Goal: Task Accomplishment & Management: Manage account settings

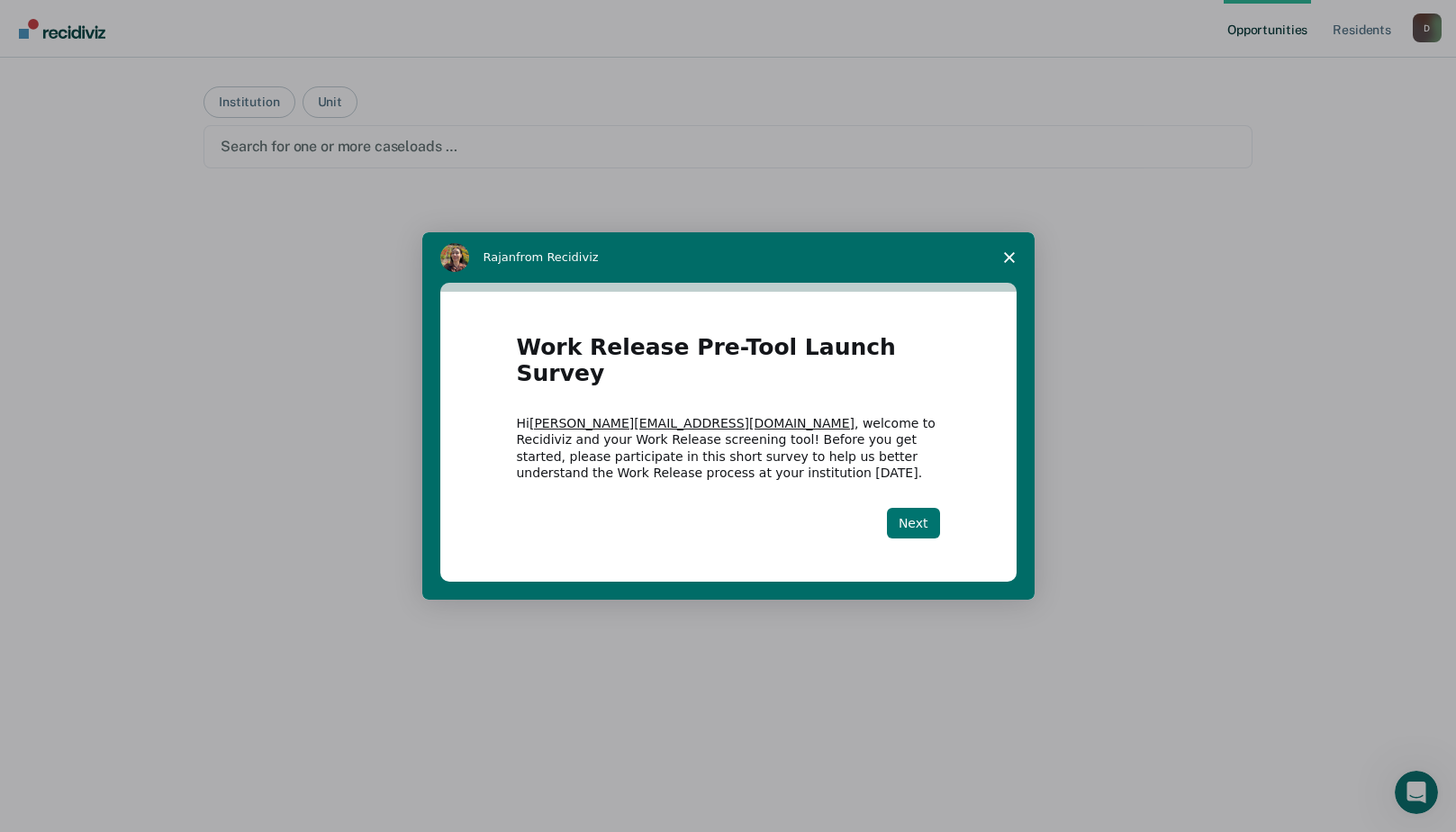
click at [910, 517] on button "Next" at bounding box center [913, 523] width 53 height 31
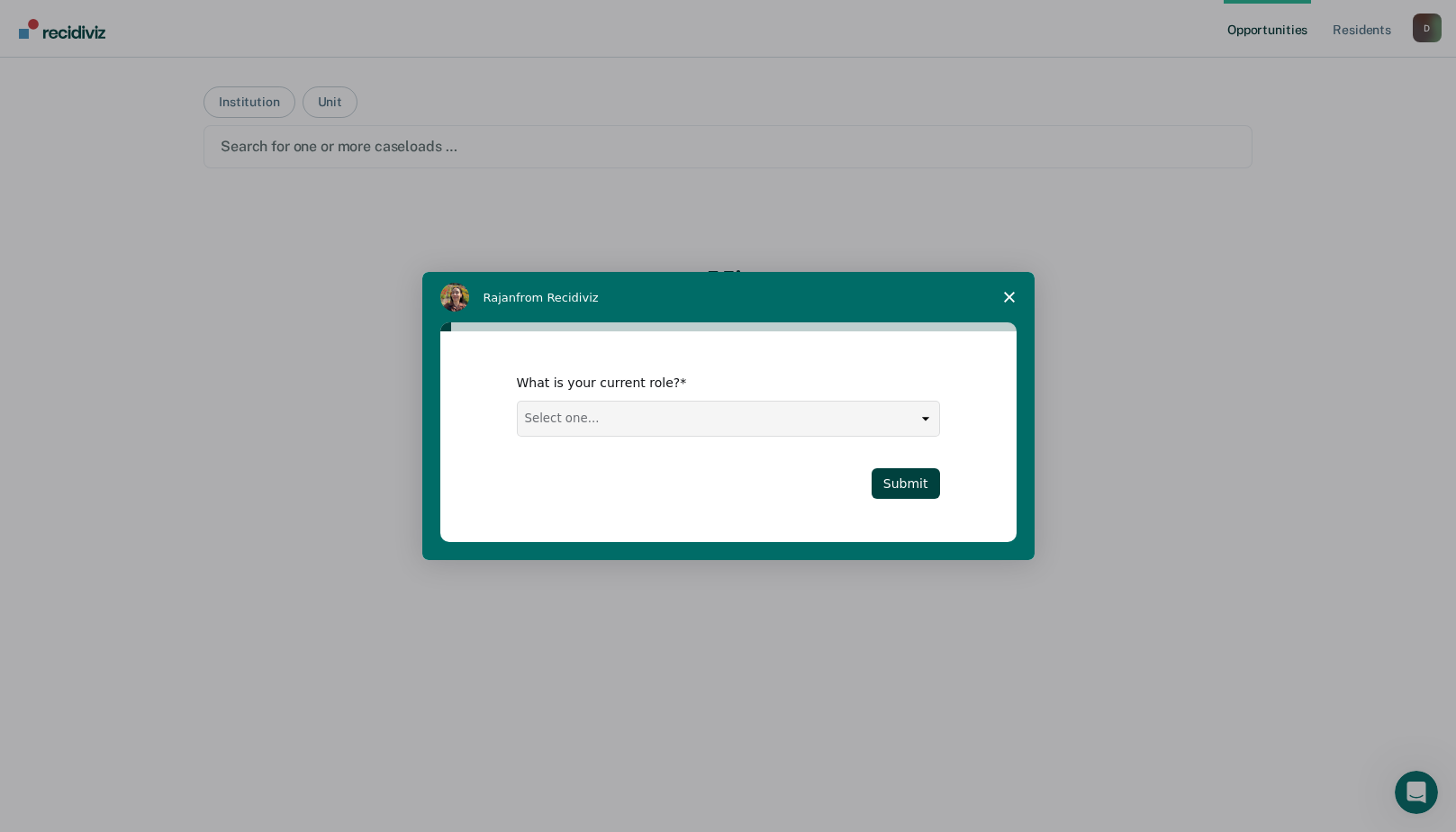
click at [639, 417] on select "Select one... Case Manager FUM Assistant [PERSON_NAME] [PERSON_NAME]" at bounding box center [729, 419] width 422 height 34
select select "FUM"
click at [518, 402] on select "Select one... Case Manager FUM Assistant [PERSON_NAME] [PERSON_NAME]" at bounding box center [729, 419] width 422 height 34
click at [923, 468] on button "Submit" at bounding box center [906, 483] width 69 height 31
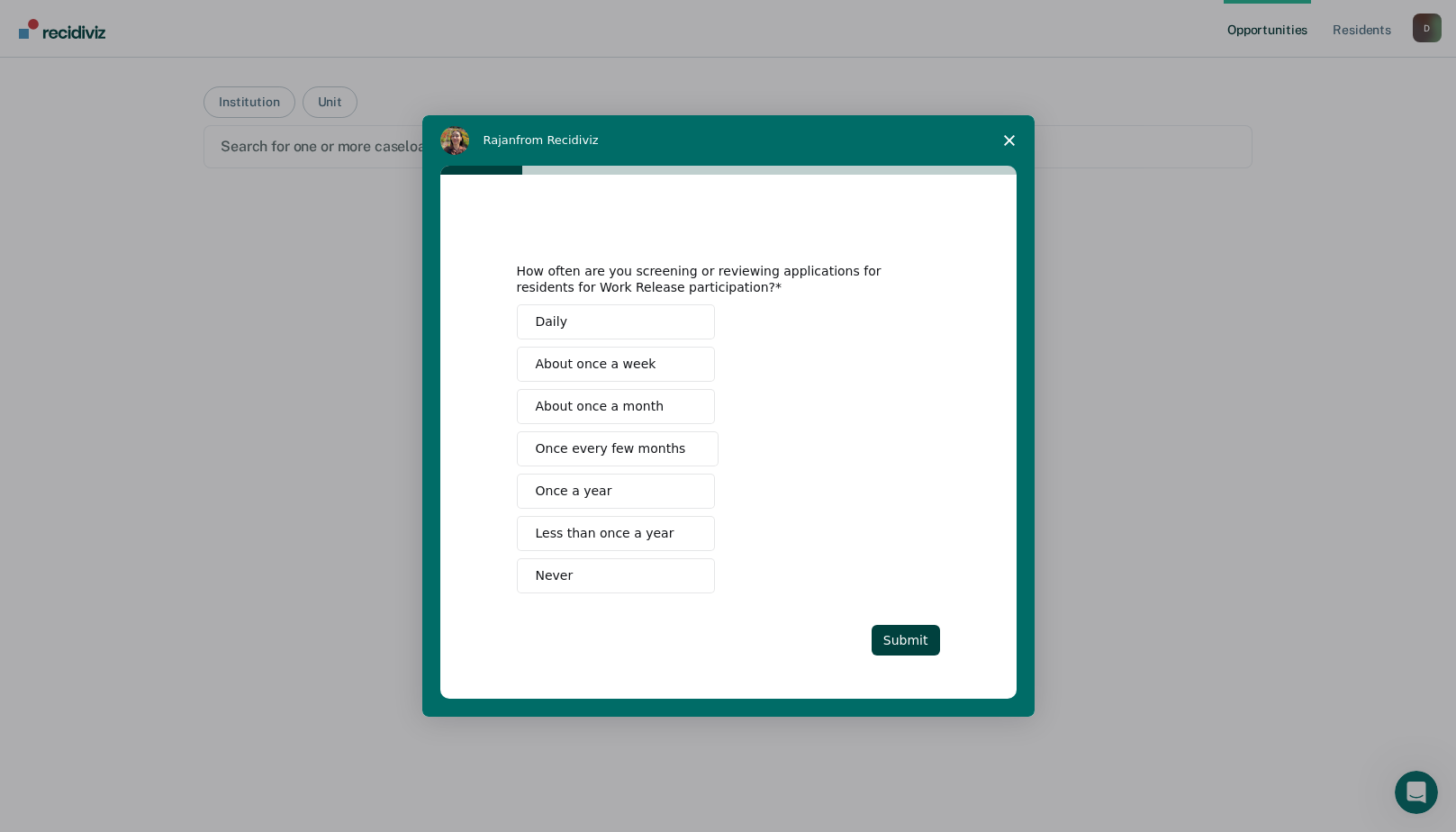
click at [575, 363] on span "About once a week" at bounding box center [596, 364] width 121 height 19
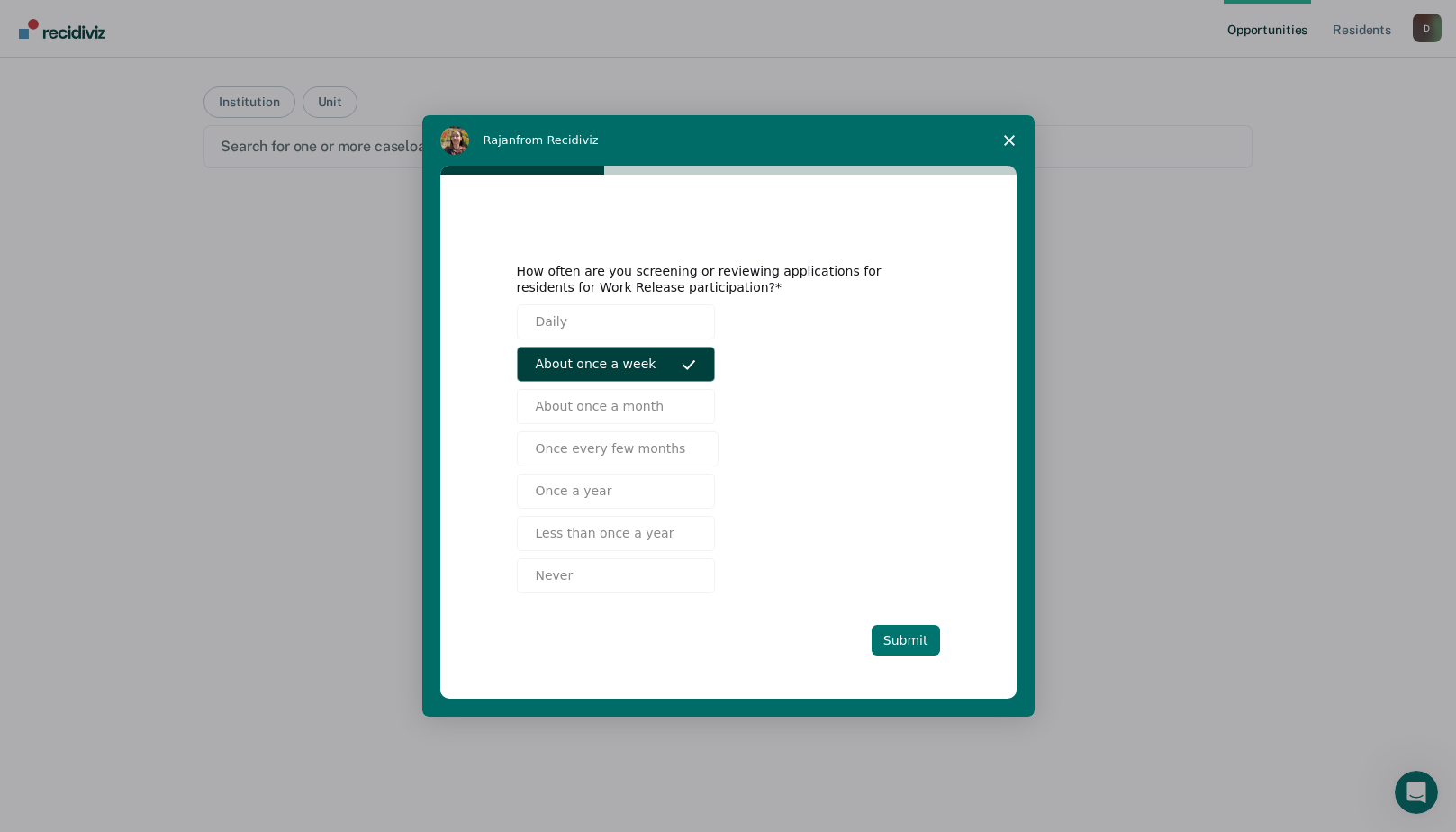
click at [910, 635] on button "Submit" at bounding box center [906, 640] width 69 height 31
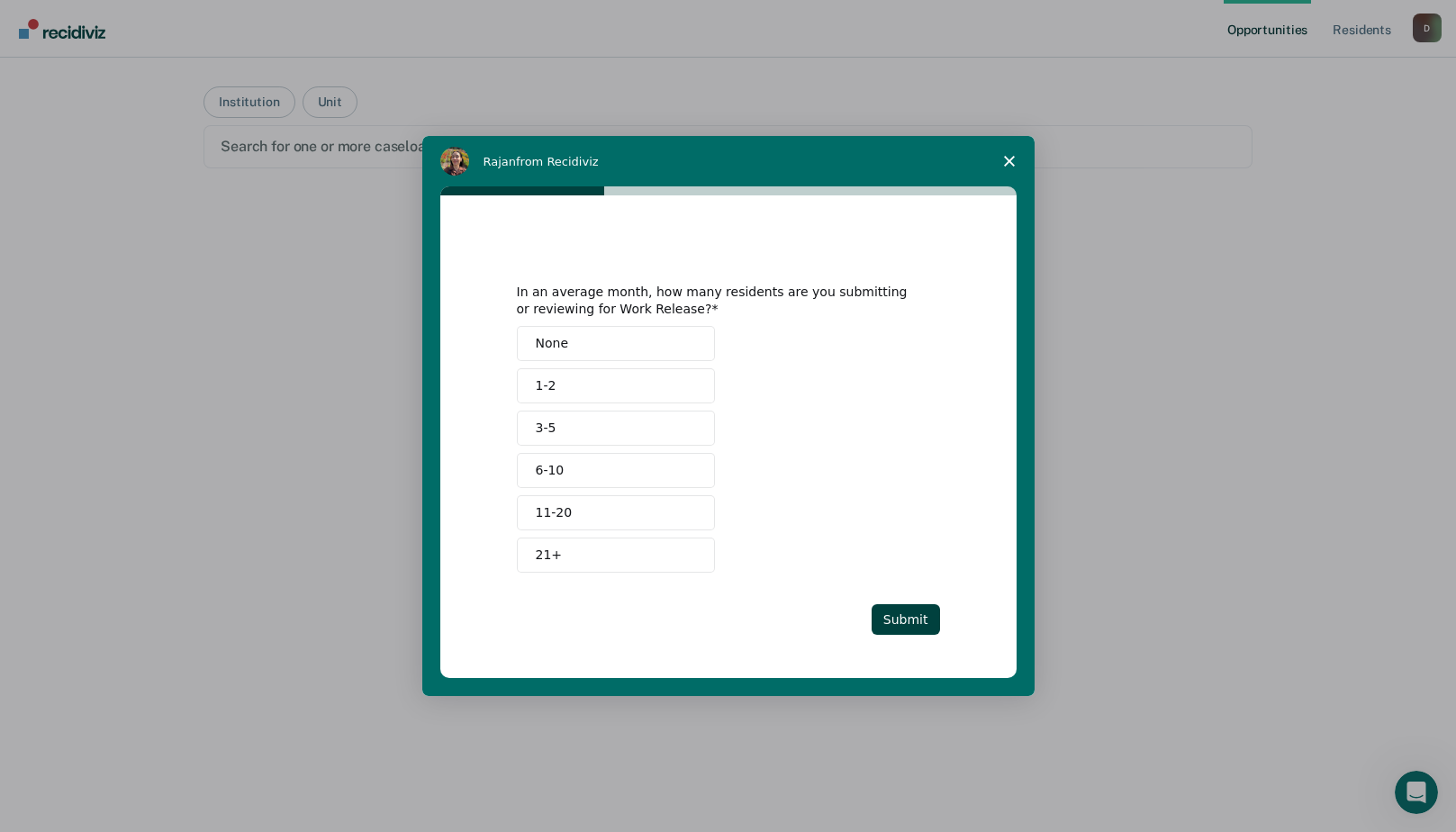
click at [582, 466] on button "6-10" at bounding box center [616, 471] width 198 height 35
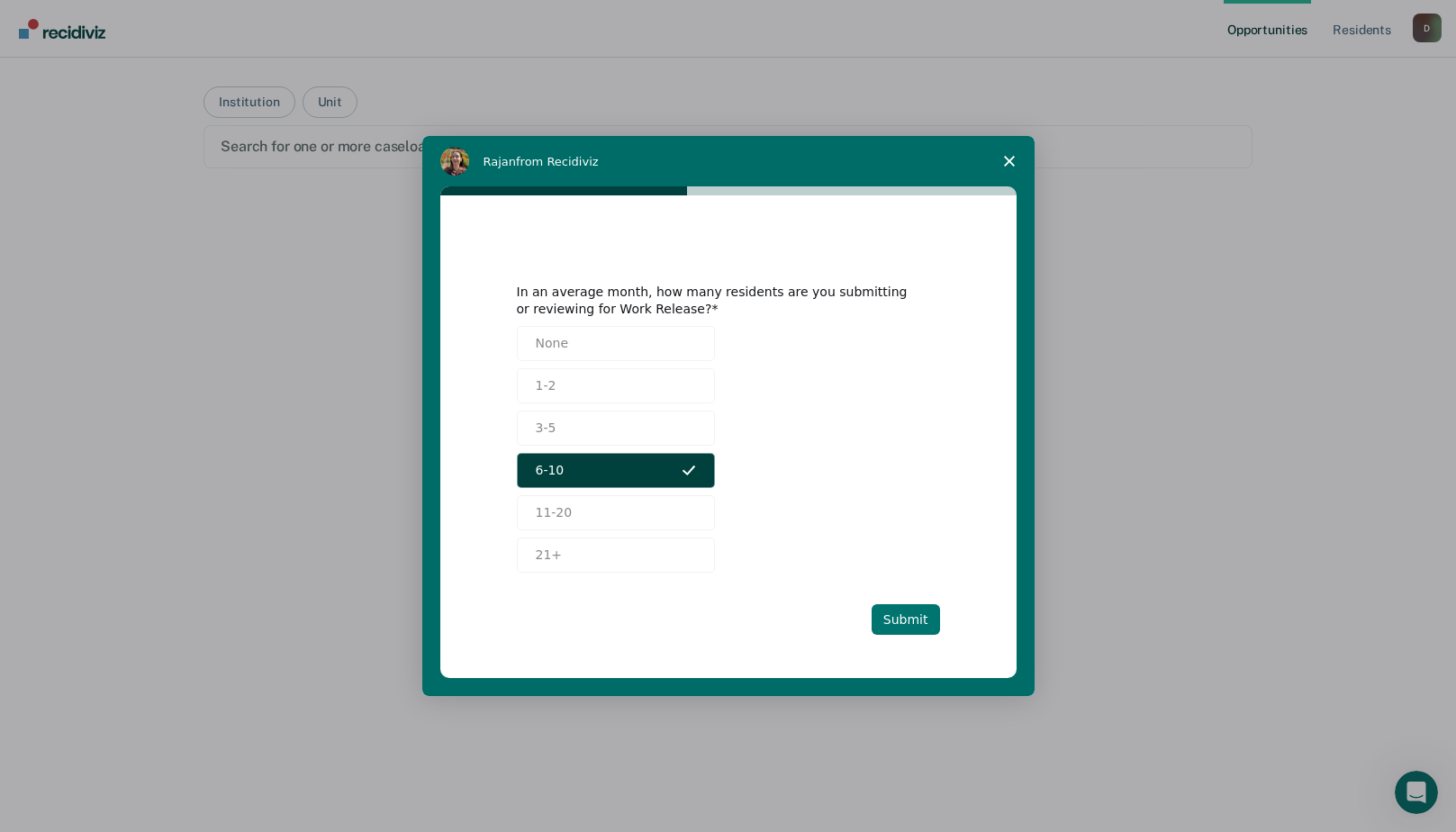
click at [898, 611] on button "Submit" at bounding box center [906, 619] width 69 height 31
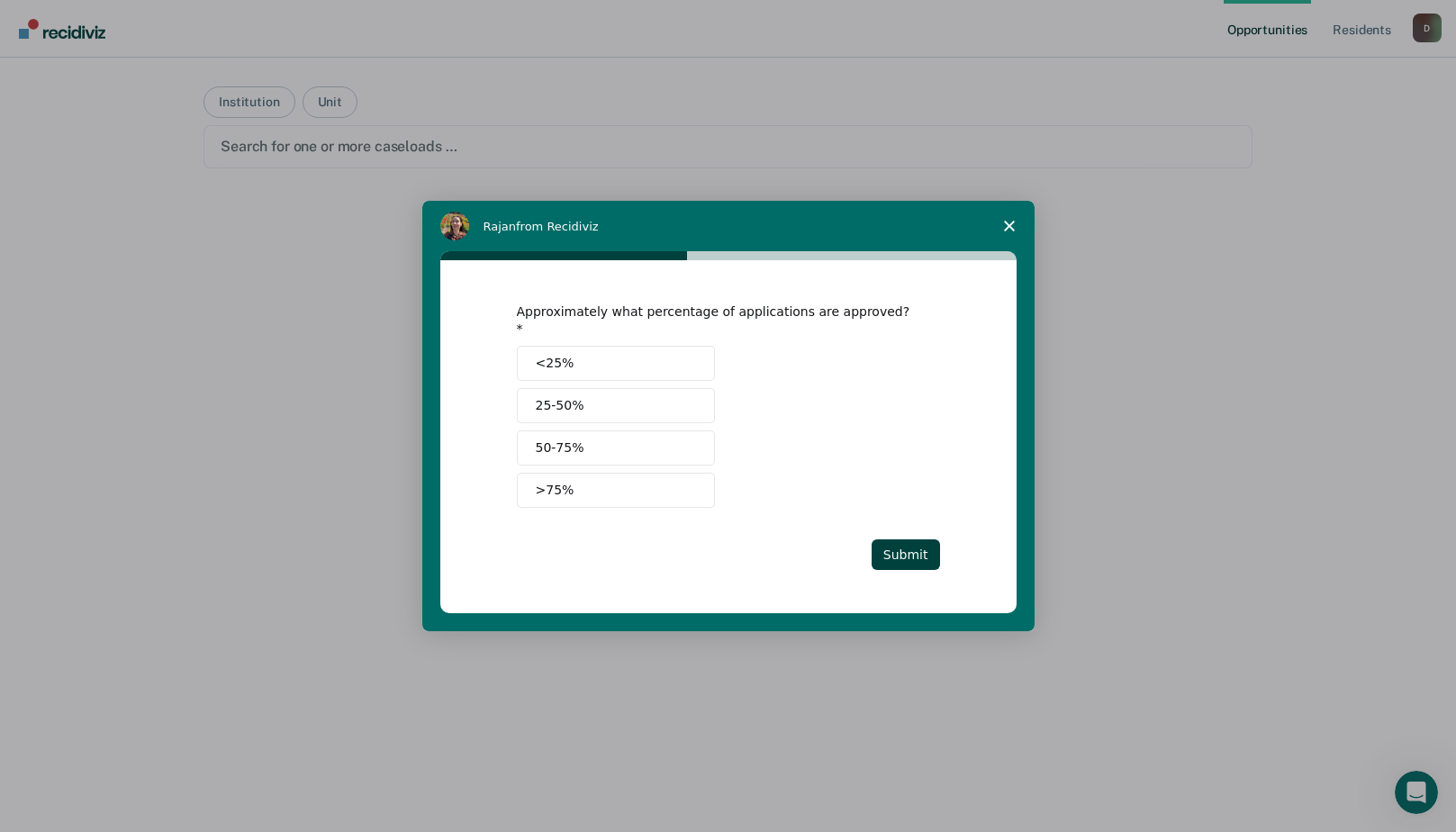
click at [632, 405] on button "25-50%" at bounding box center [616, 406] width 198 height 35
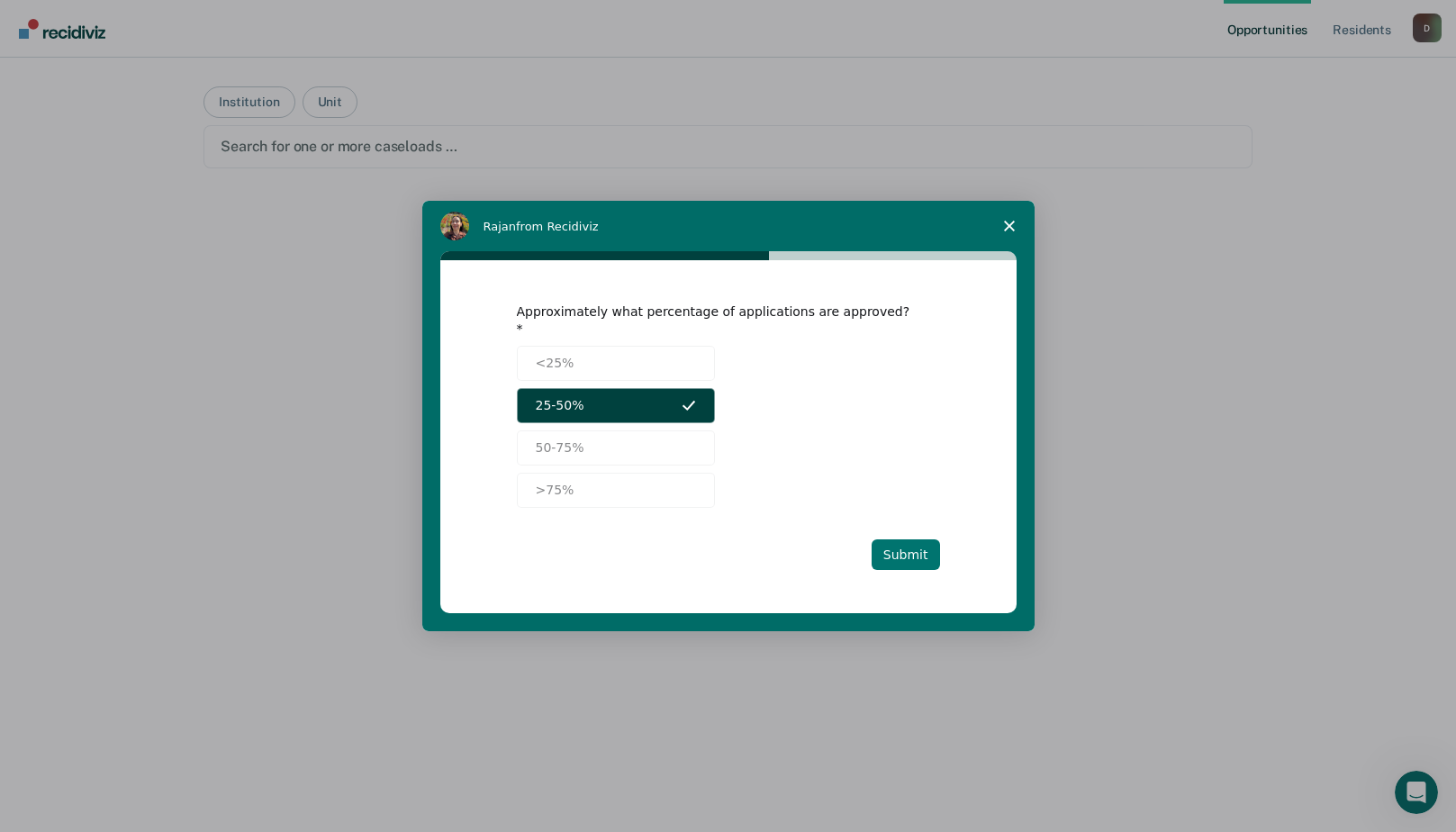
click at [903, 545] on button "Submit" at bounding box center [906, 554] width 69 height 31
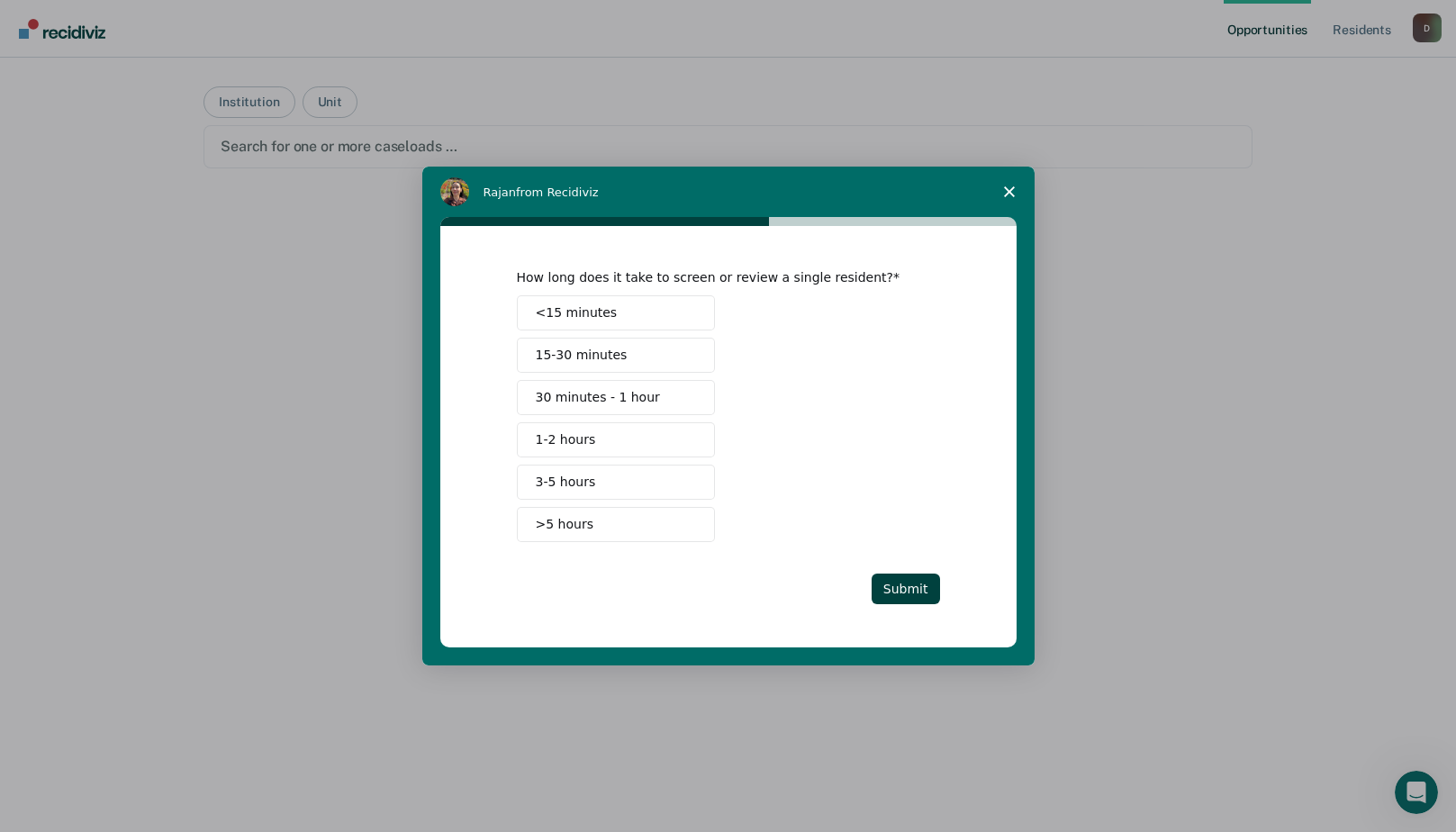
click at [636, 360] on button "15-30 minutes" at bounding box center [616, 356] width 198 height 35
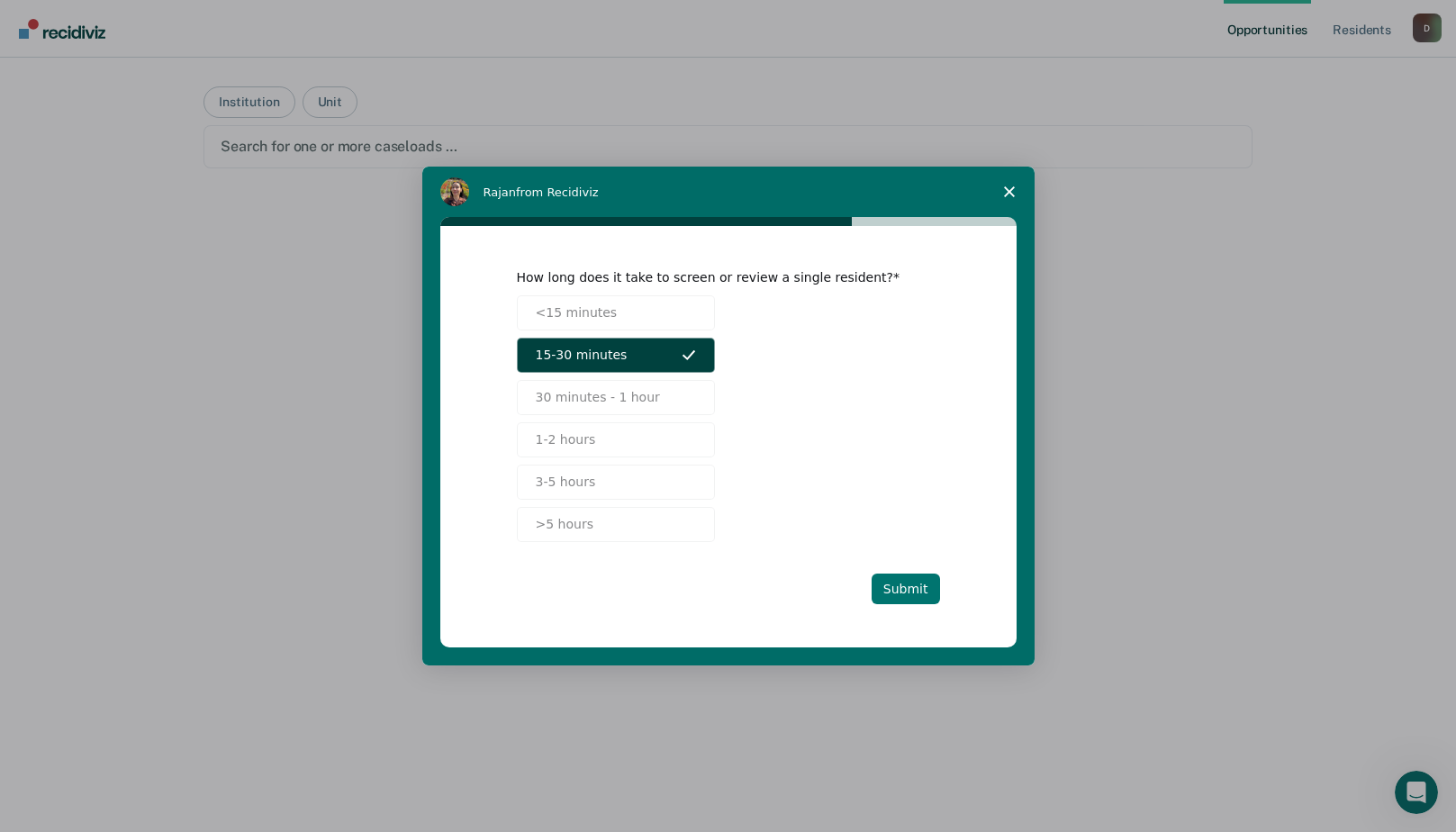
click at [913, 585] on button "Submit" at bounding box center [906, 589] width 69 height 31
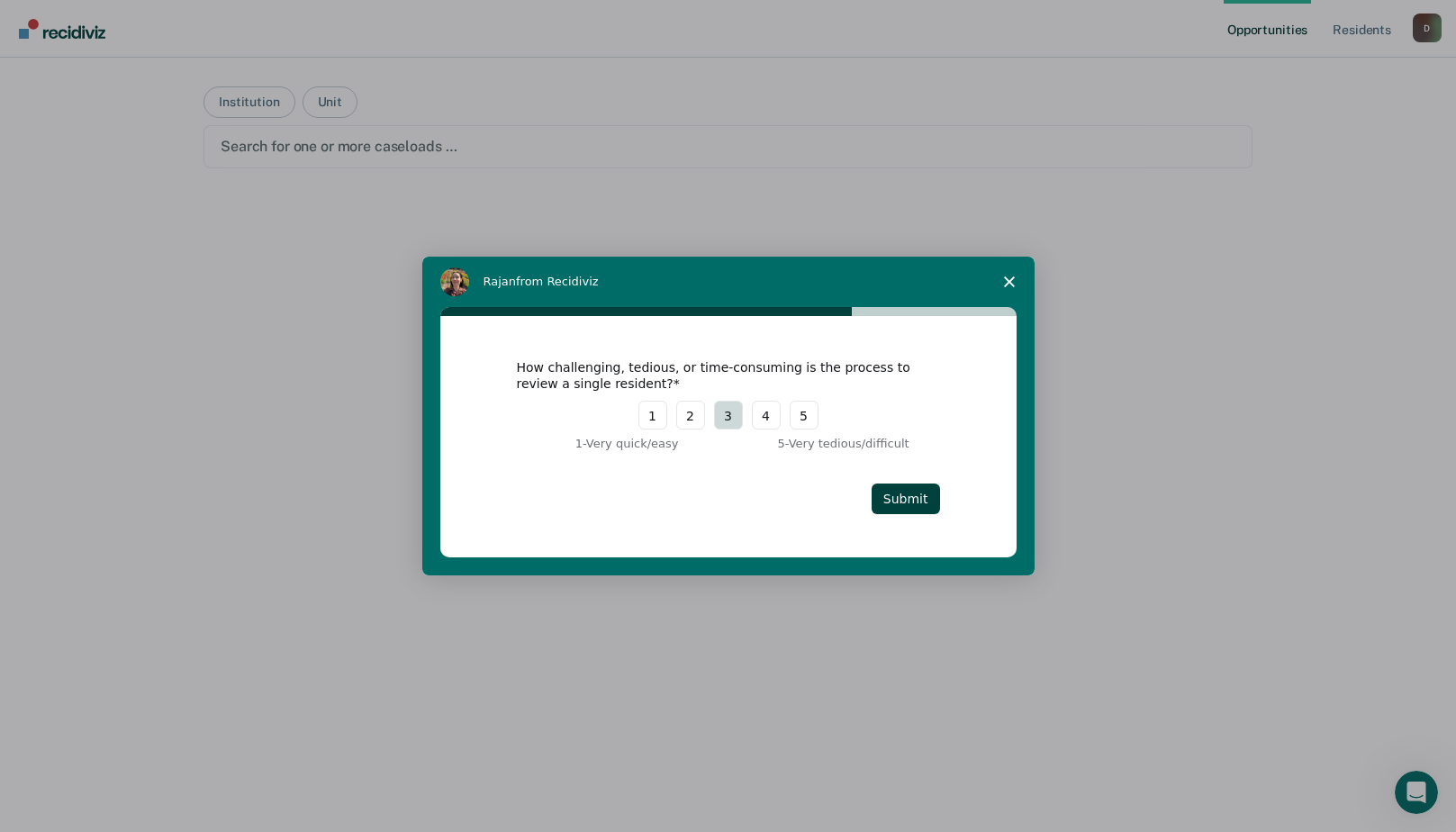
click at [729, 417] on button "3" at bounding box center [728, 415] width 29 height 29
click at [921, 494] on button "Submit" at bounding box center [906, 499] width 69 height 31
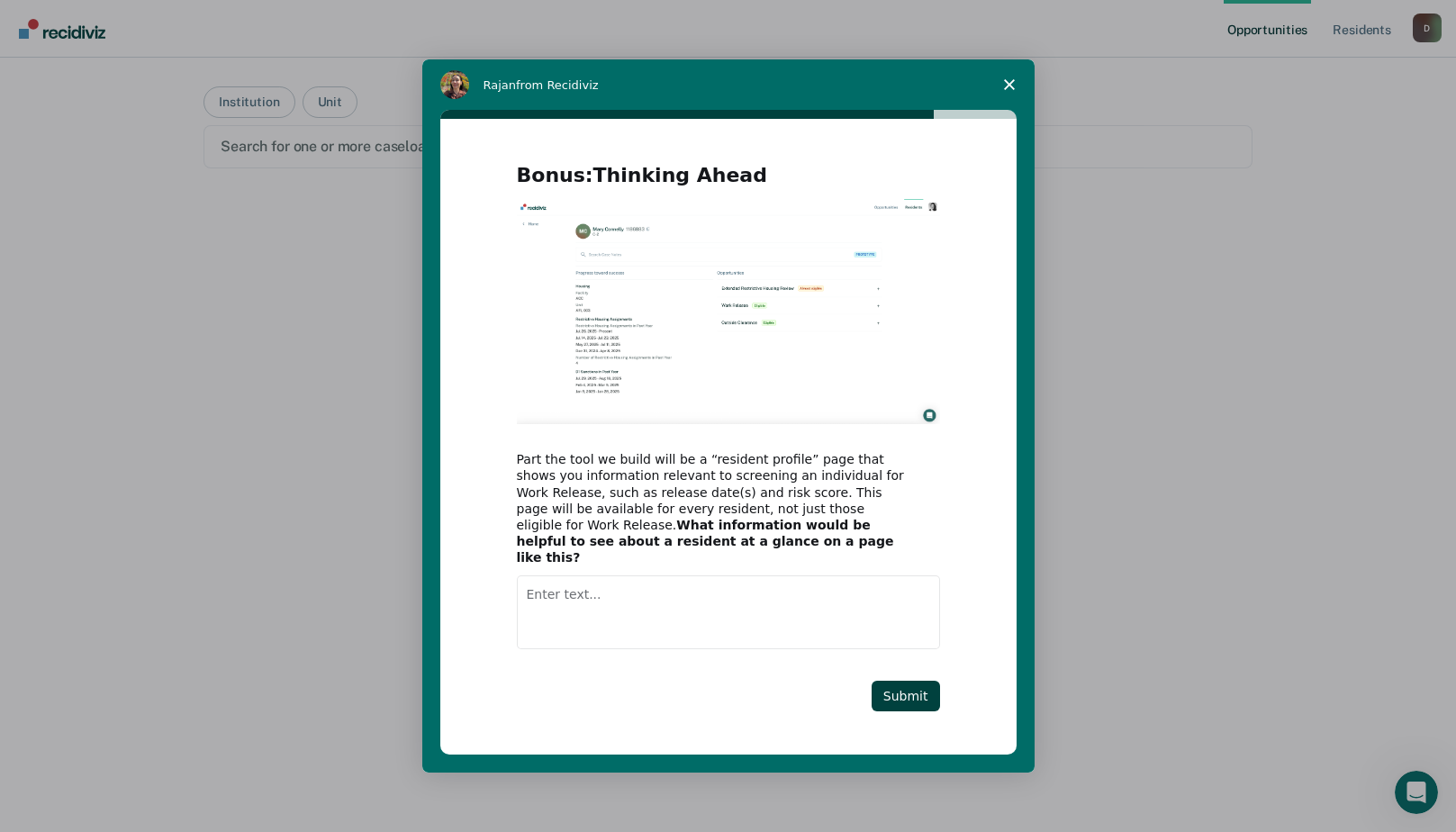
click at [570, 592] on textarea "Enter text..." at bounding box center [729, 613] width 423 height 74
type textarea "If they have no work sanctions Have all 11's listed past convictions"
click at [914, 681] on button "Submit" at bounding box center [906, 696] width 69 height 31
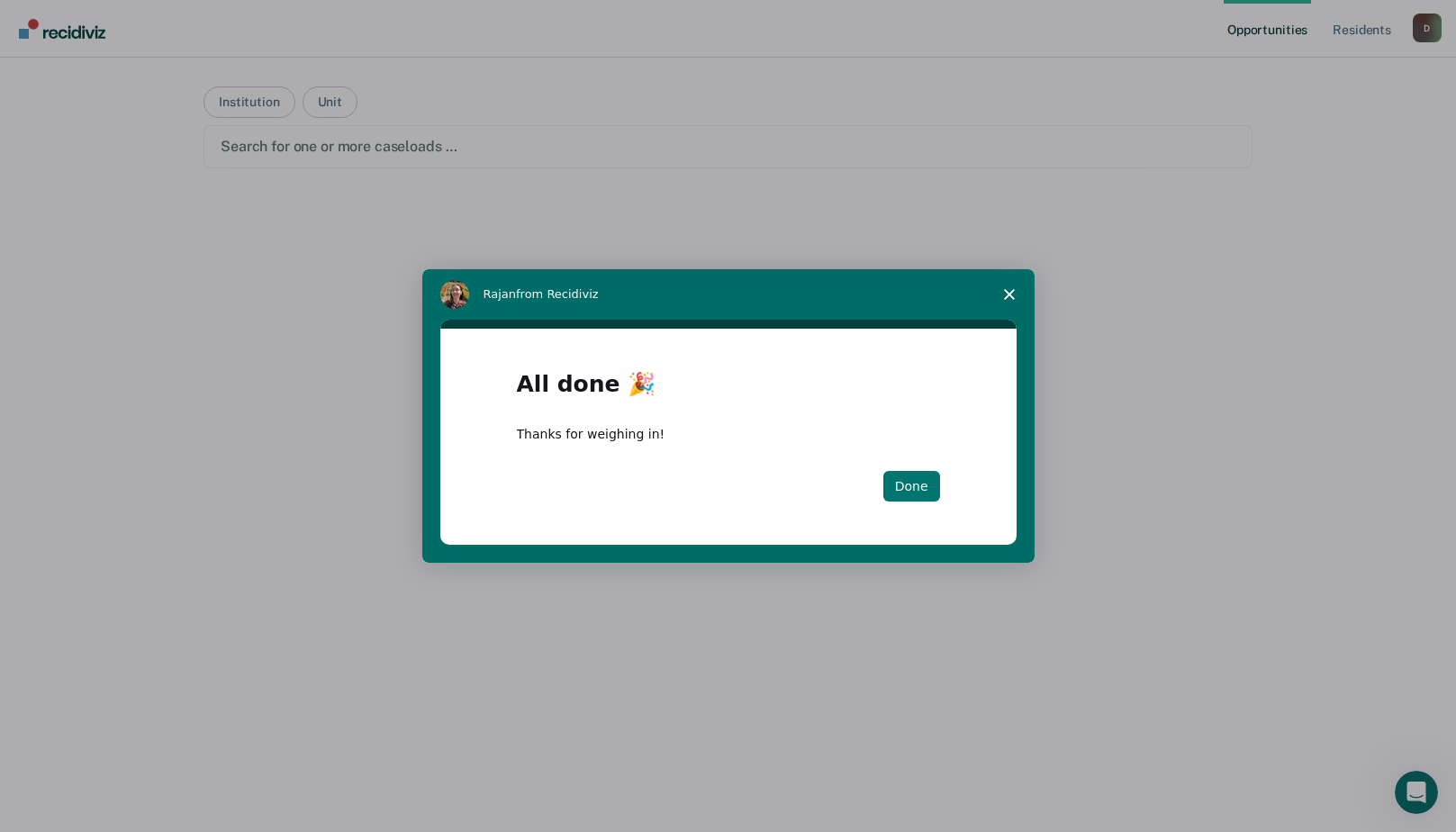
click at [914, 481] on button "Done" at bounding box center [912, 486] width 57 height 31
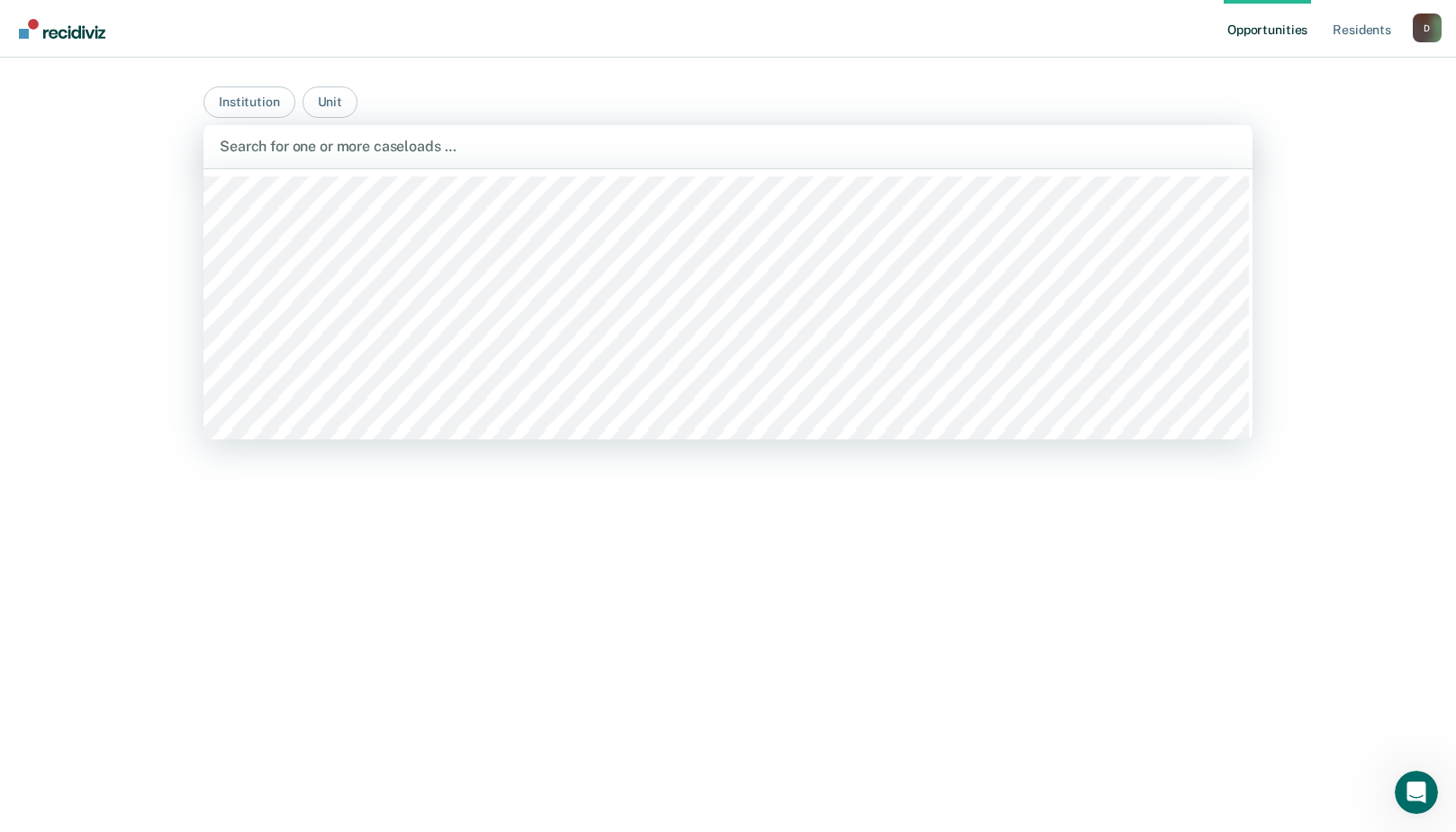
click at [381, 151] on div at bounding box center [728, 146] width 1017 height 20
type input "tcc"
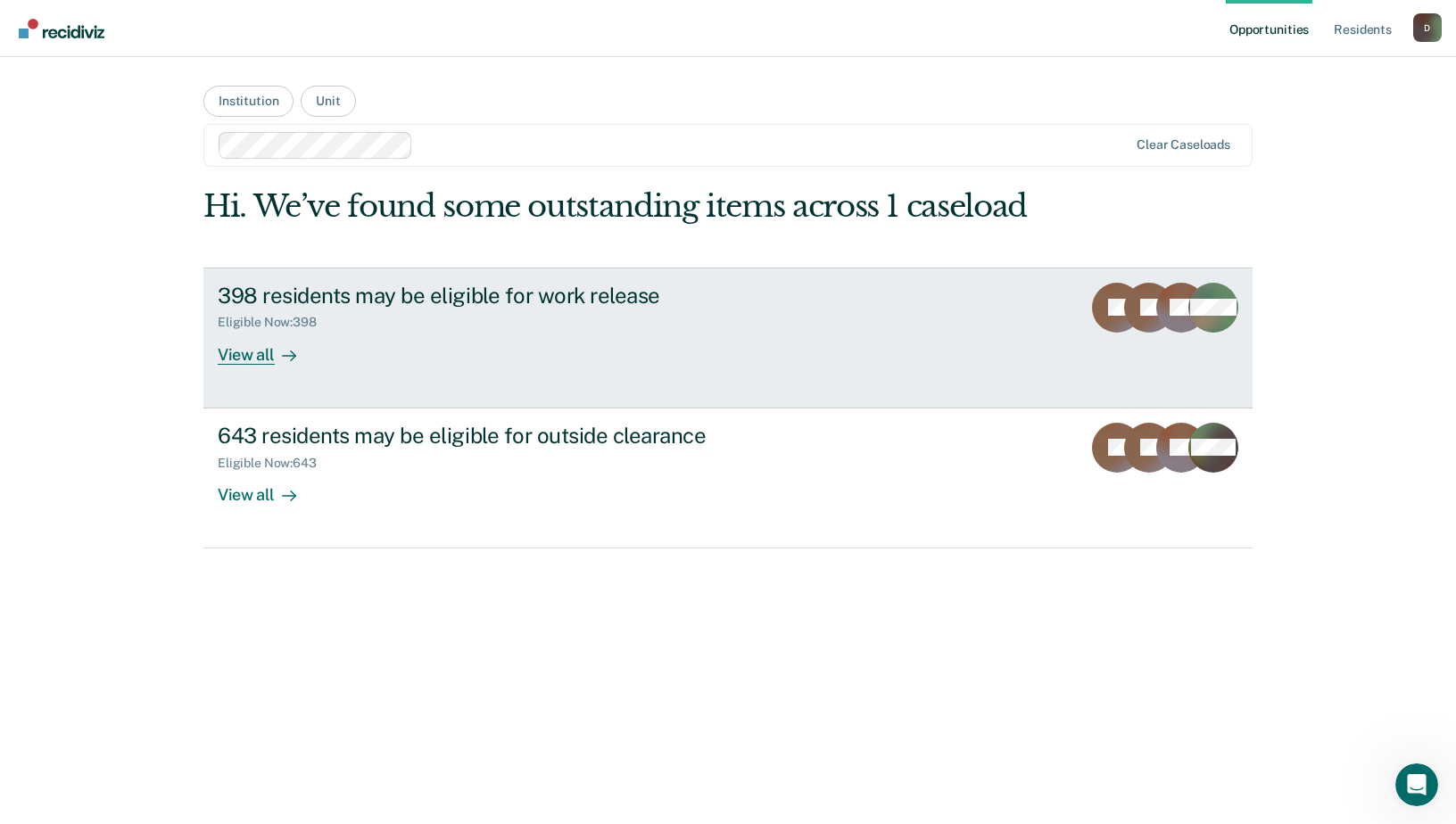
click at [242, 346] on div "View all" at bounding box center [268, 348] width 100 height 35
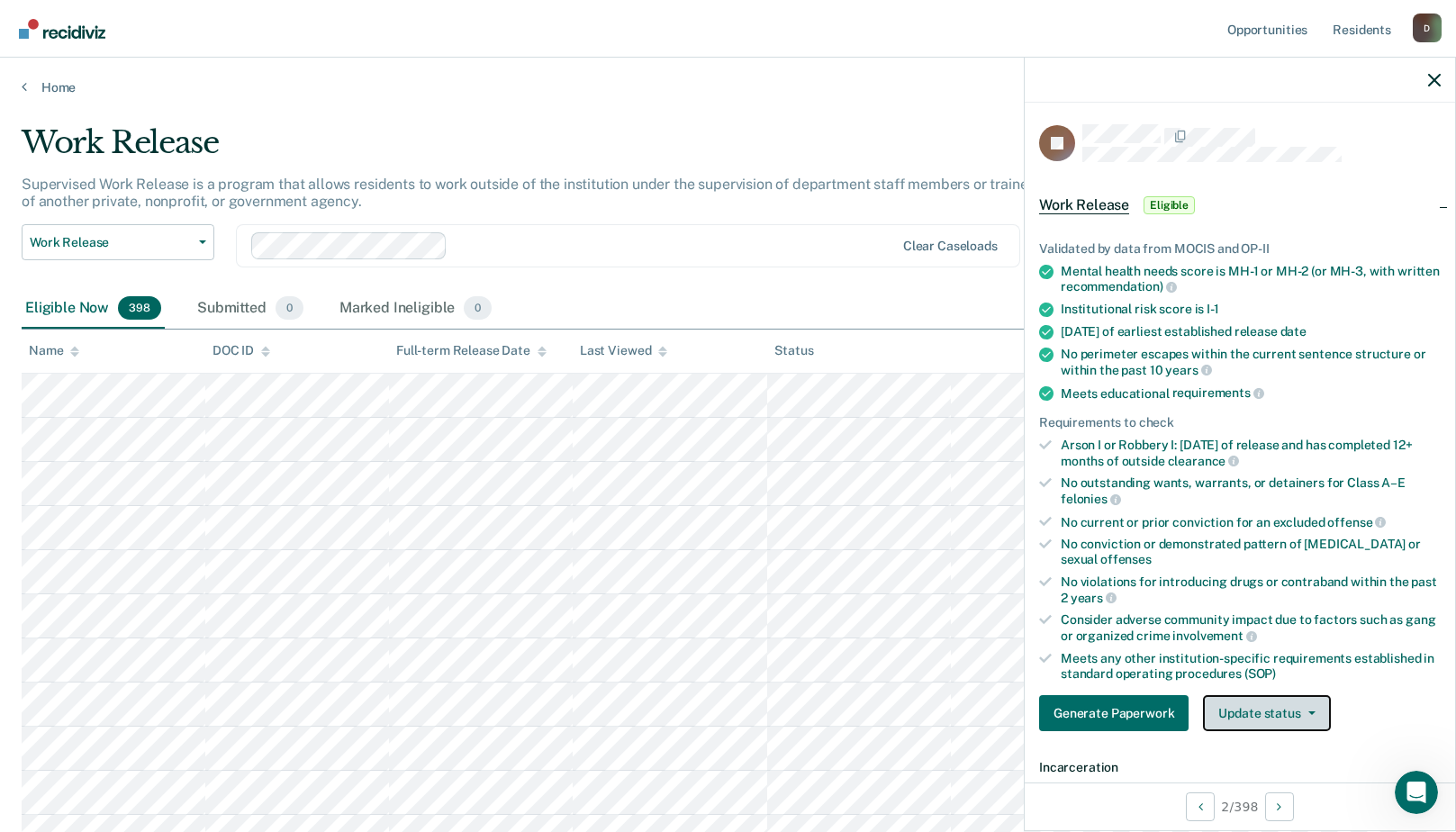
click at [1275, 704] on button "Update status" at bounding box center [1267, 713] width 127 height 36
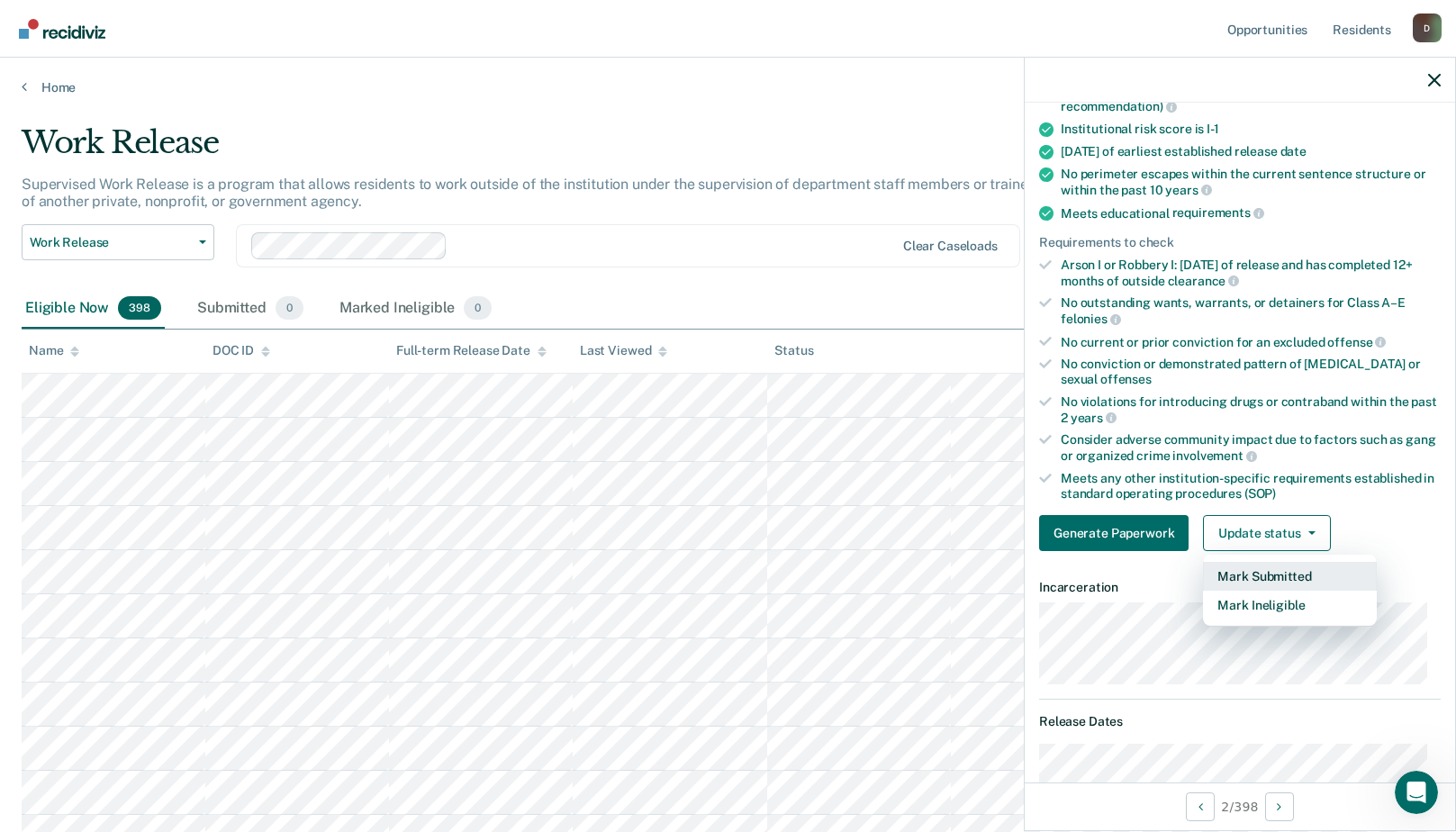
scroll to position [270, 0]
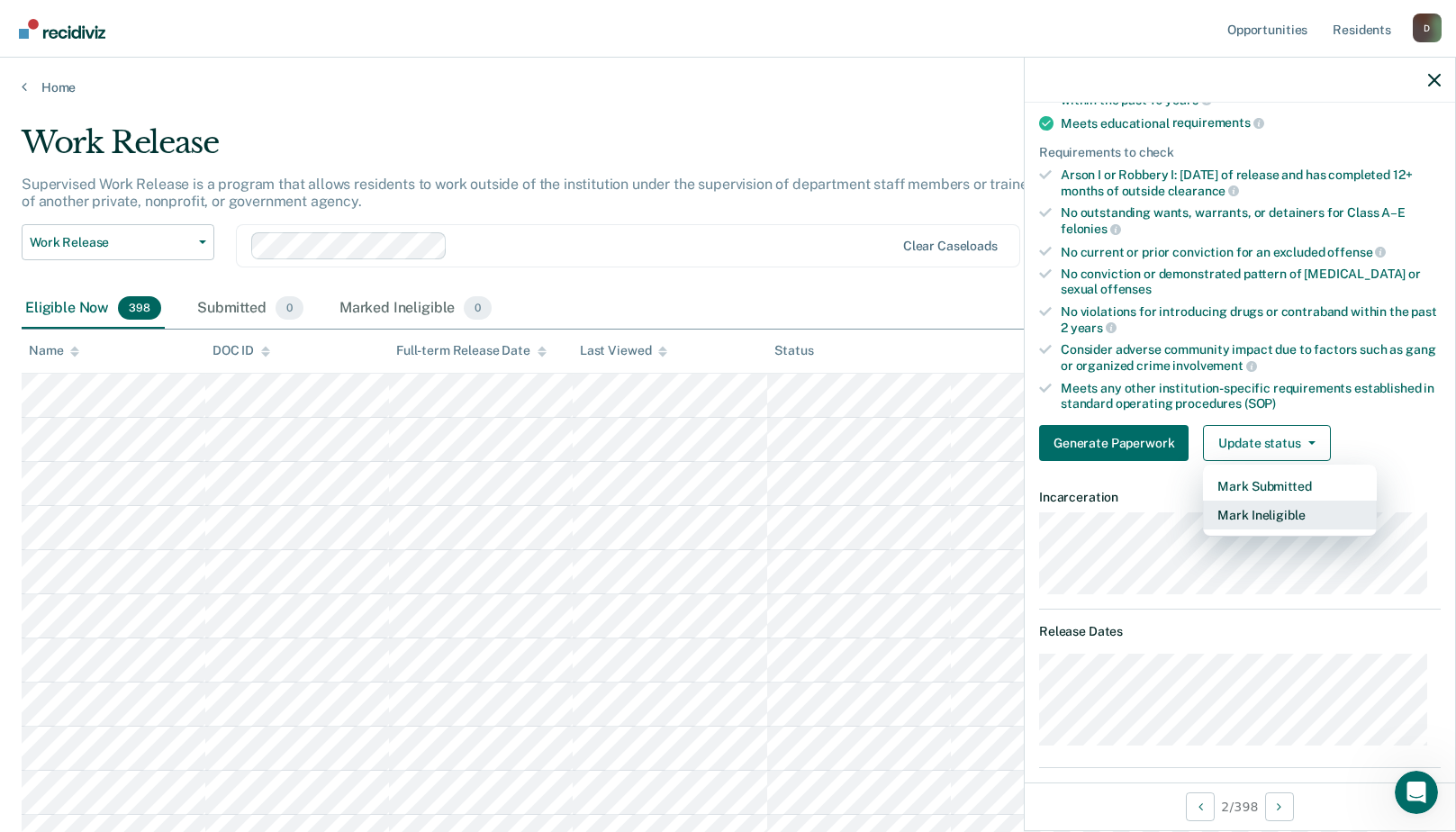
click at [1277, 515] on button "Mark Ineligible" at bounding box center [1290, 514] width 174 height 29
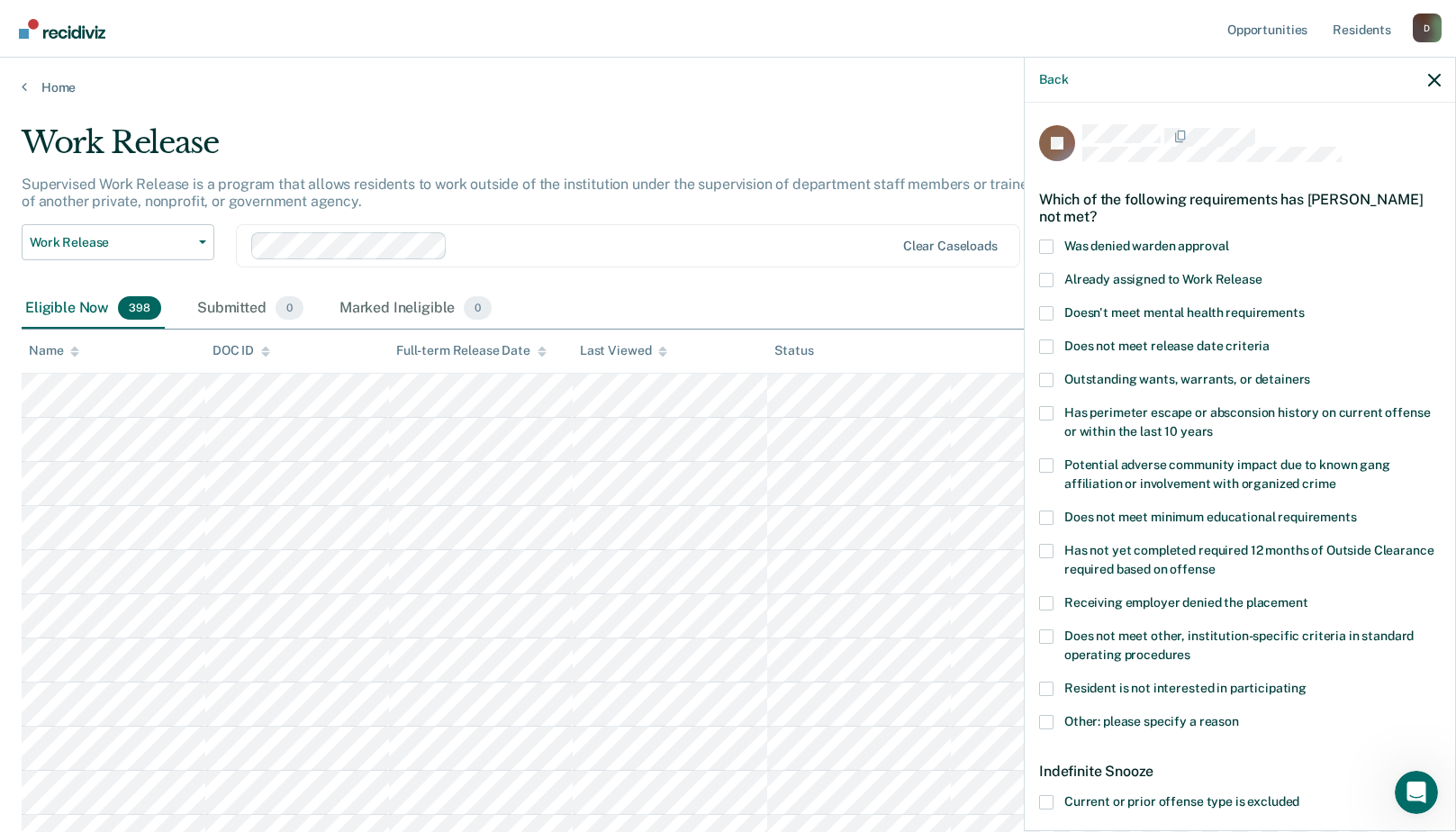
scroll to position [90, 0]
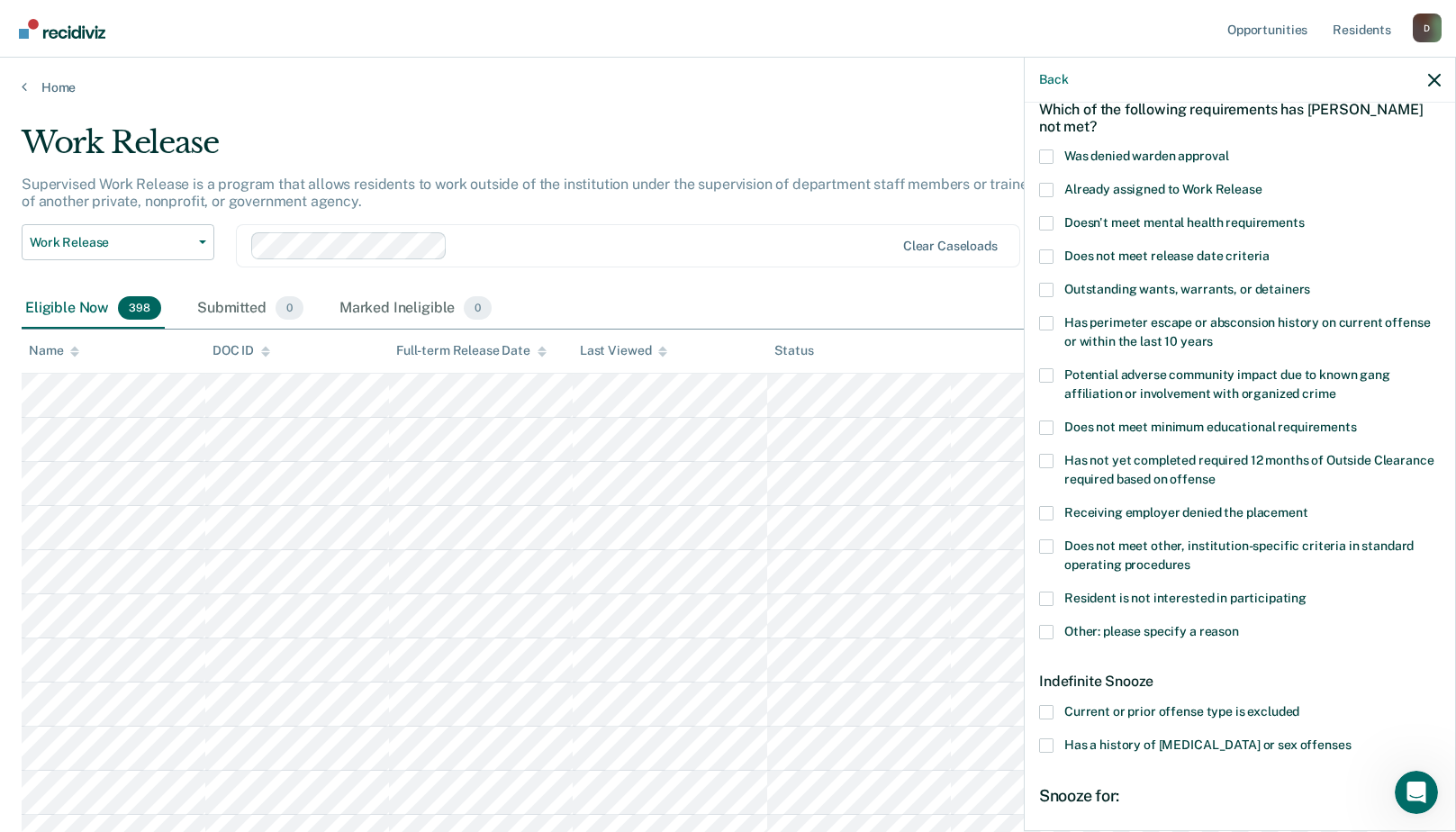
click at [1052, 630] on span at bounding box center [1046, 632] width 15 height 15
click at [1240, 625] on input "Other: please specify a reason" at bounding box center [1240, 625] width 0 height 0
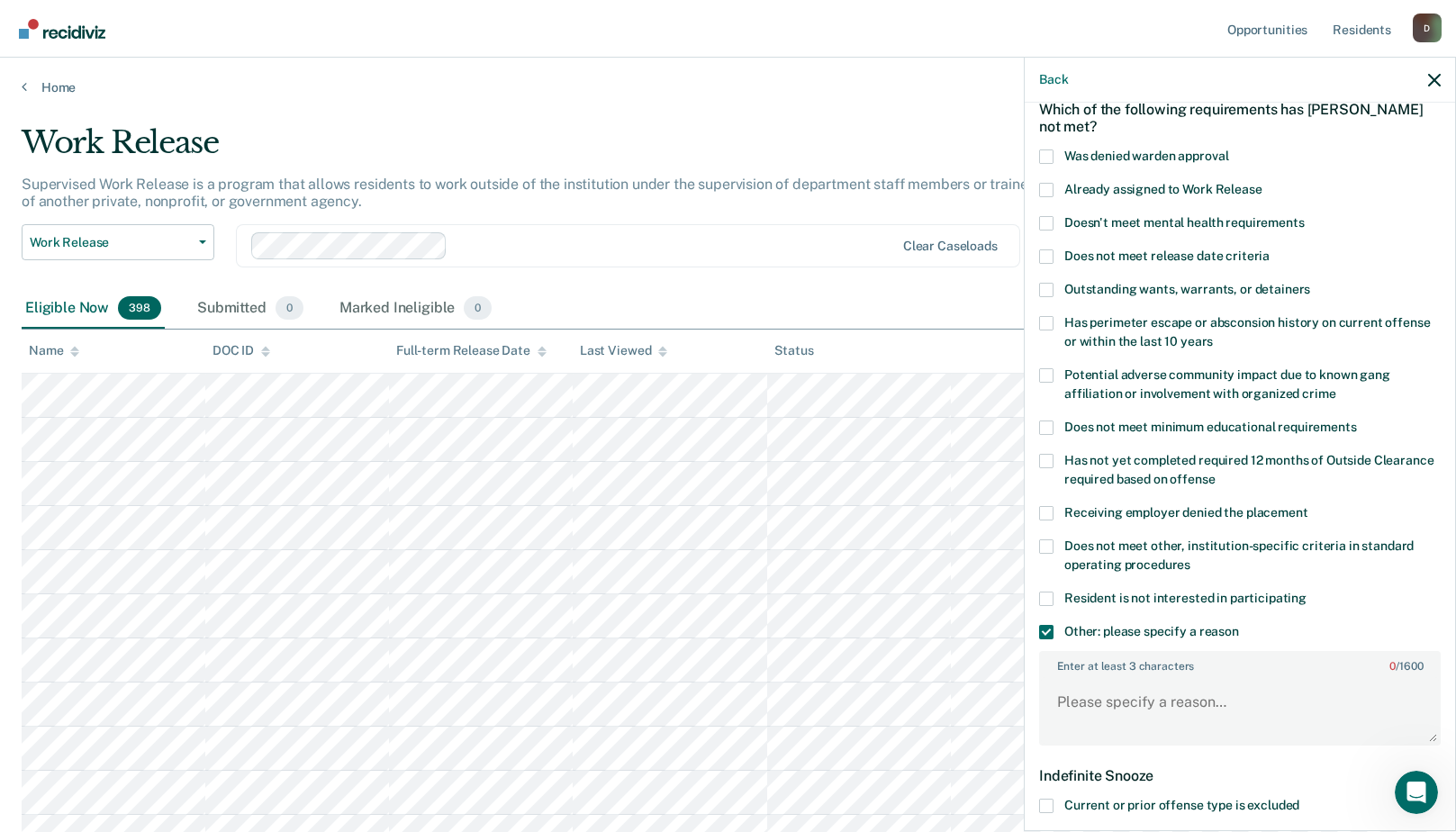
scroll to position [180, 0]
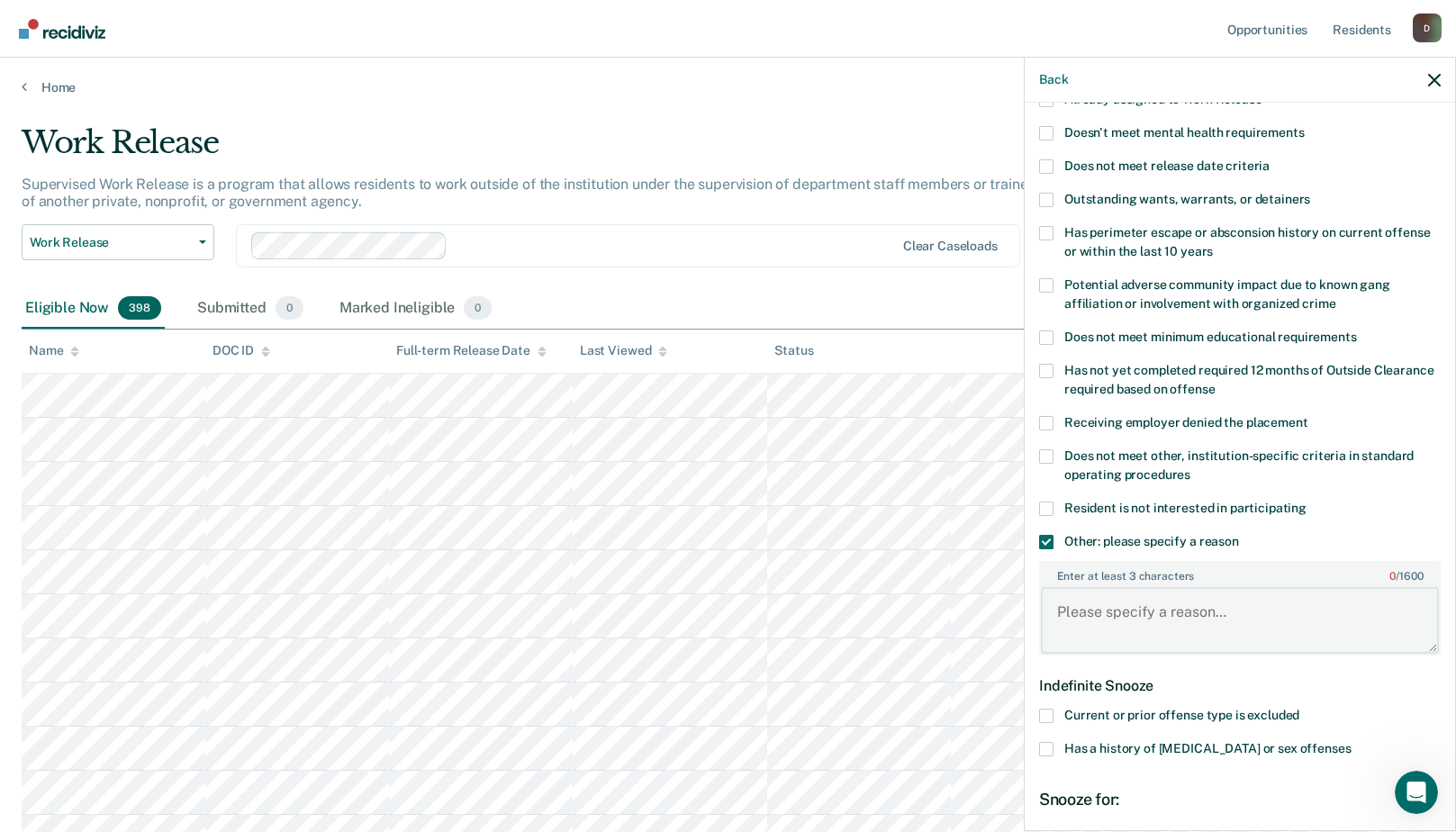
click at [1066, 597] on textarea "Enter at least 3 characters 0 / 1600" at bounding box center [1240, 620] width 398 height 67
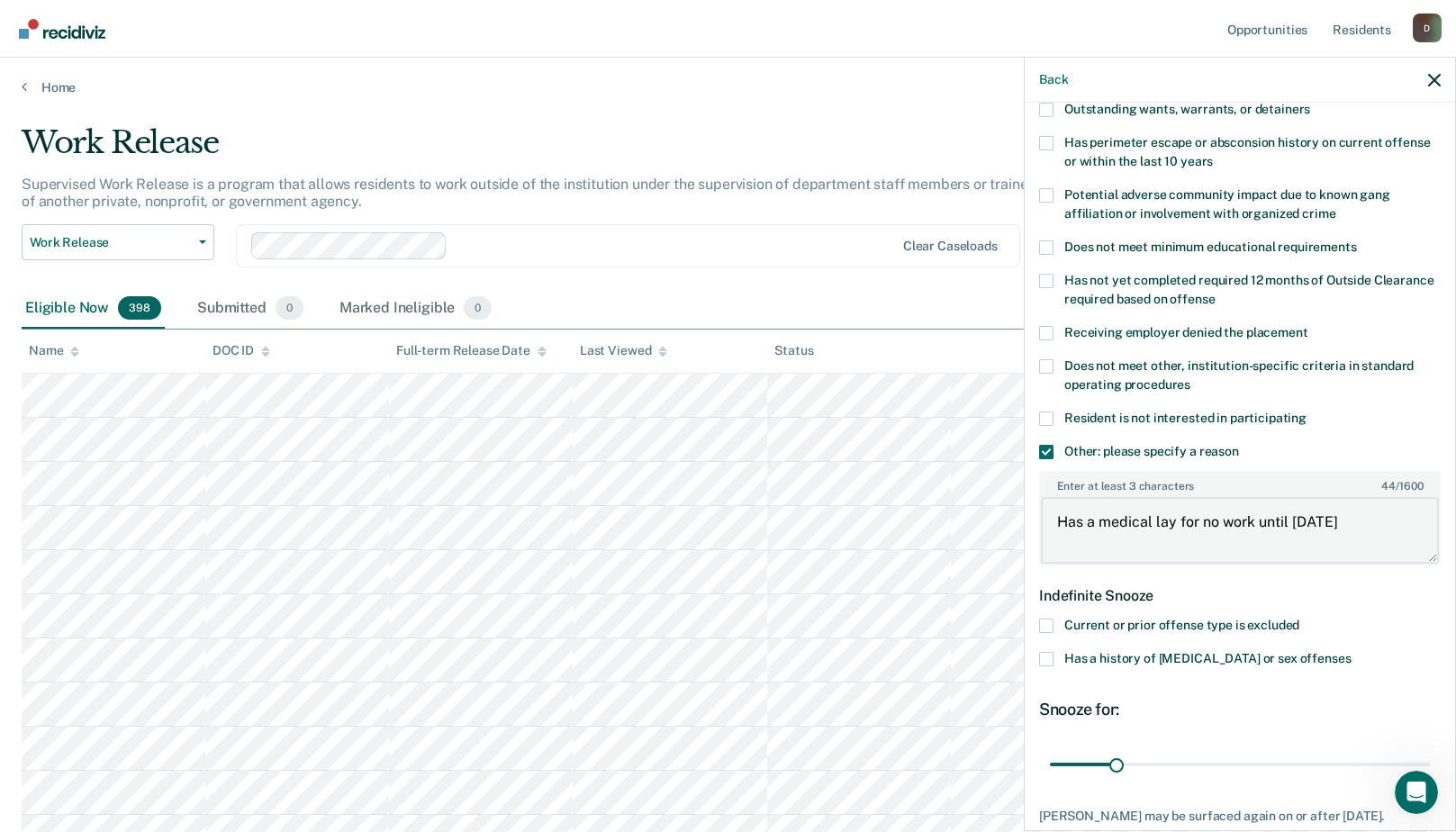
scroll to position [378, 0]
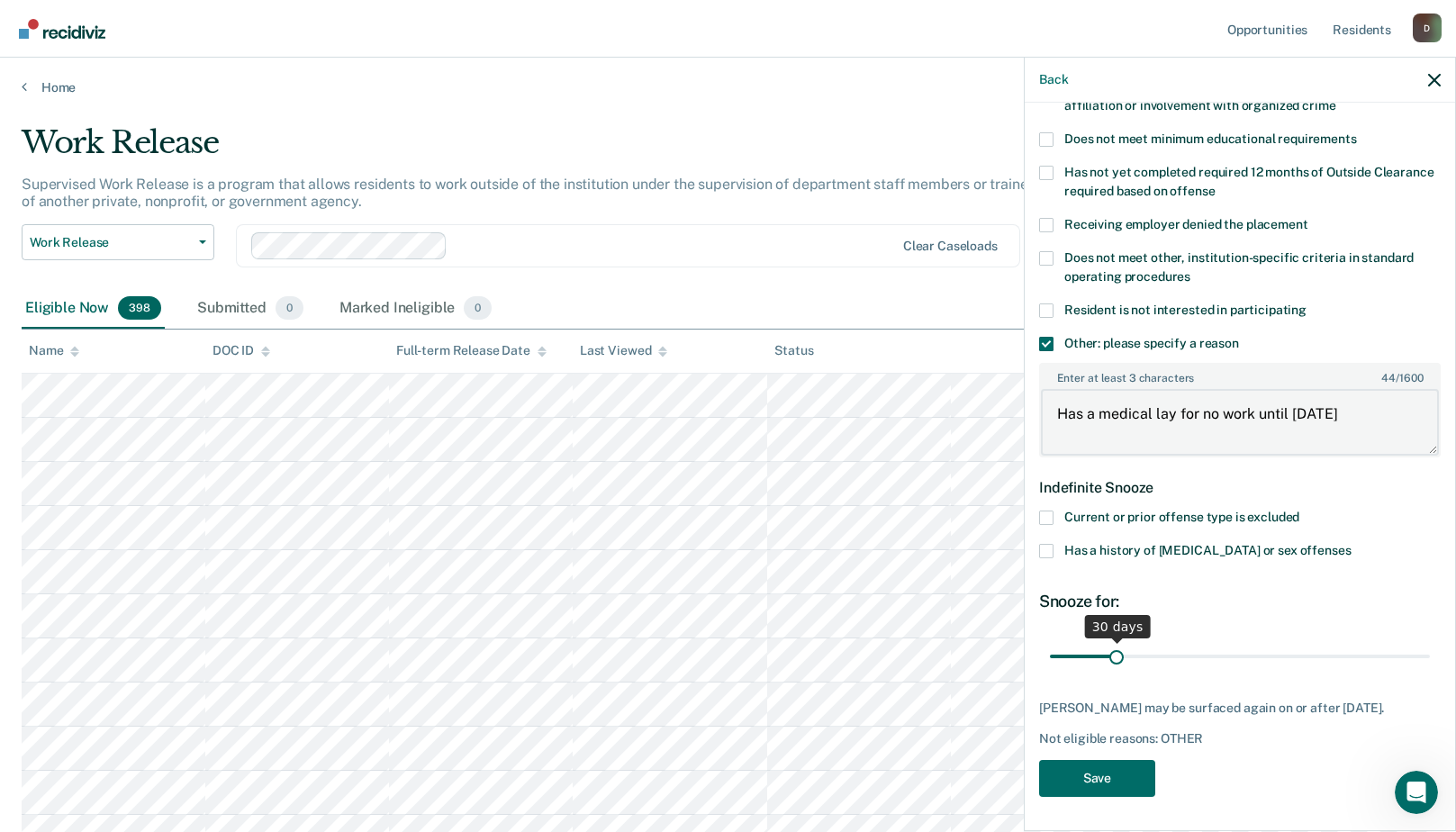
type textarea "Has a medical lay for no work until [DATE]"
drag, startPoint x: 1118, startPoint y: 652, endPoint x: 1450, endPoint y: 656, distance: 332.0
type input "180"
click at [1430, 656] on input "range" at bounding box center [1240, 656] width 380 height 32
click at [1113, 780] on button "Save" at bounding box center [1097, 779] width 116 height 37
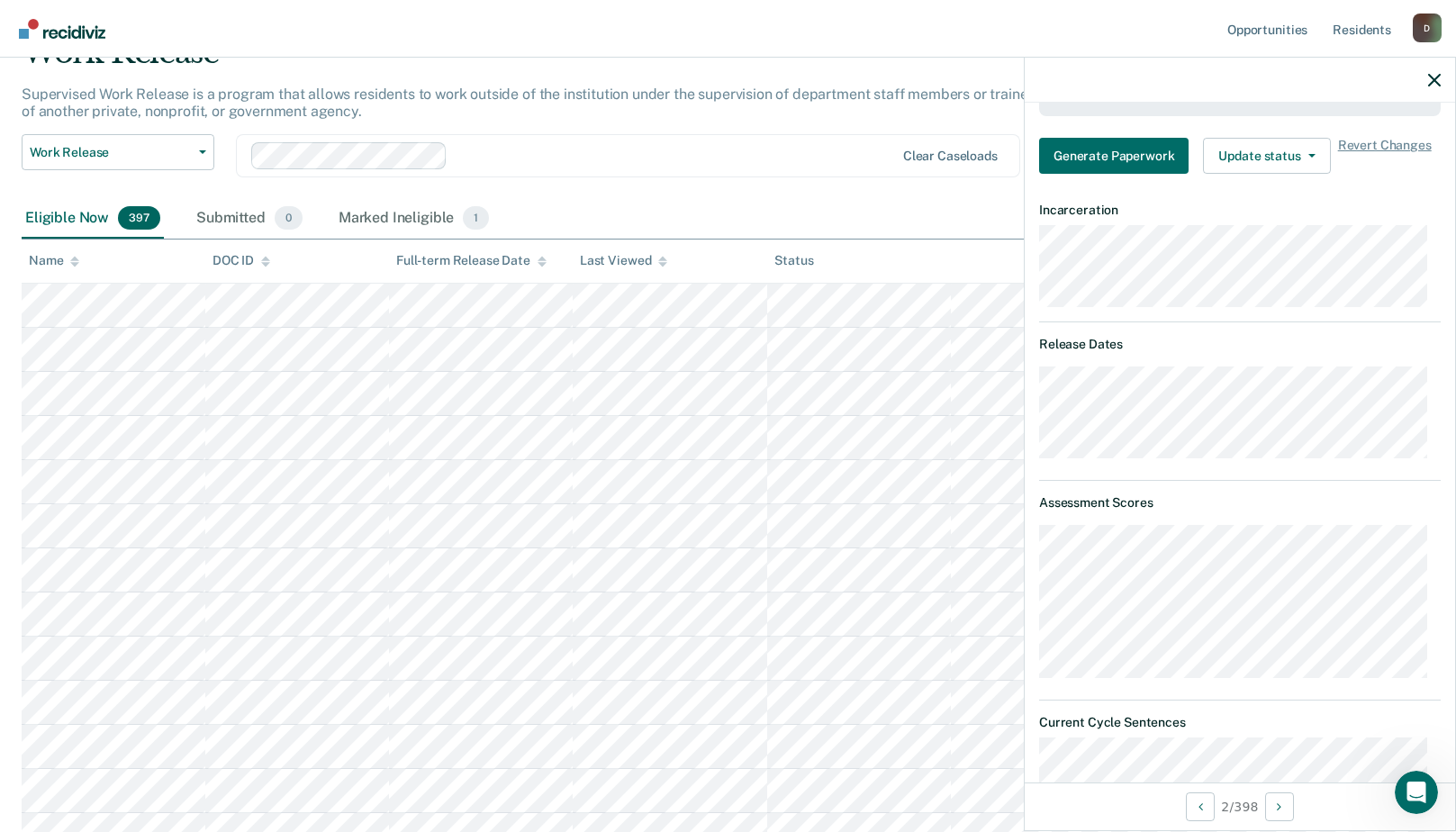
scroll to position [1081, 0]
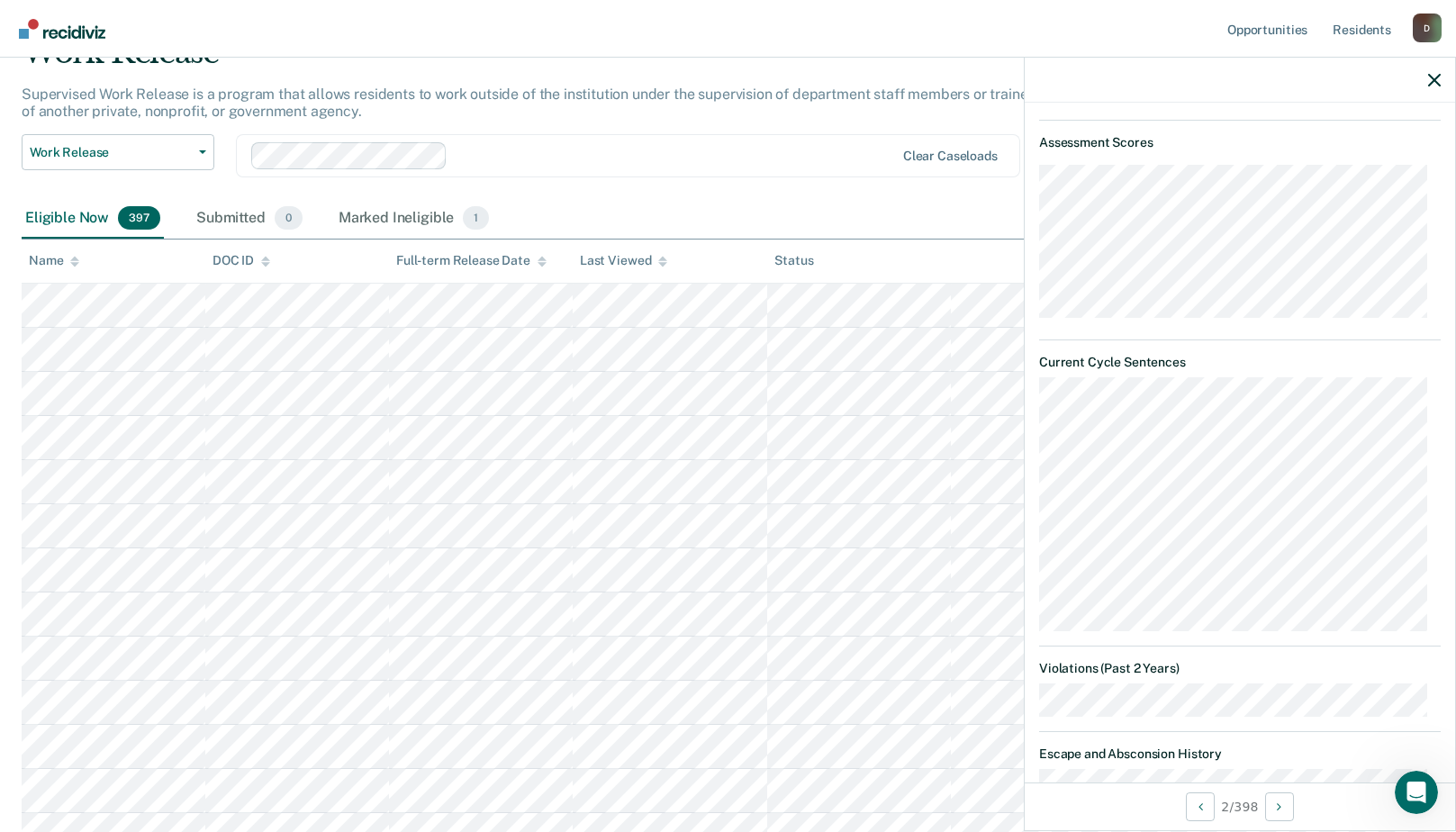
click at [1089, 666] on dt "Violations (Past 2 Years)" at bounding box center [1240, 669] width 402 height 15
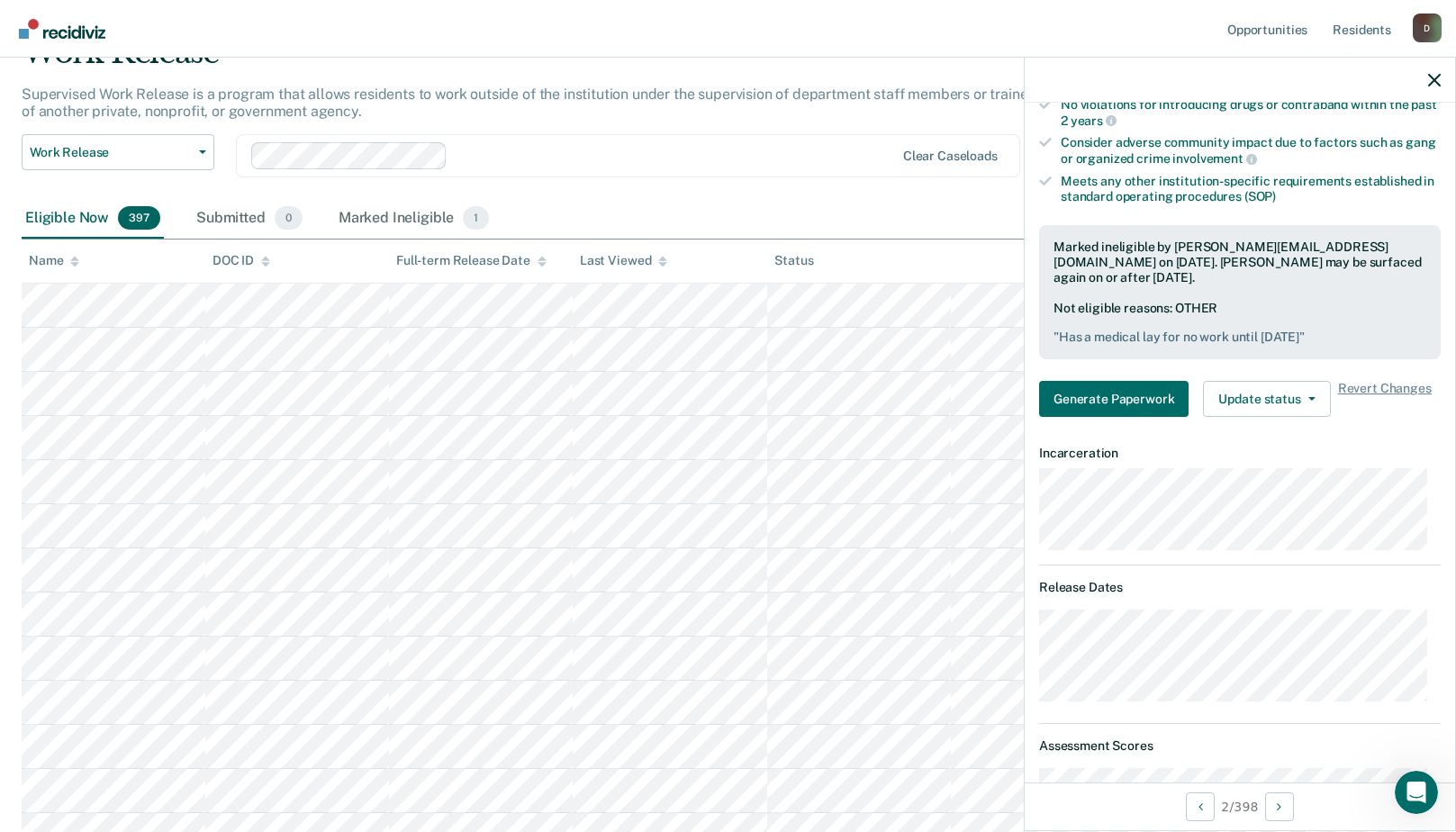
scroll to position [207, 0]
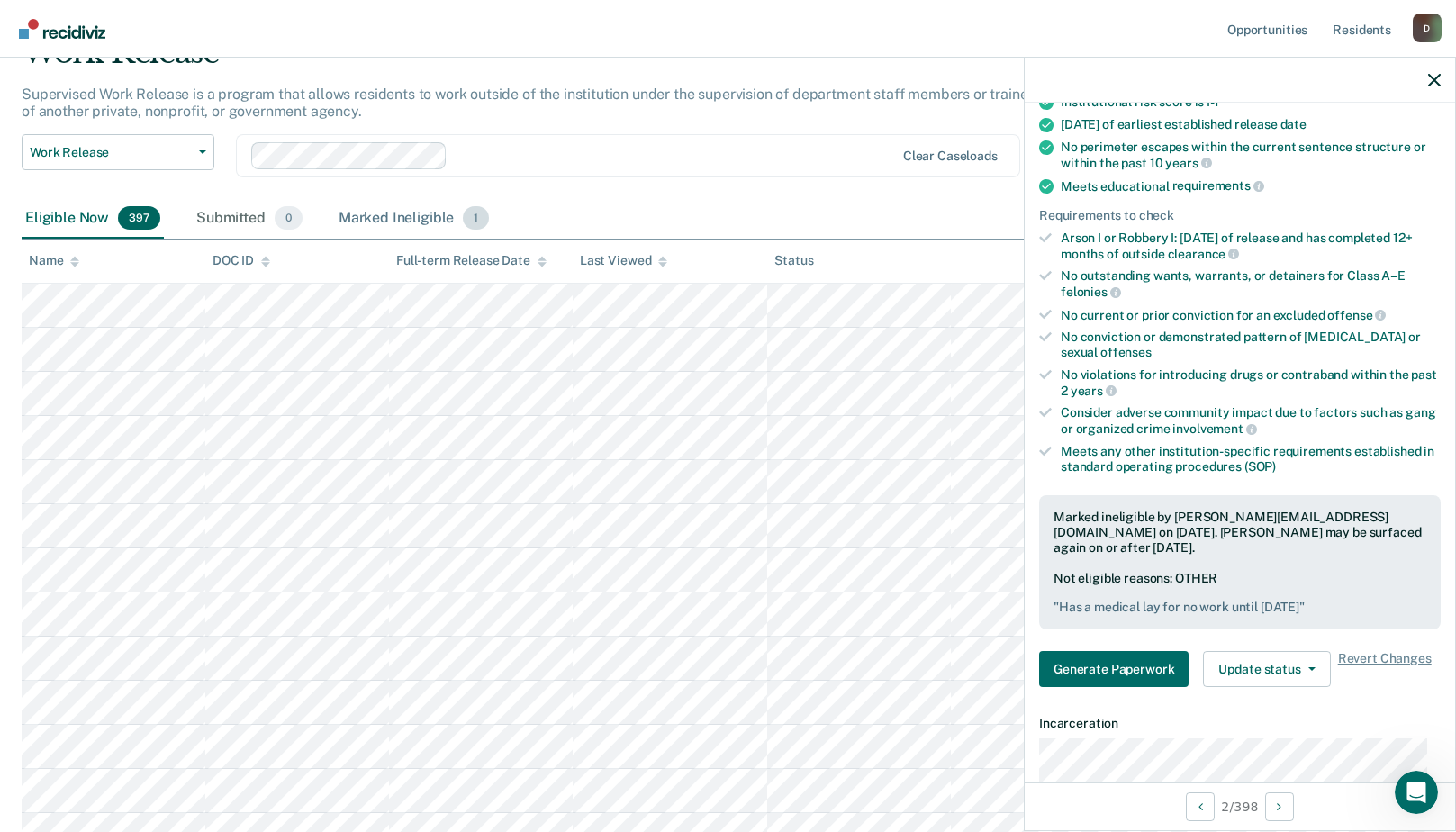
click at [388, 220] on div "Marked Ineligible 1" at bounding box center [414, 218] width 159 height 40
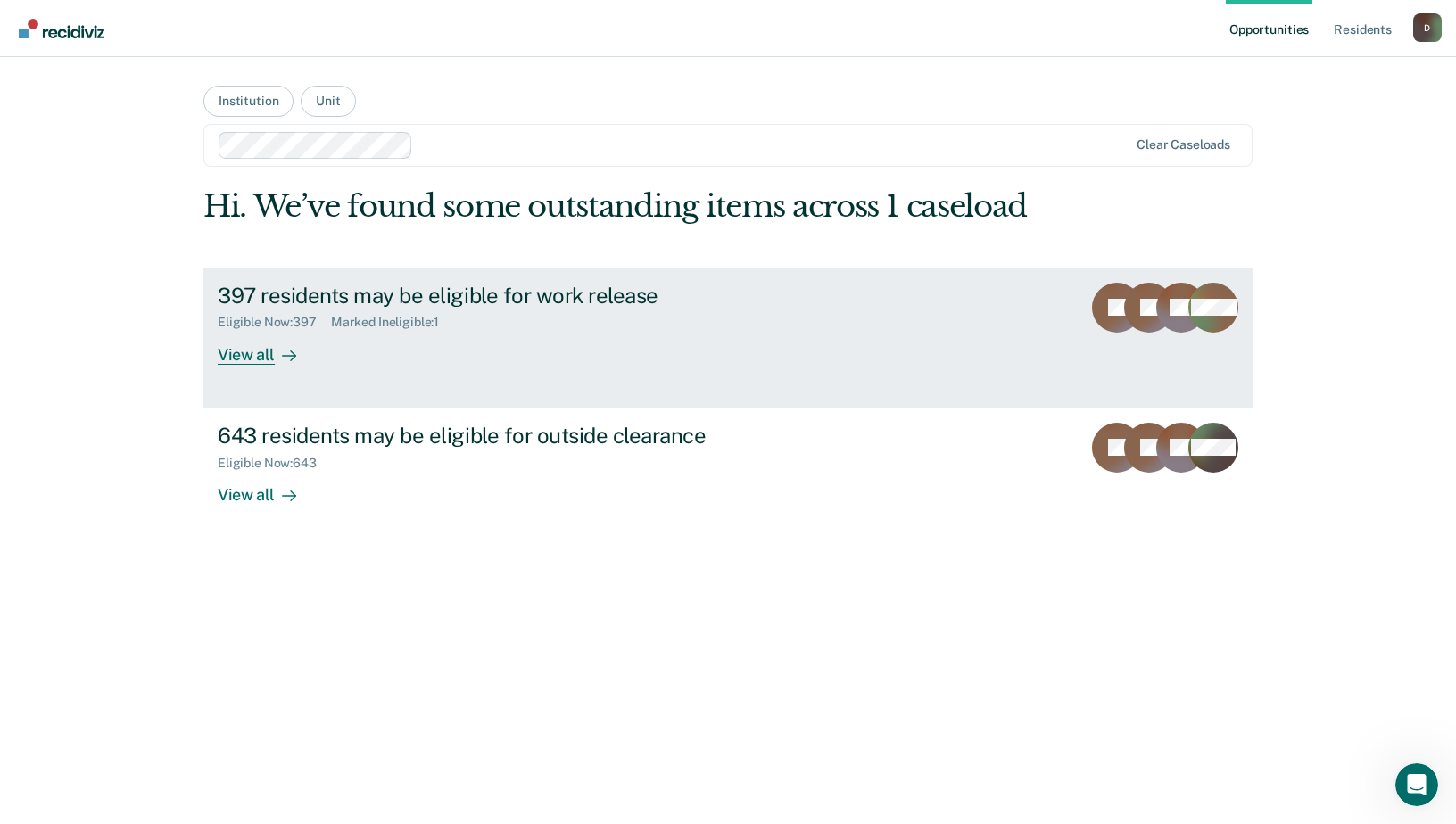
click at [240, 372] on link "397 residents may be eligible for work release Eligible Now : 397 Marked Inelig…" at bounding box center [728, 338] width 1049 height 141
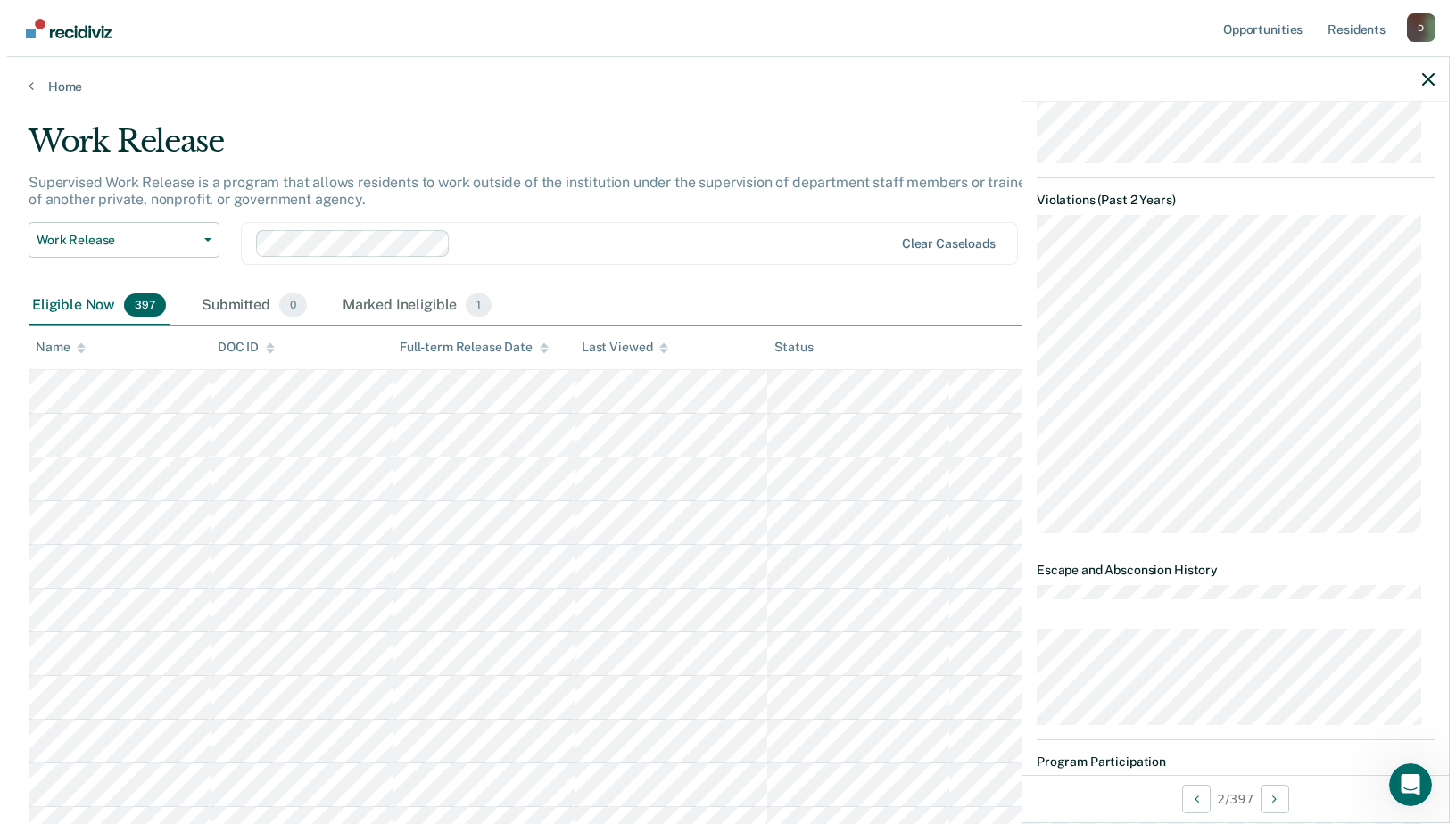
scroll to position [1427, 0]
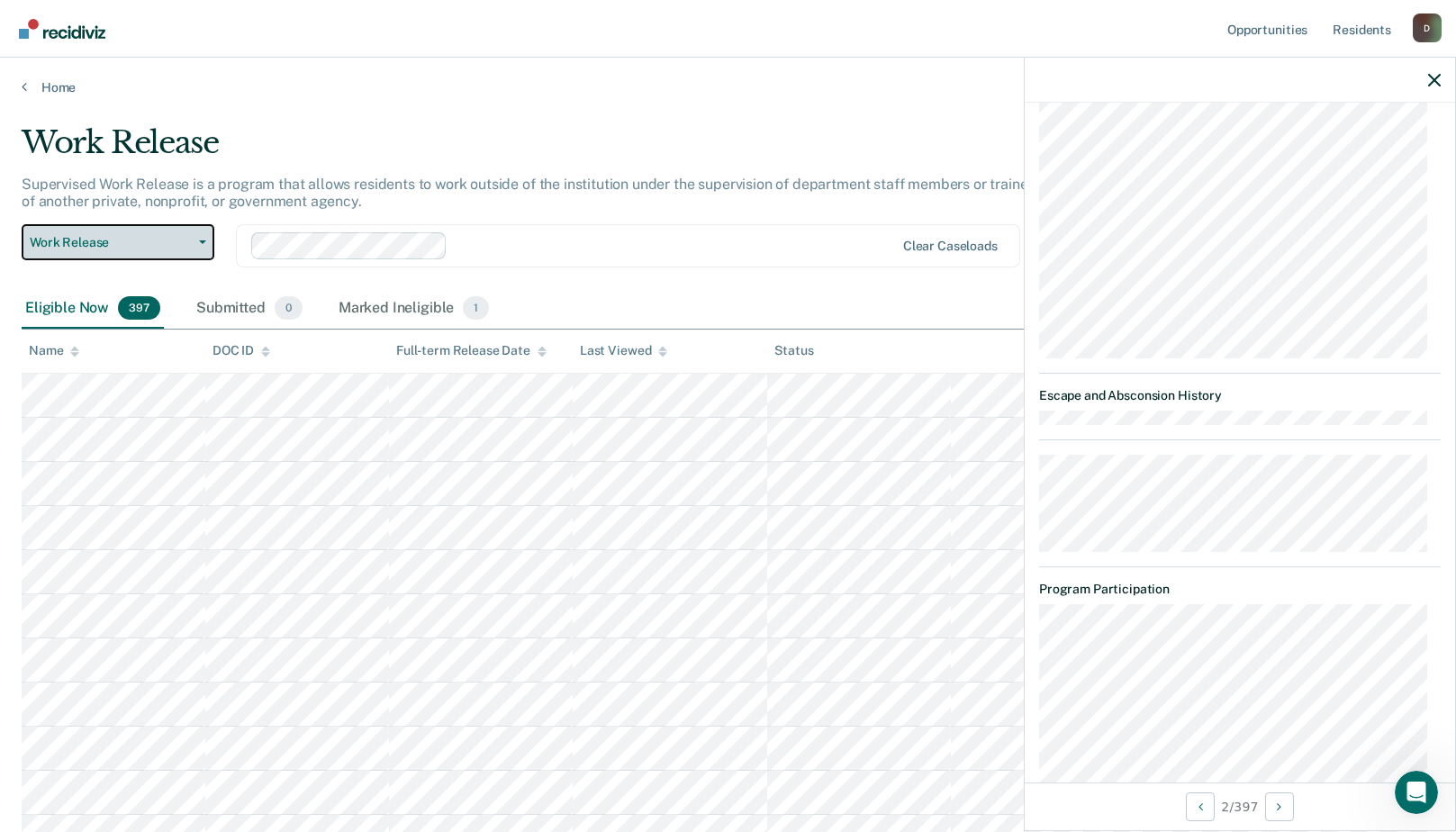
click at [147, 250] on span "Work Release" at bounding box center [110, 242] width 162 height 15
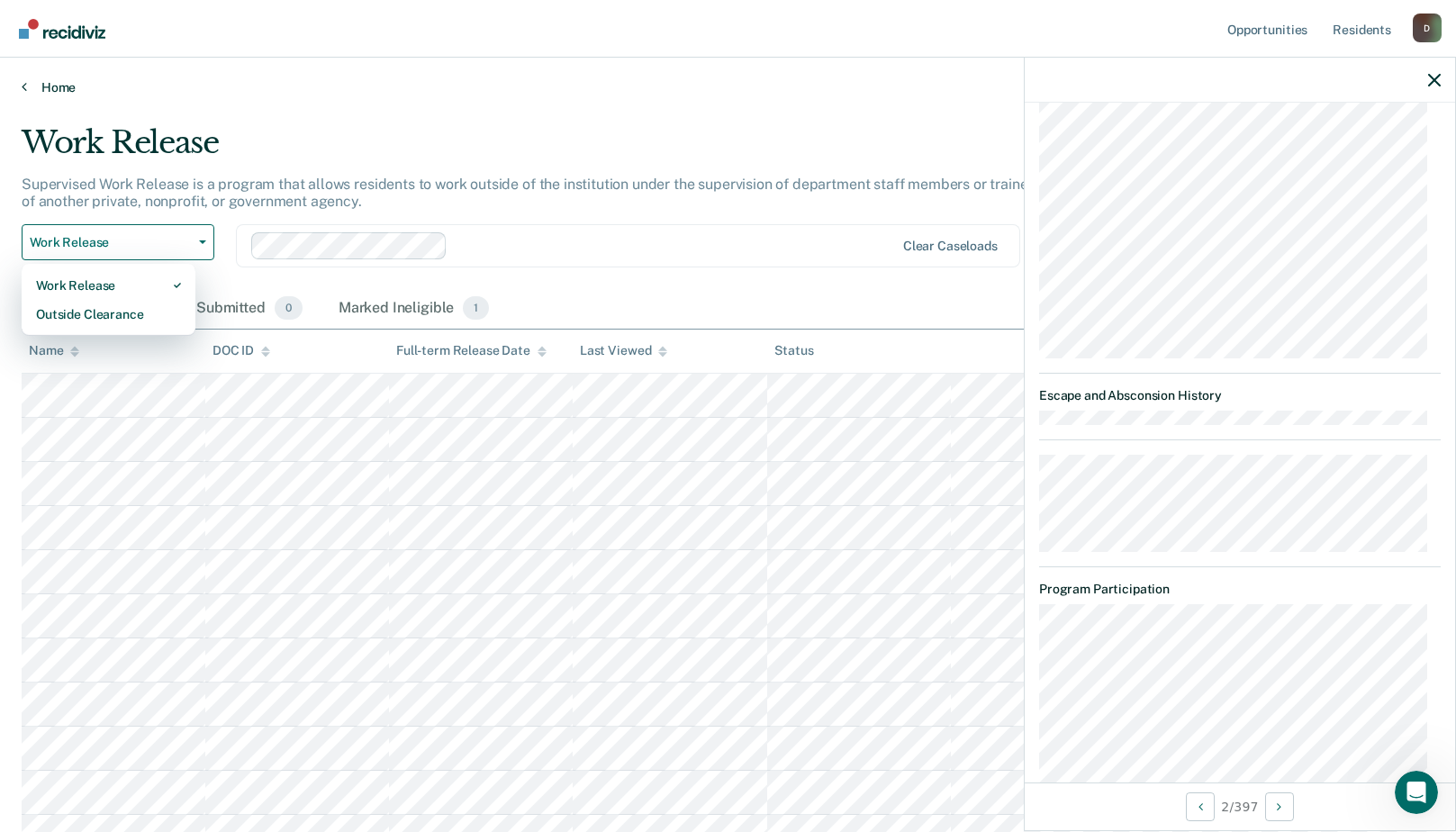
click at [243, 81] on link "Home" at bounding box center [728, 86] width 1413 height 16
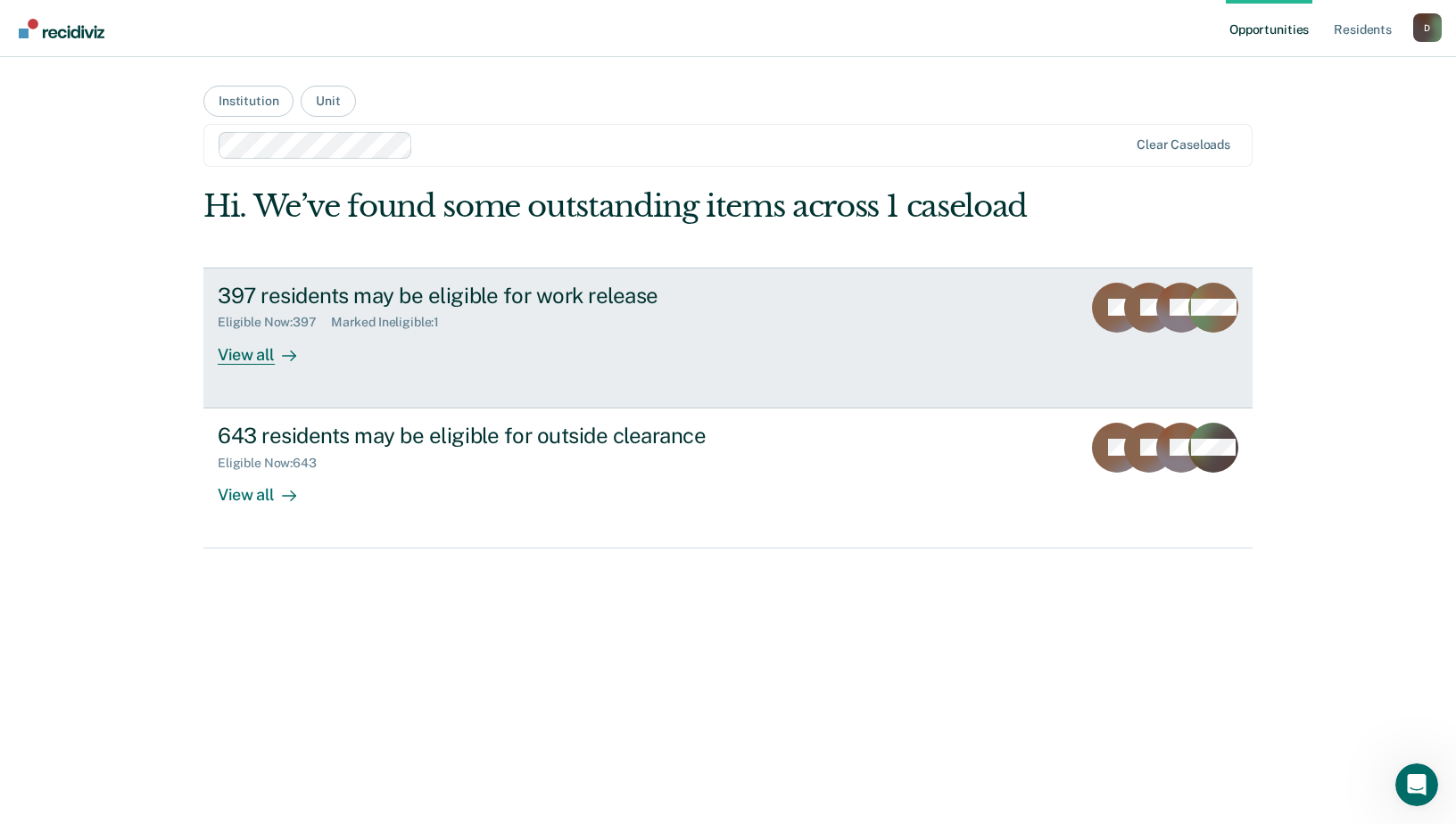
click at [1166, 309] on rect at bounding box center [1181, 307] width 50 height 50
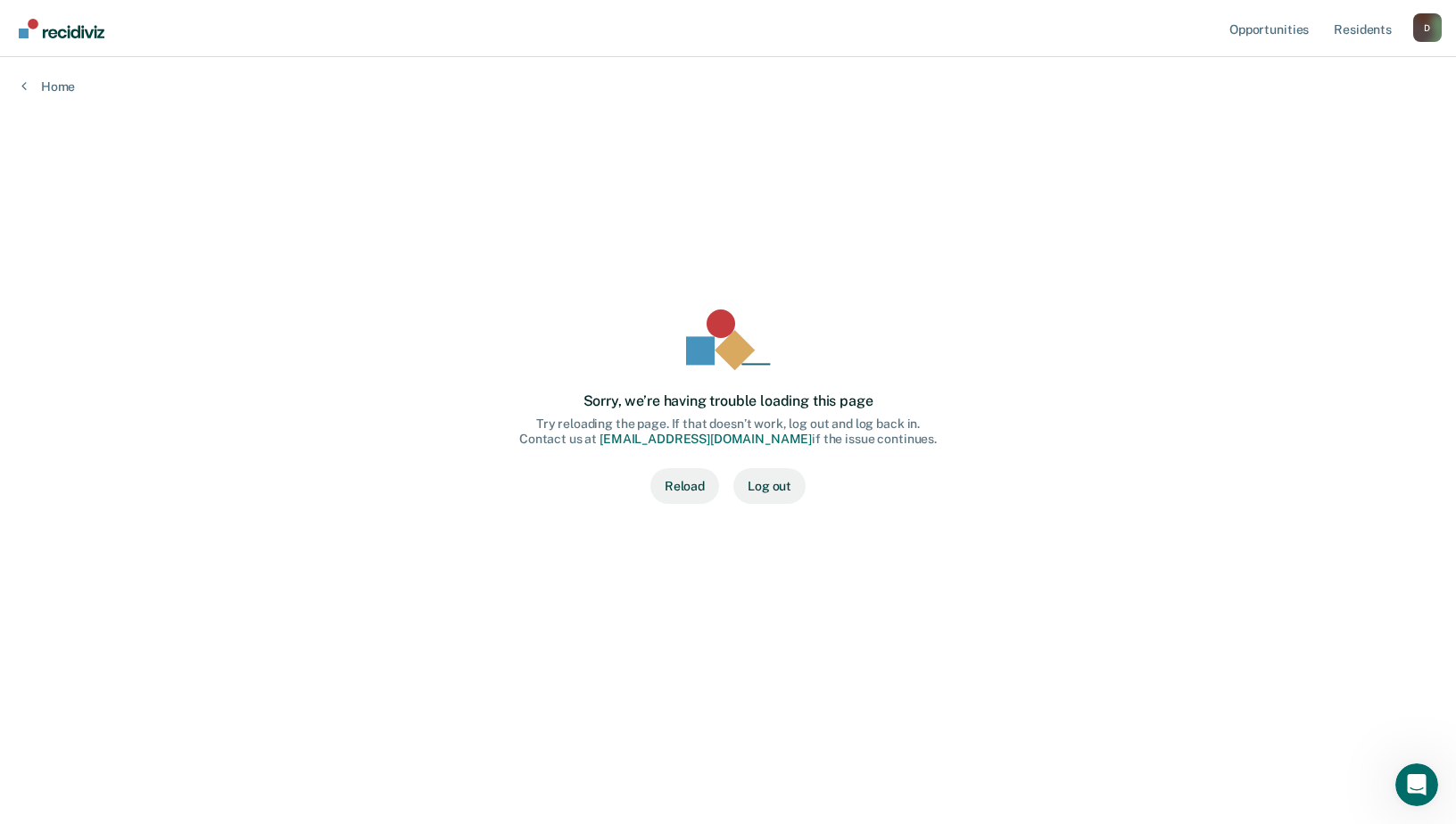
click at [690, 488] on button "Reload" at bounding box center [684, 486] width 69 height 36
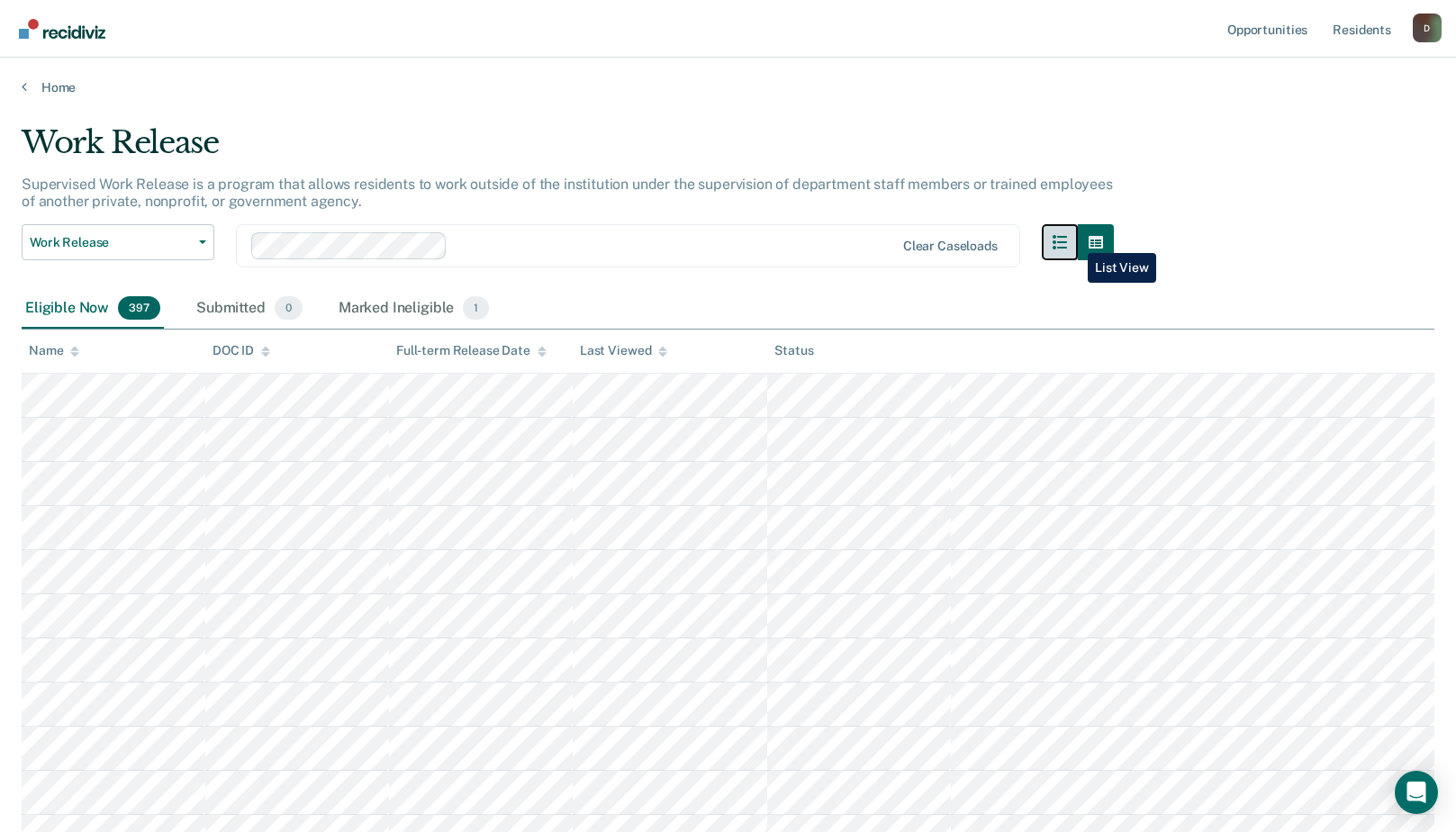
drag, startPoint x: 1074, startPoint y: 240, endPoint x: 1109, endPoint y: 240, distance: 35.0
click at [1067, 240] on icon "button" at bounding box center [1060, 242] width 15 height 15
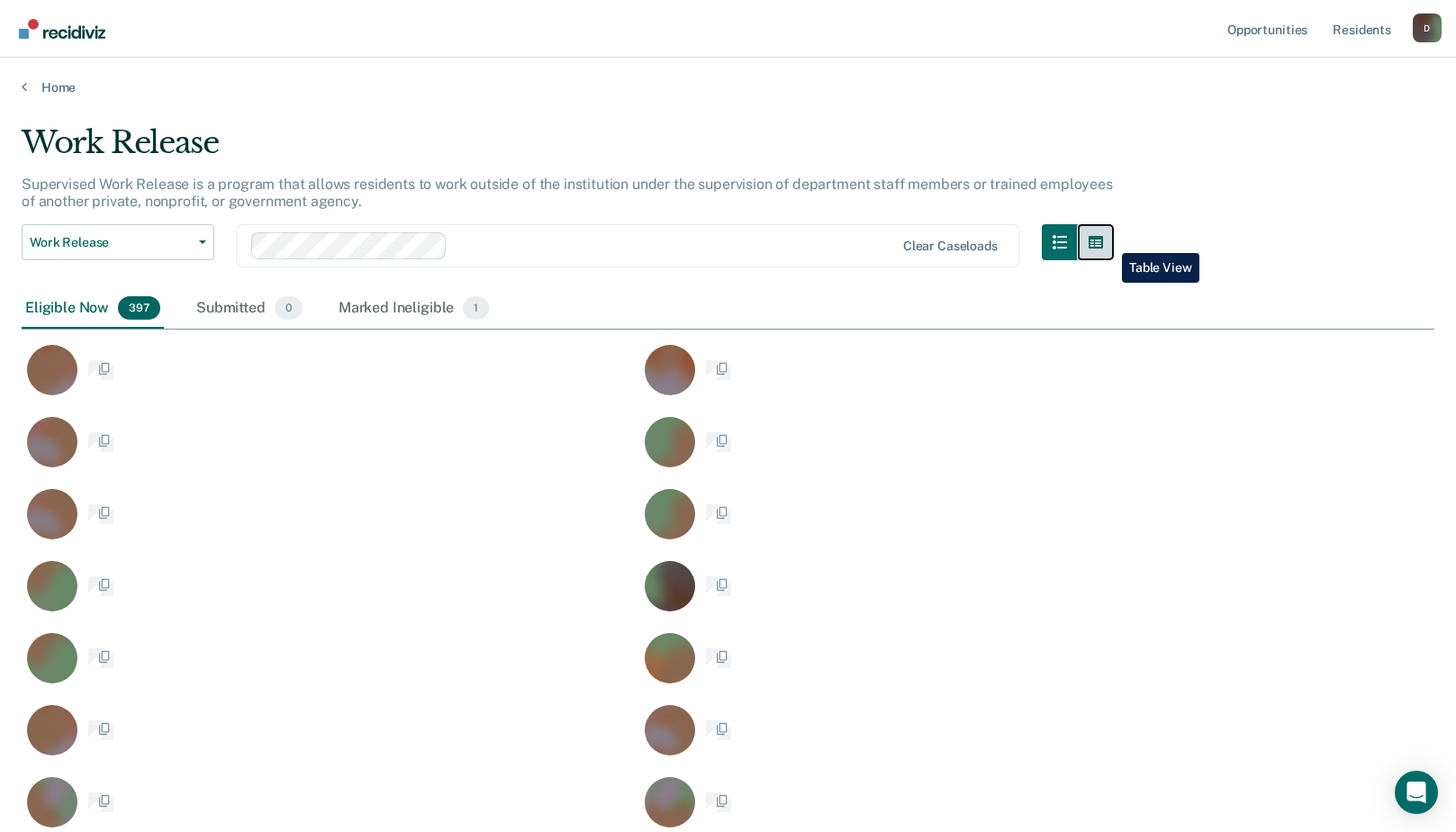
click at [1103, 240] on icon "button" at bounding box center [1097, 242] width 15 height 15
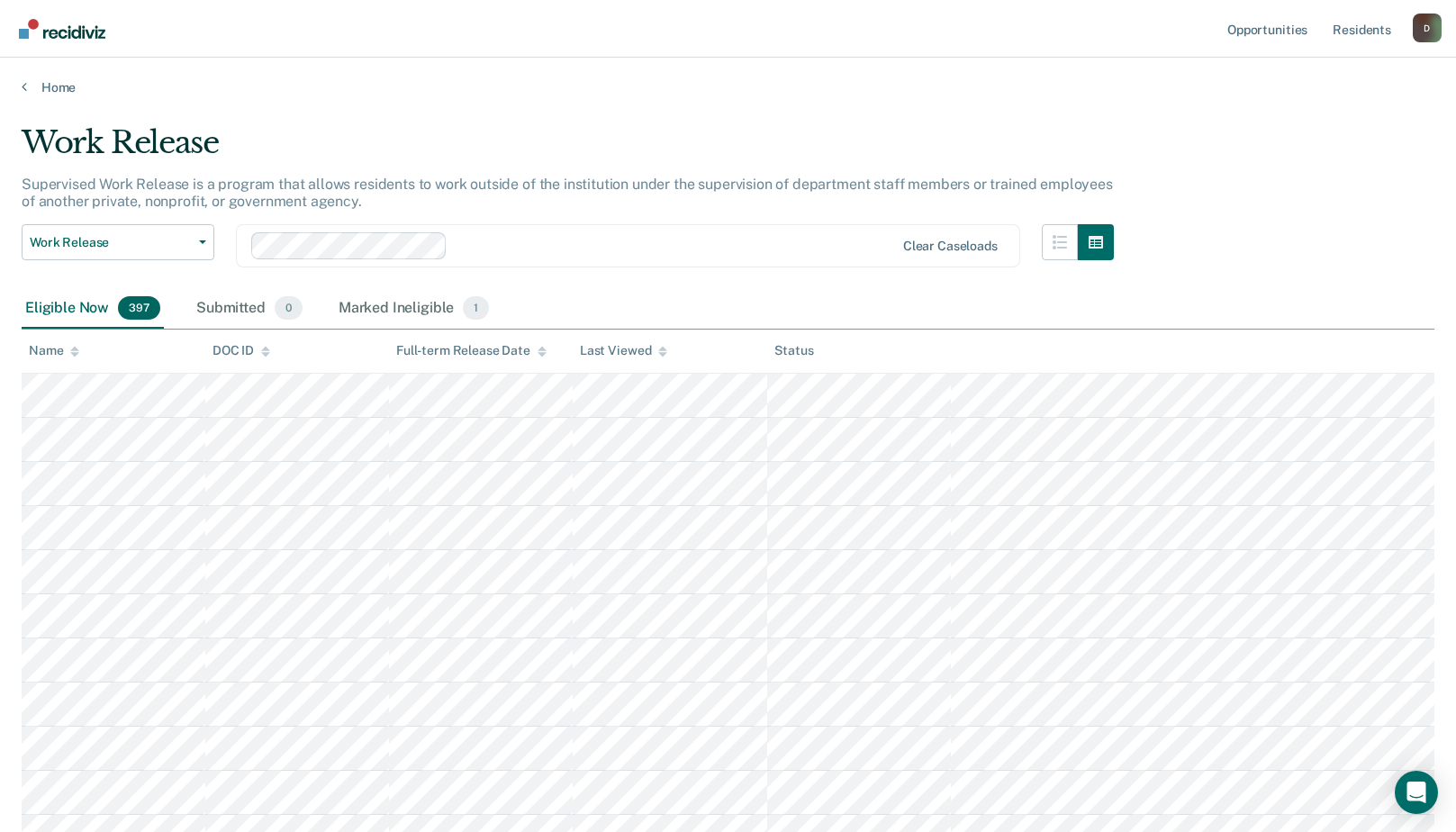
click at [46, 308] on div "Eligible Now 397" at bounding box center [92, 308] width 142 height 40
drag, startPoint x: 46, startPoint y: 308, endPoint x: 281, endPoint y: 278, distance: 236.9
click at [281, 278] on div "Work Release Work Release Outside Clearance Clear caseloads" at bounding box center [567, 257] width 1093 height 65
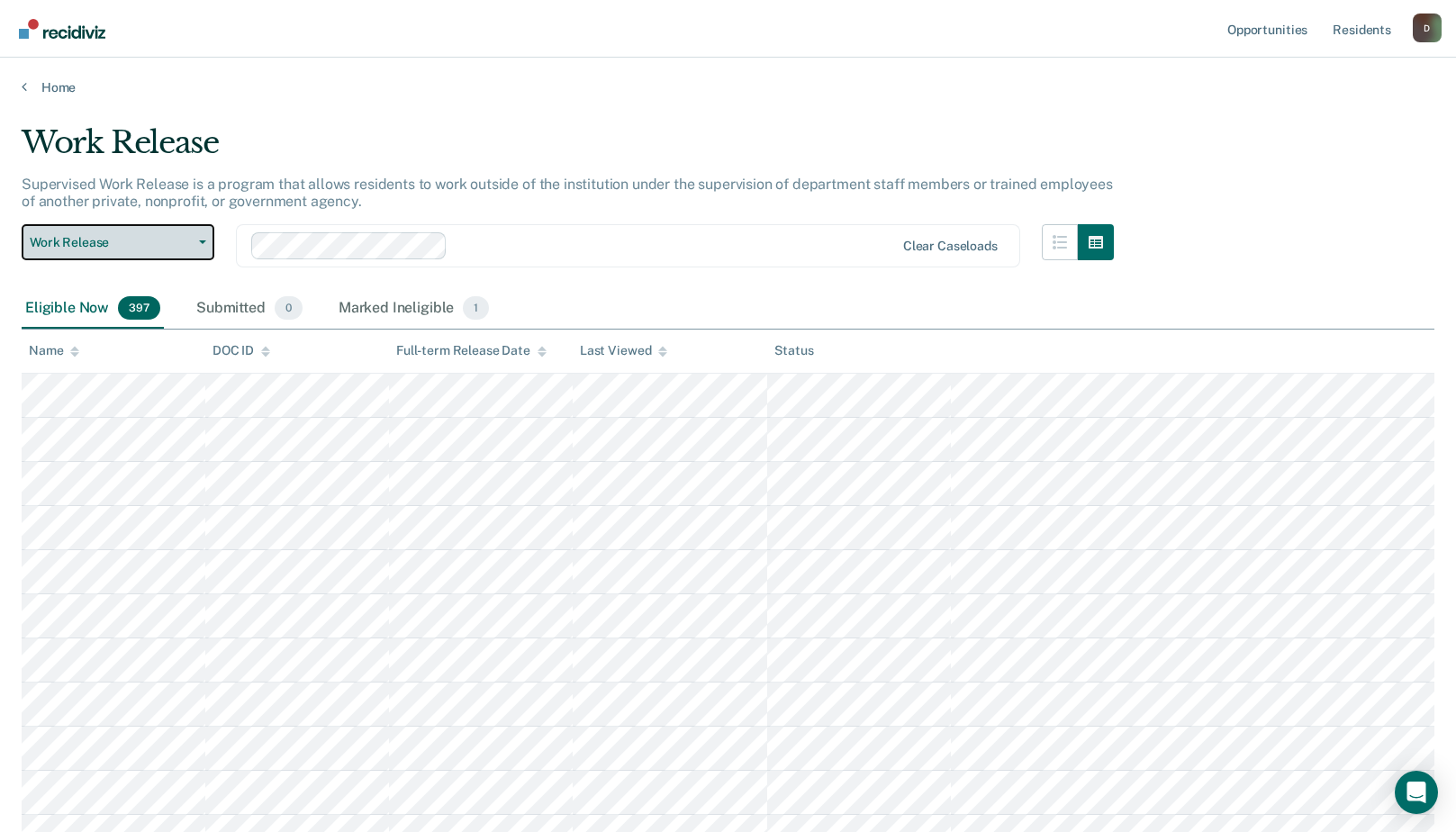
click at [188, 244] on span "Work Release" at bounding box center [110, 242] width 162 height 15
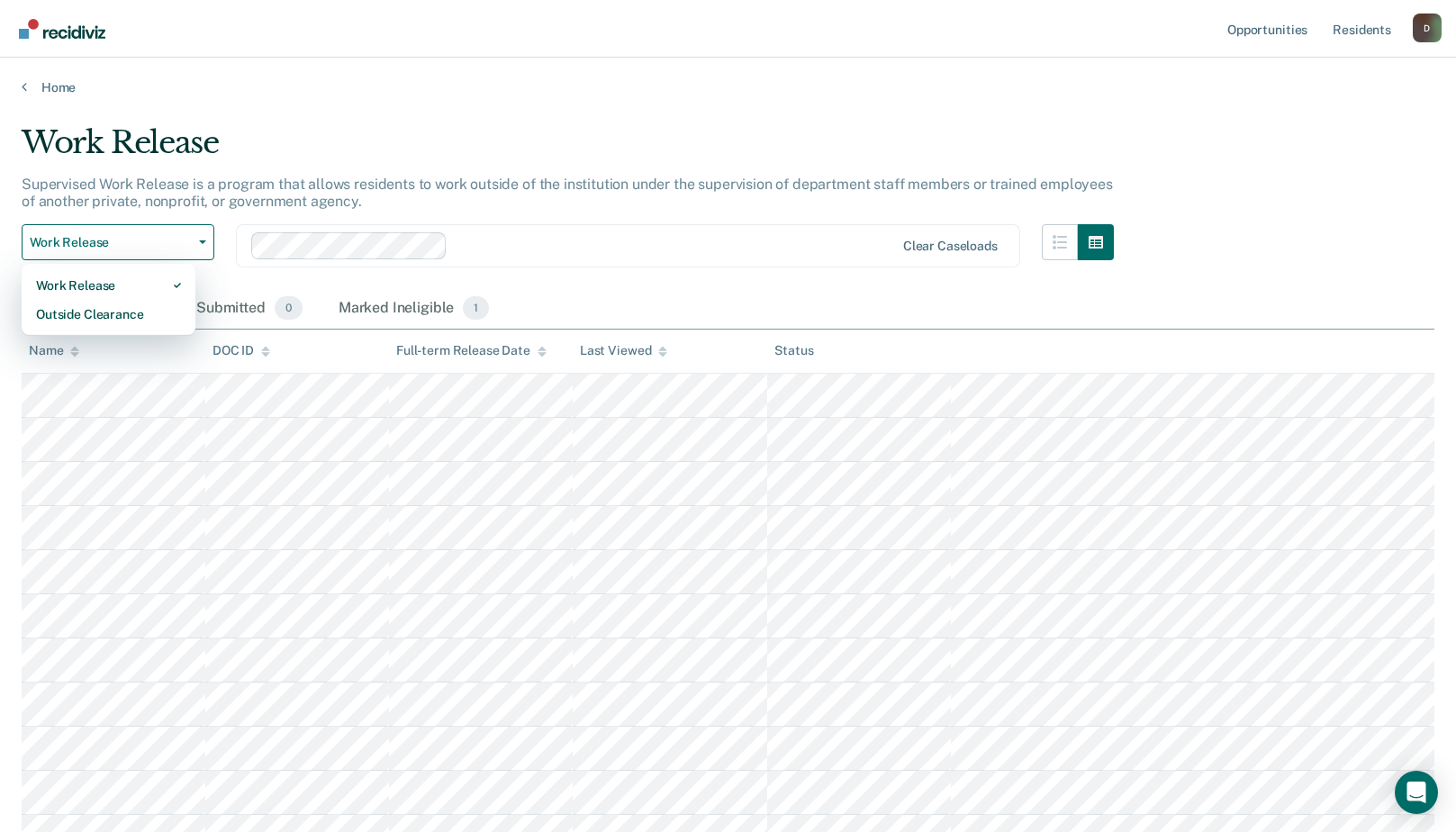
click at [1353, 30] on link "Resident s" at bounding box center [1362, 29] width 66 height 58
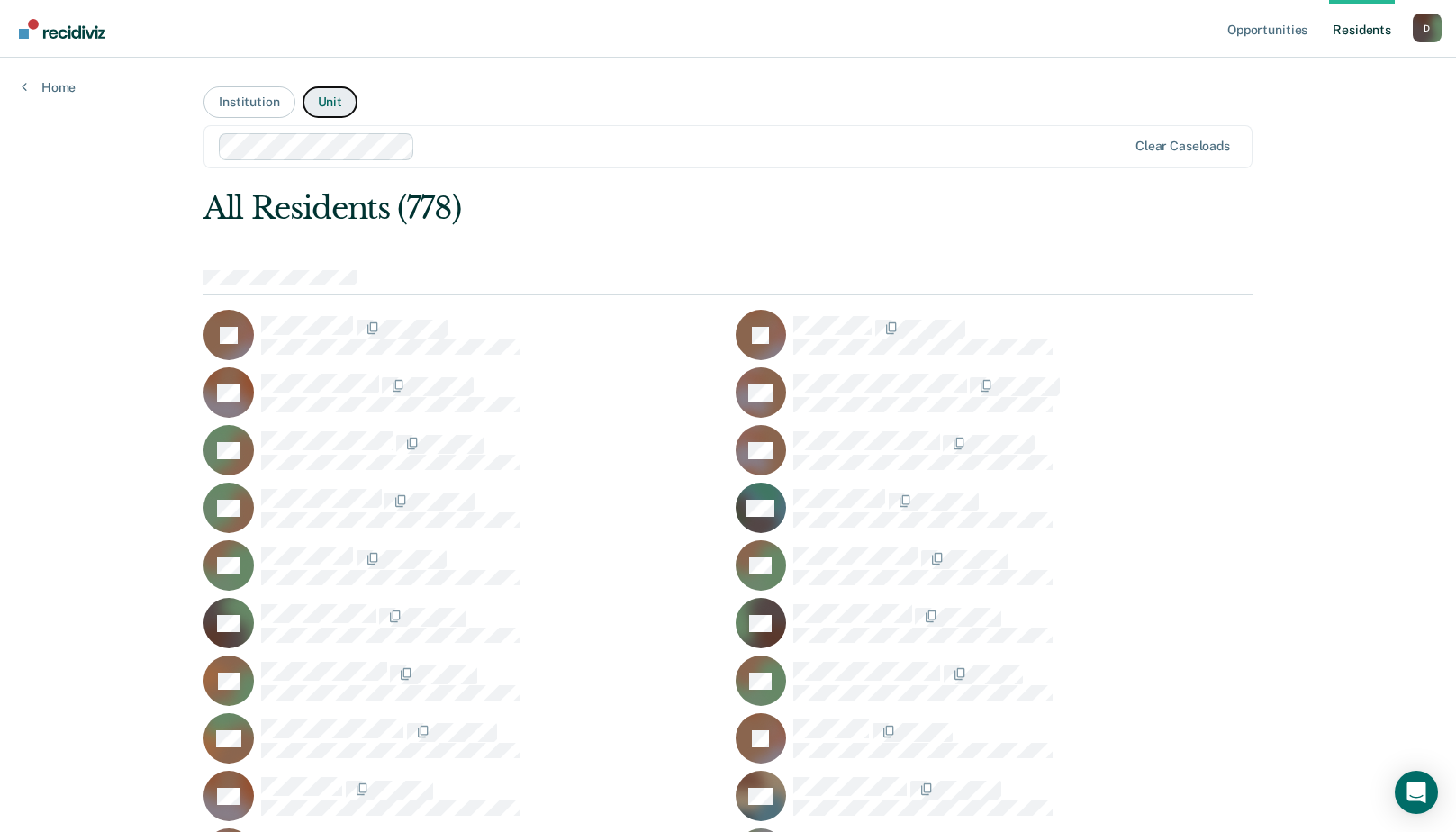
click at [319, 101] on button "Unit" at bounding box center [330, 102] width 55 height 32
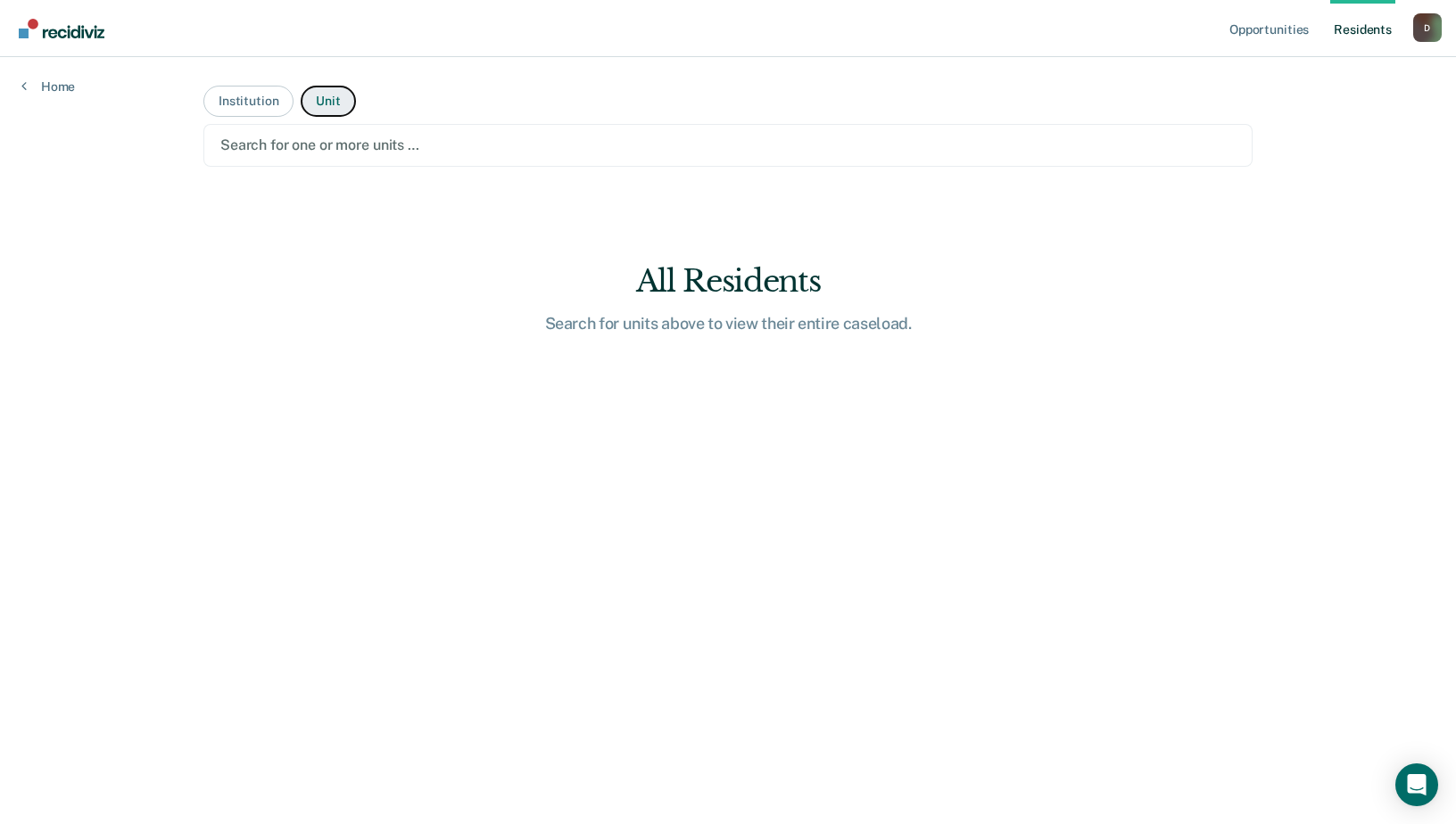
click at [316, 100] on button "Unit" at bounding box center [327, 101] width 54 height 31
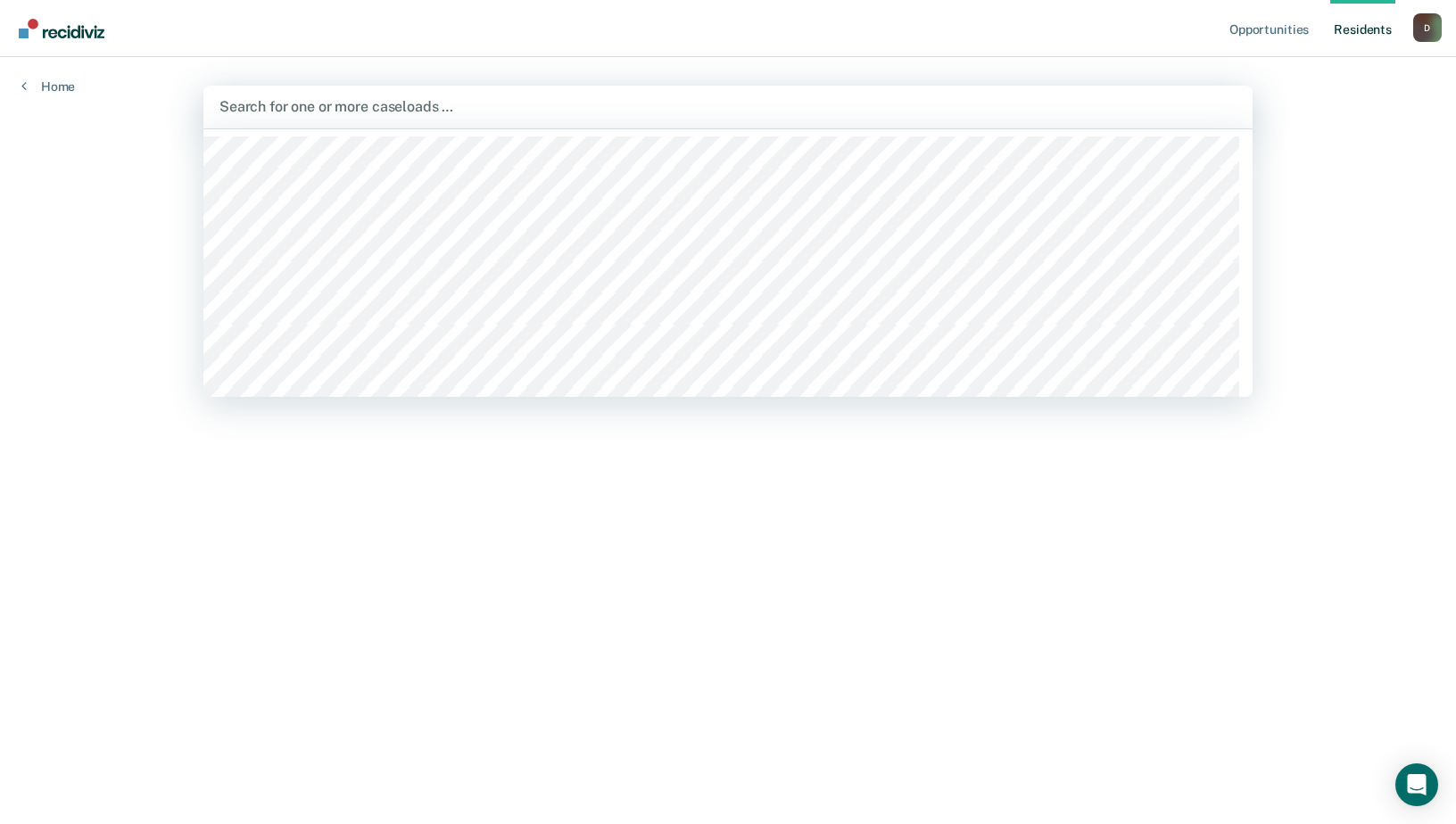
click at [1099, 115] on div at bounding box center [728, 107] width 1017 height 20
type input "tcc"
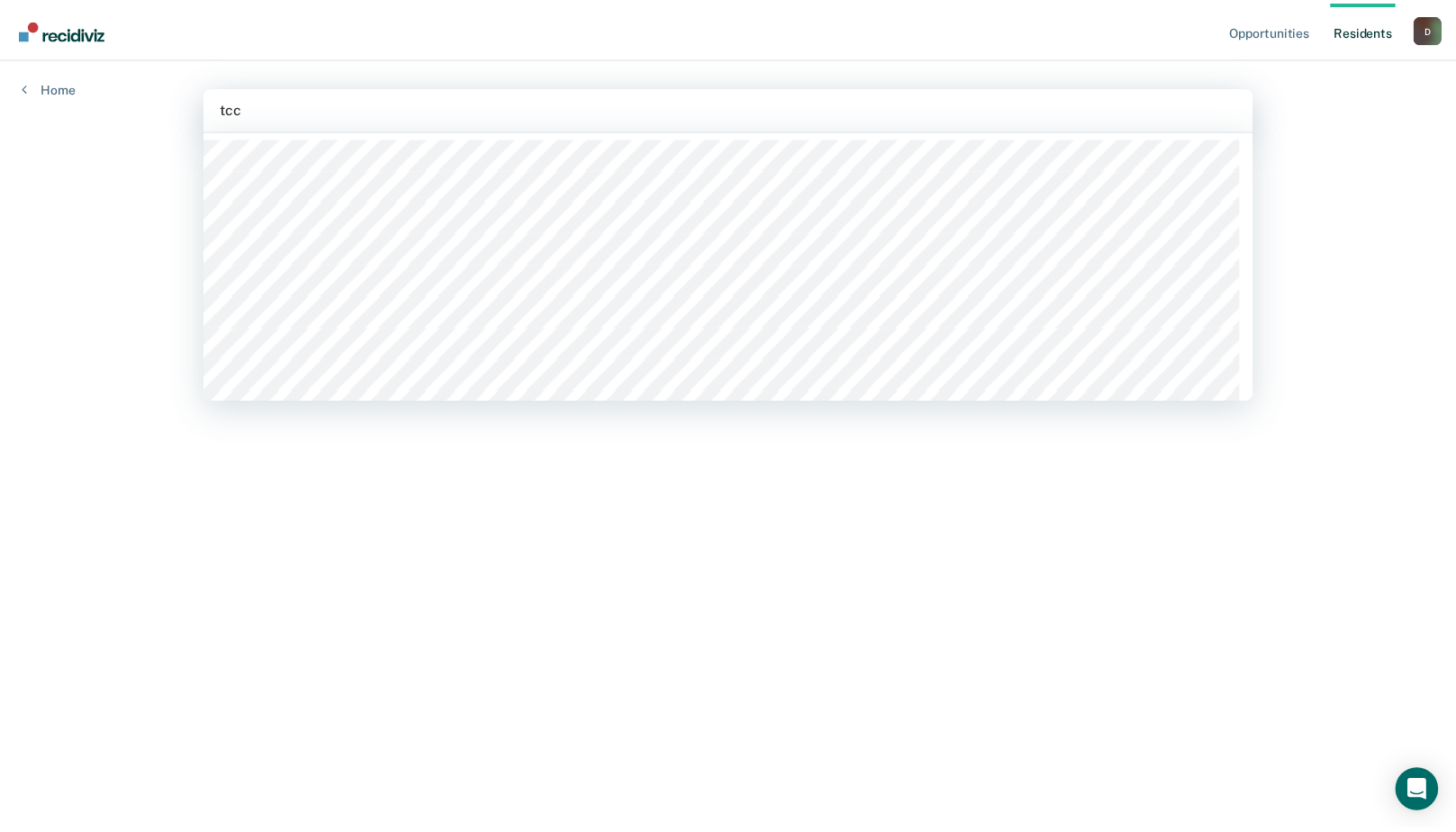
scroll to position [93, 0]
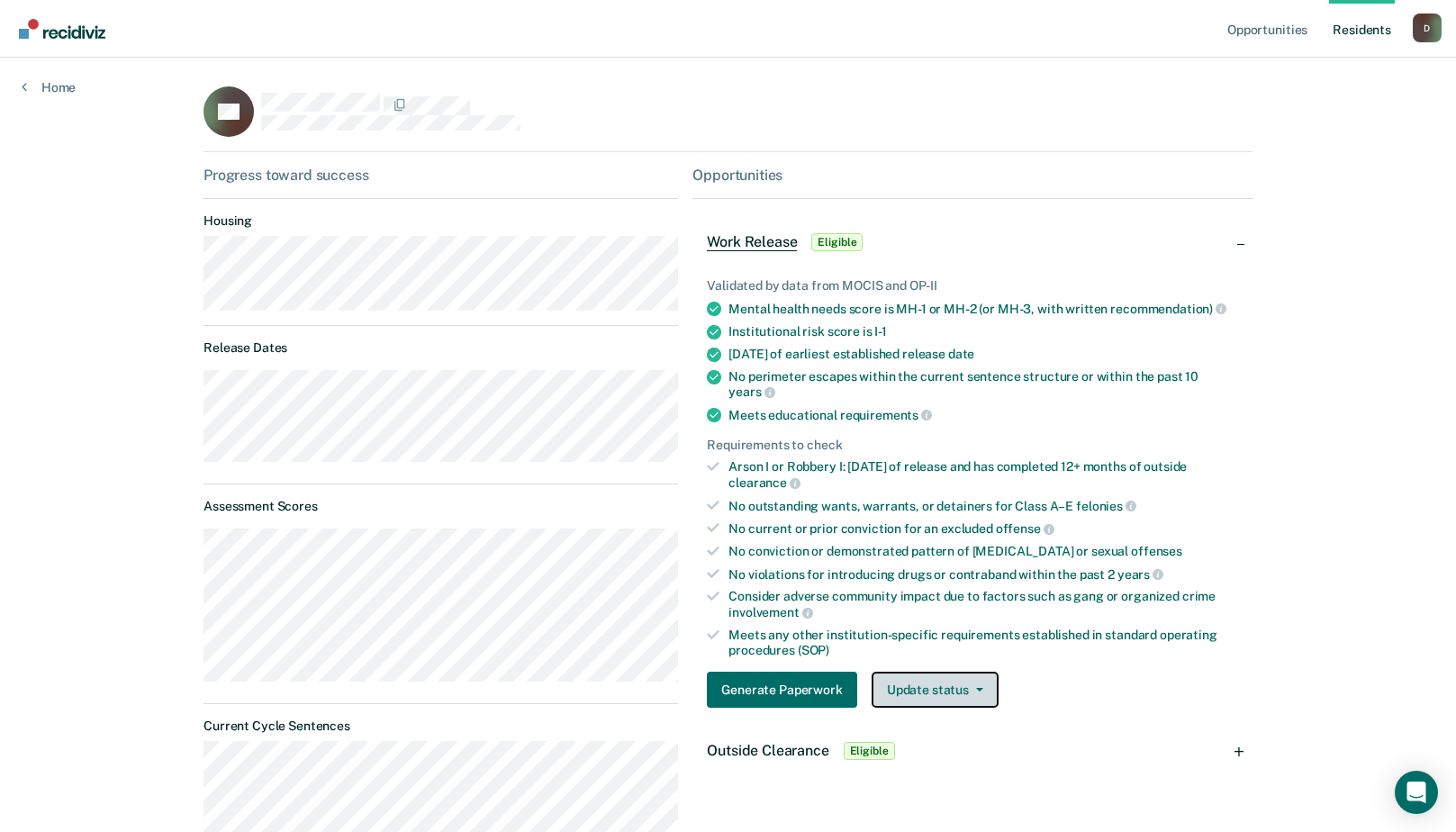
click at [936, 682] on button "Update status" at bounding box center [935, 690] width 127 height 36
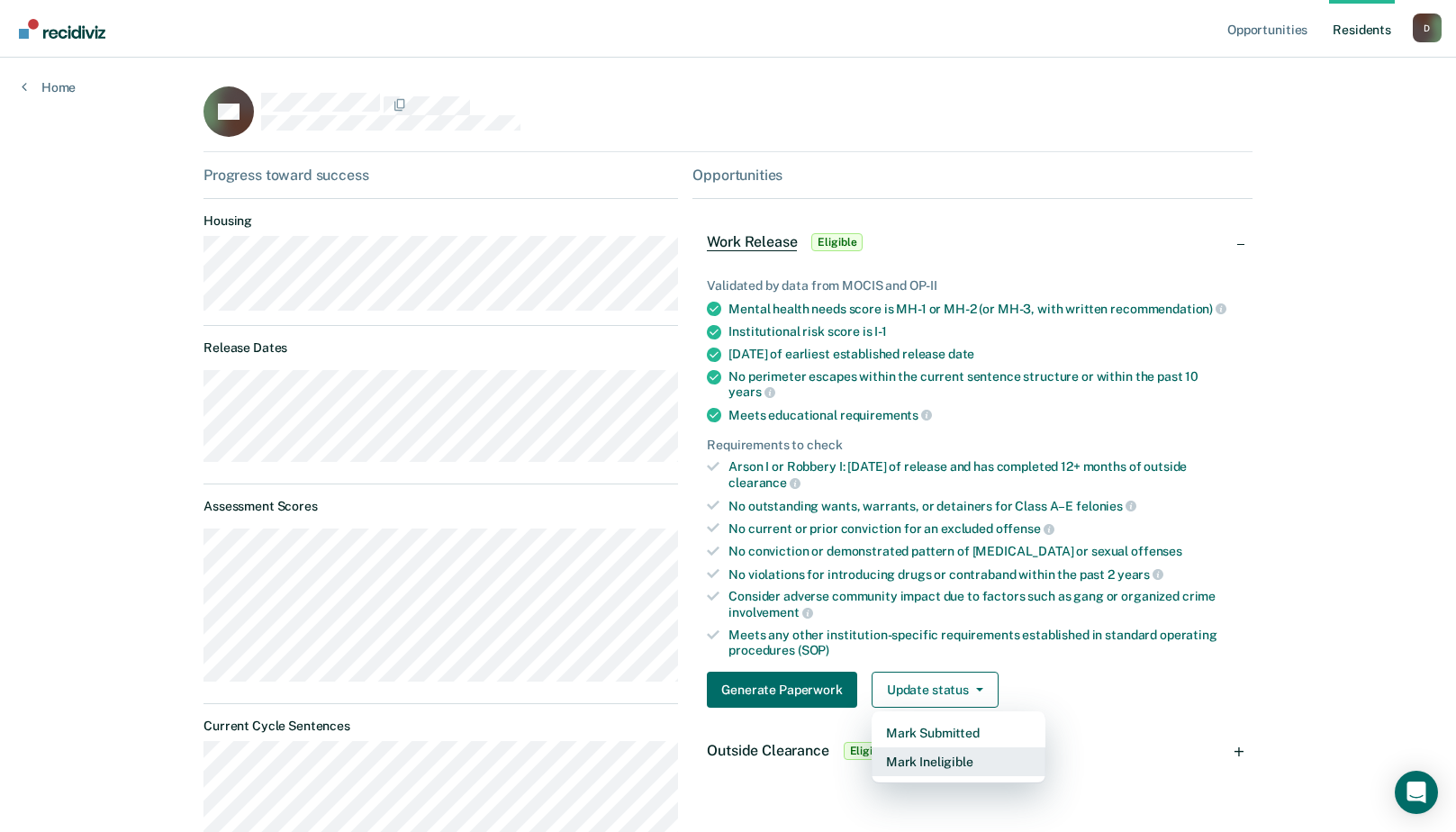
click at [922, 748] on button "Mark Ineligible" at bounding box center [958, 761] width 174 height 29
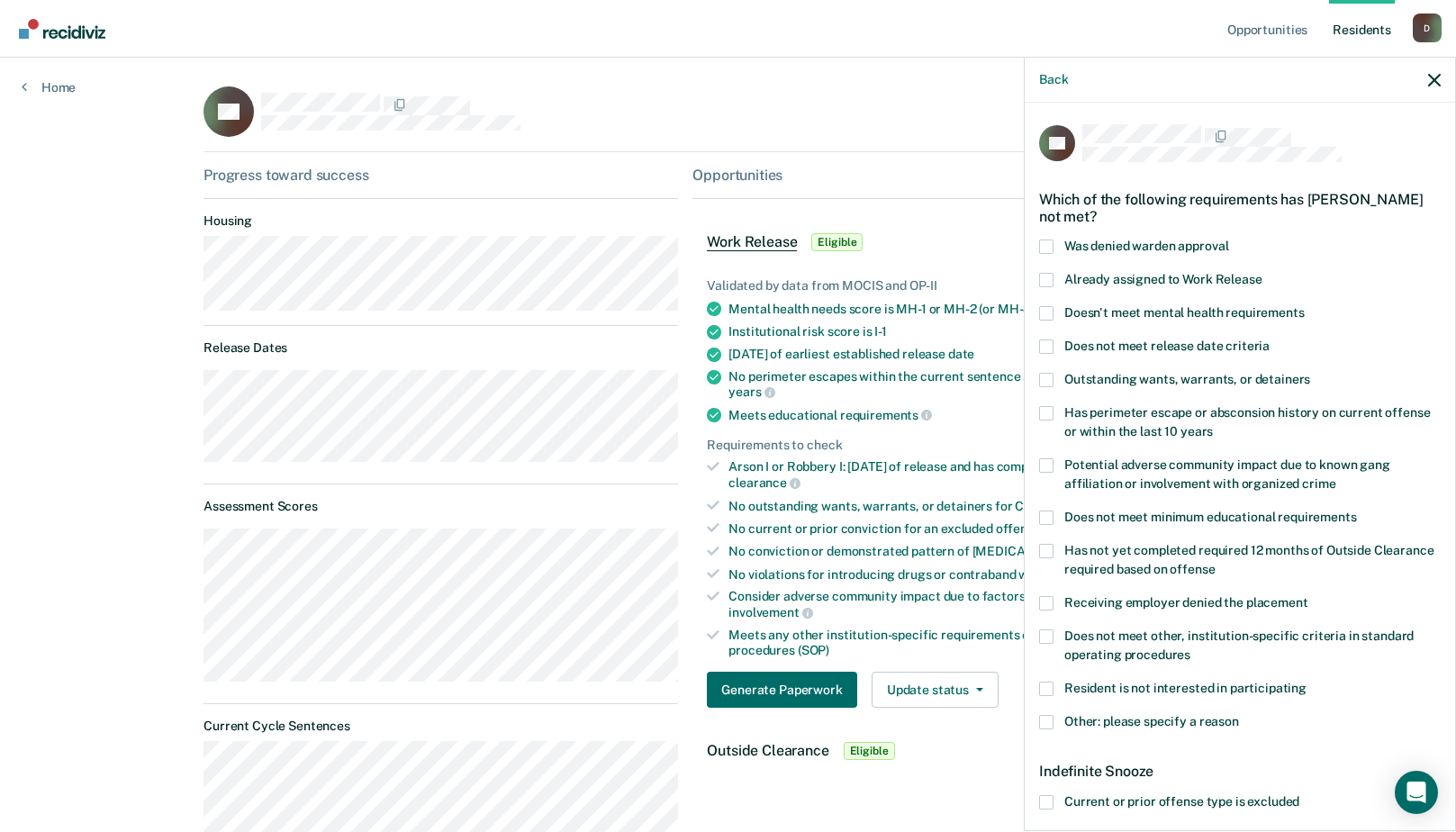
click at [1048, 727] on span at bounding box center [1046, 722] width 15 height 15
click at [1240, 715] on input "Other: please specify a reason" at bounding box center [1240, 715] width 0 height 0
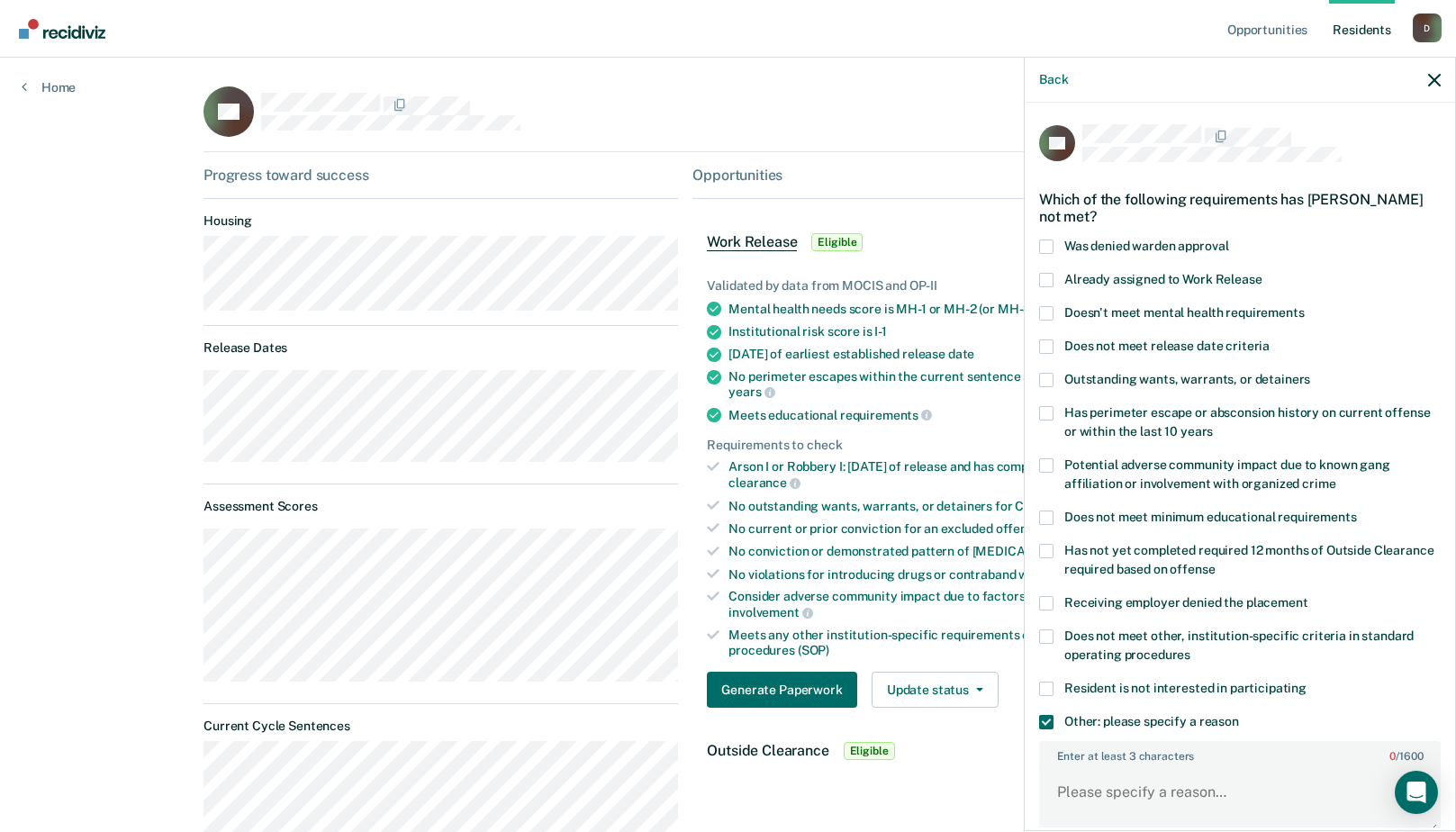
scroll to position [90, 0]
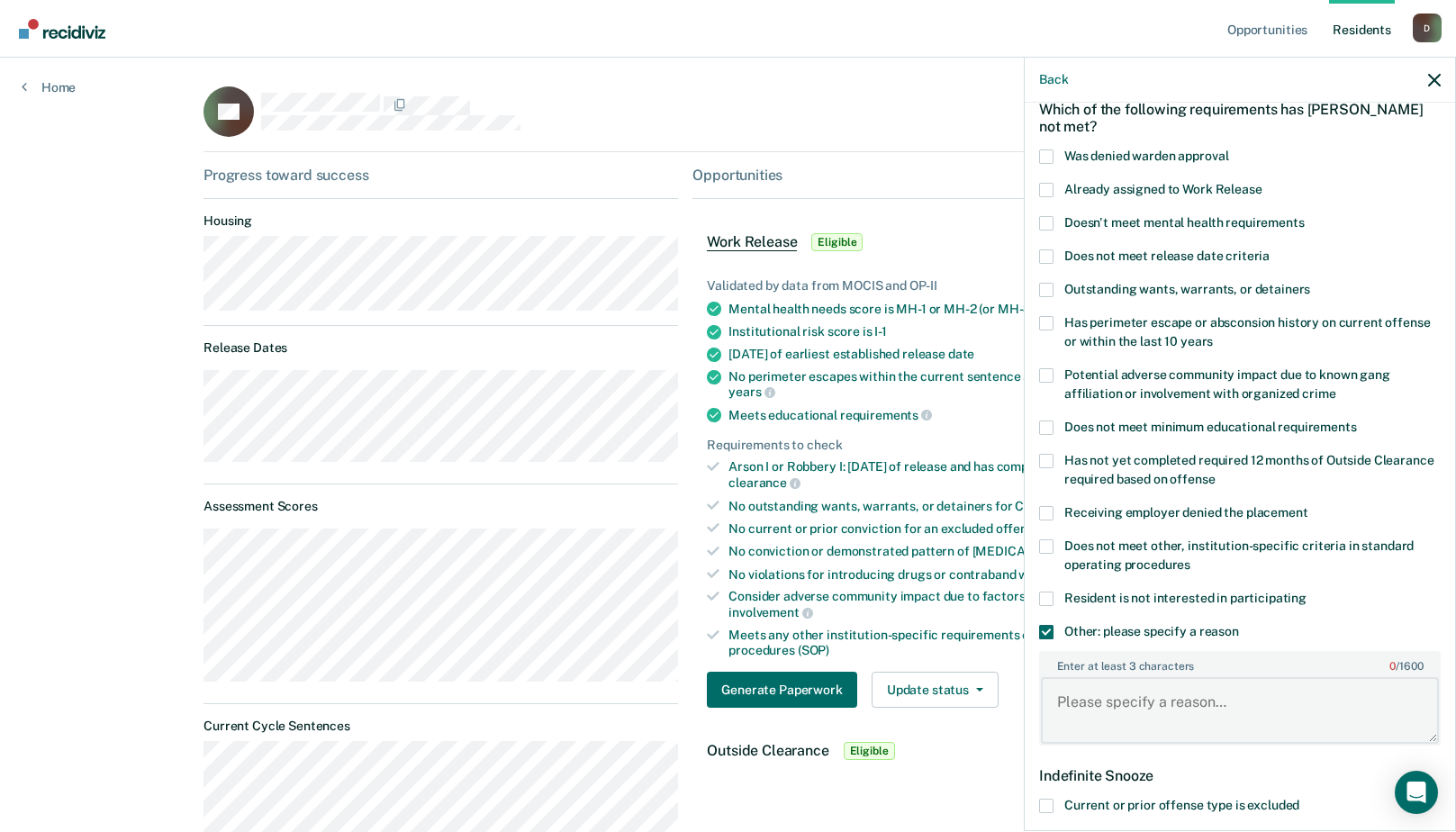
click at [1075, 687] on textarea "Enter at least 3 characters 0 / 1600" at bounding box center [1240, 710] width 398 height 67
click at [1317, 693] on textarea "received 2 #11.10 and 1 #11.5 in 2025" at bounding box center [1240, 710] width 398 height 67
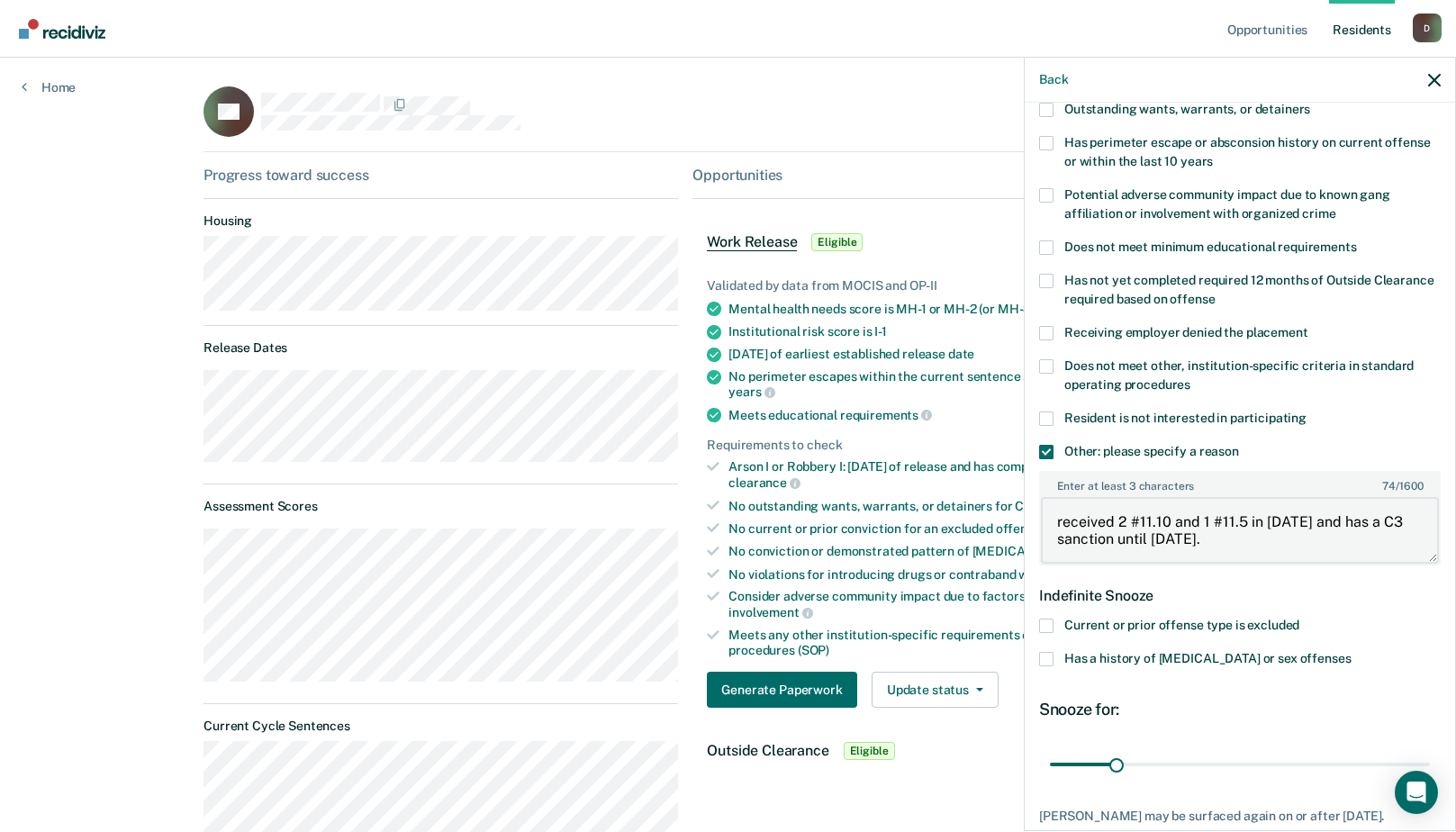
scroll to position [360, 0]
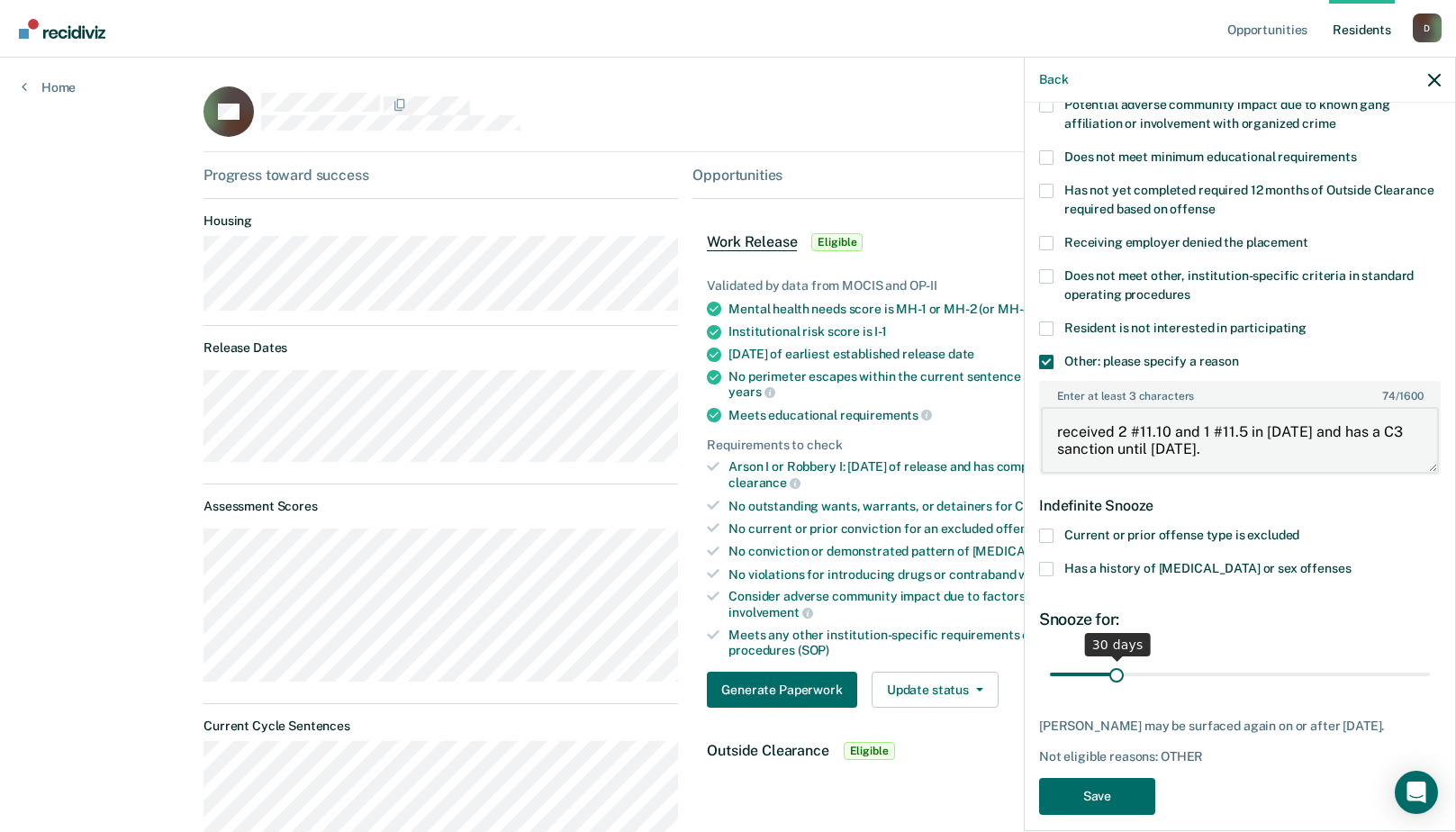
type textarea "received 2 #11.10 and 1 #11.5 in 2025 and has a C3 sanction until 4/13/26."
drag, startPoint x: 1113, startPoint y: 673, endPoint x: 1509, endPoint y: 682, distance: 396.1
type input "180"
click at [1430, 682] on input "range" at bounding box center [1240, 674] width 380 height 32
click at [1093, 786] on button "Save" at bounding box center [1097, 797] width 116 height 37
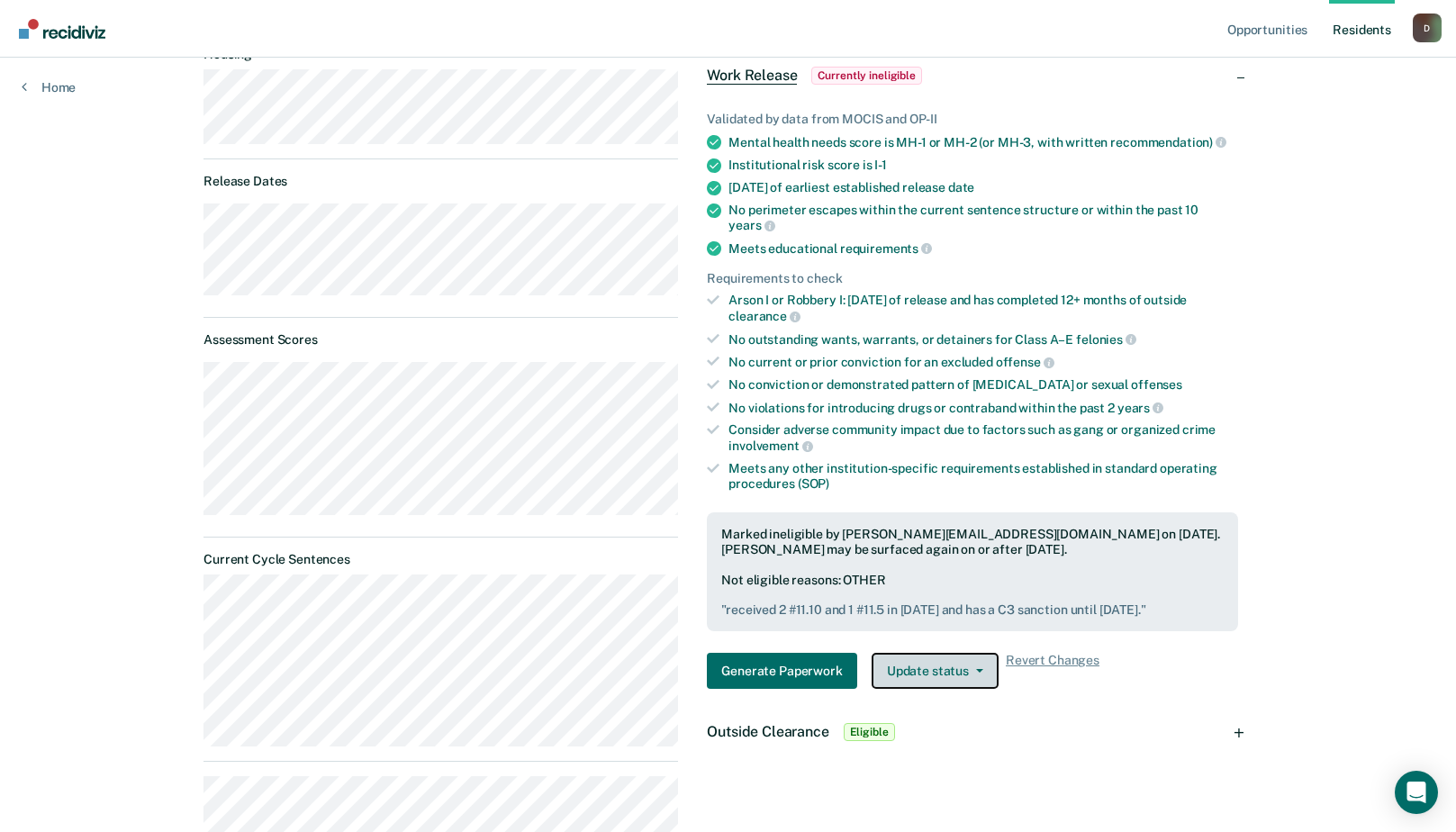
scroll to position [0, 0]
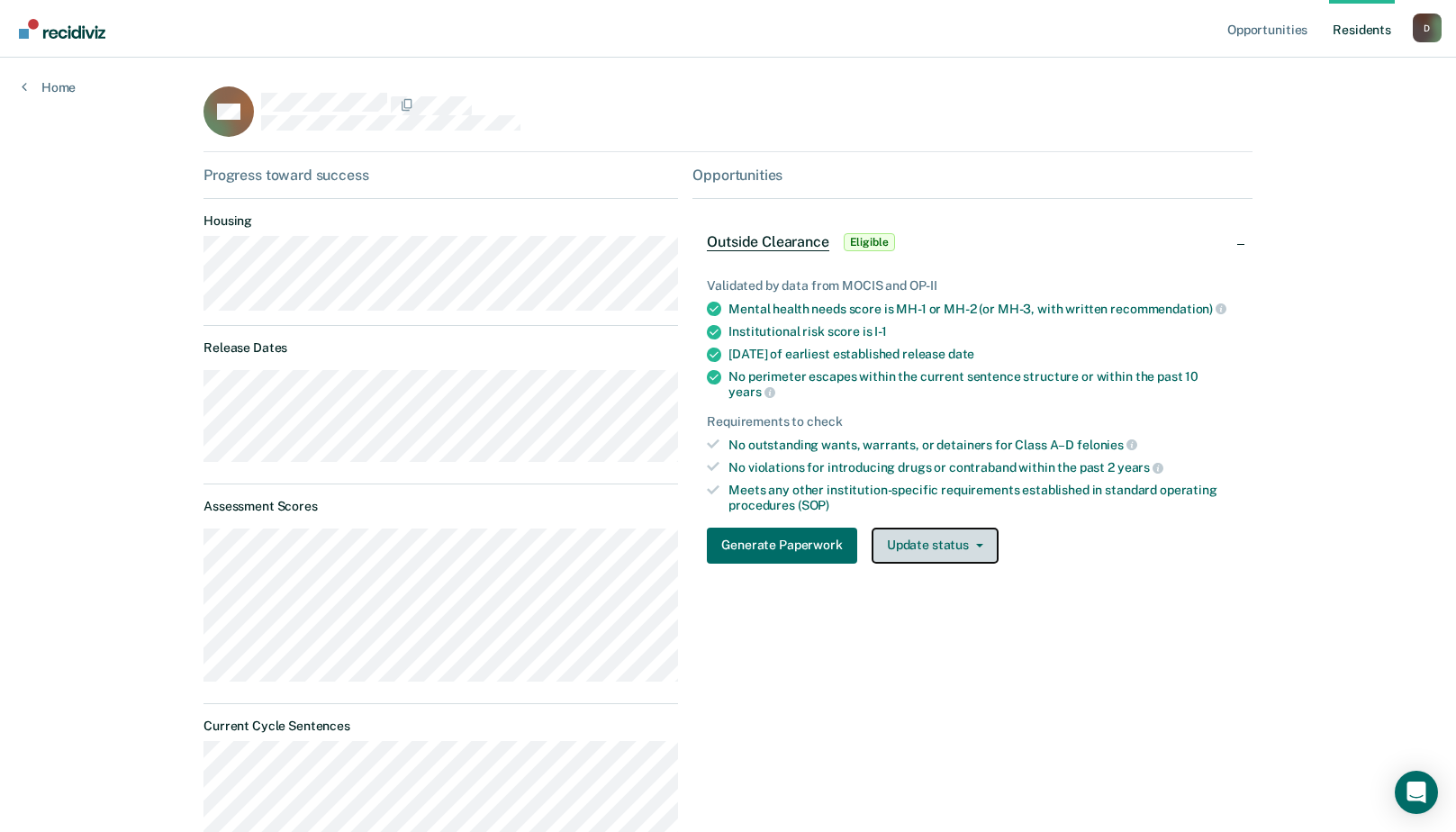
click at [946, 541] on button "Update status" at bounding box center [935, 545] width 127 height 36
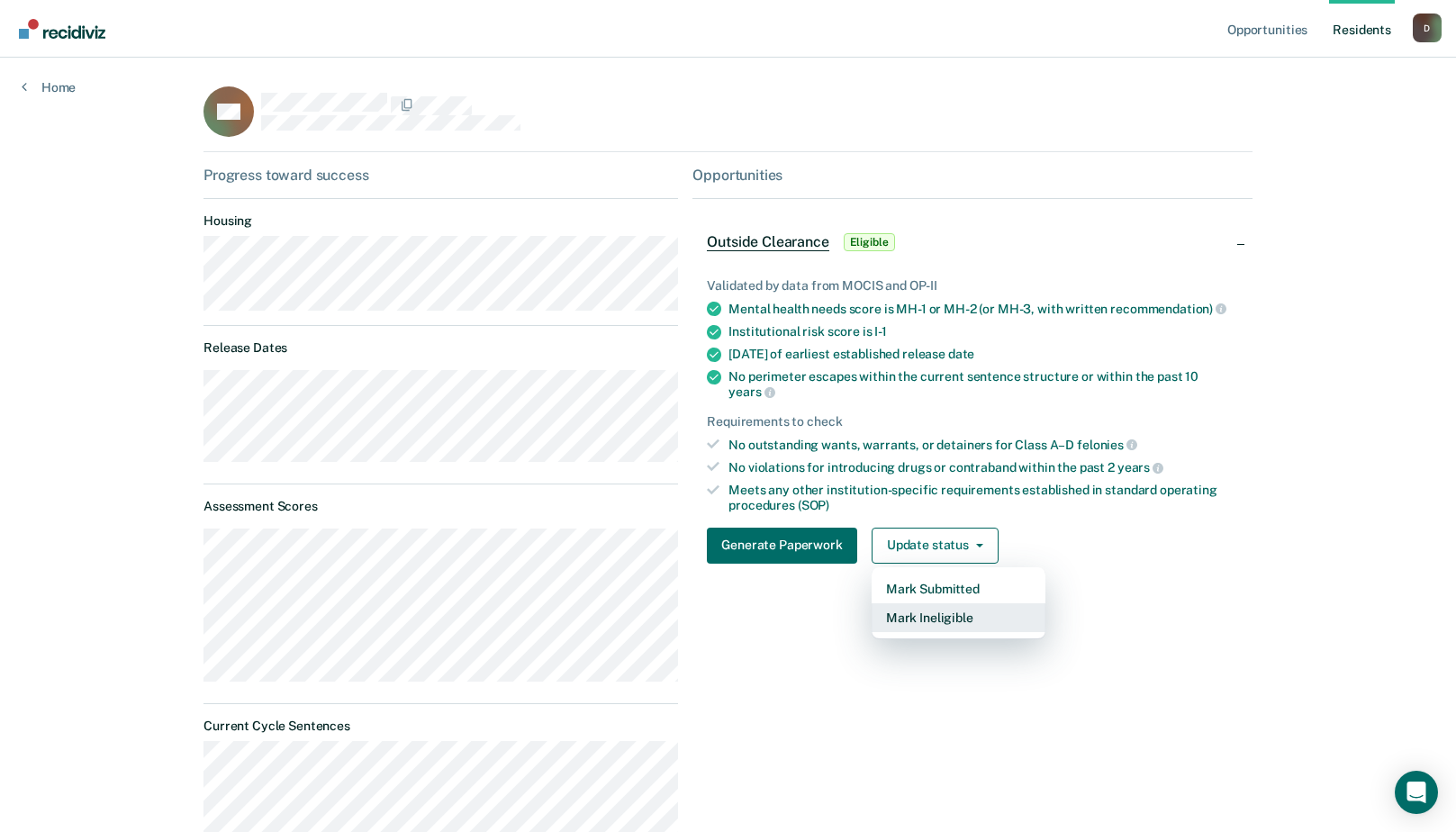
click at [945, 612] on button "Mark Ineligible" at bounding box center [958, 618] width 174 height 29
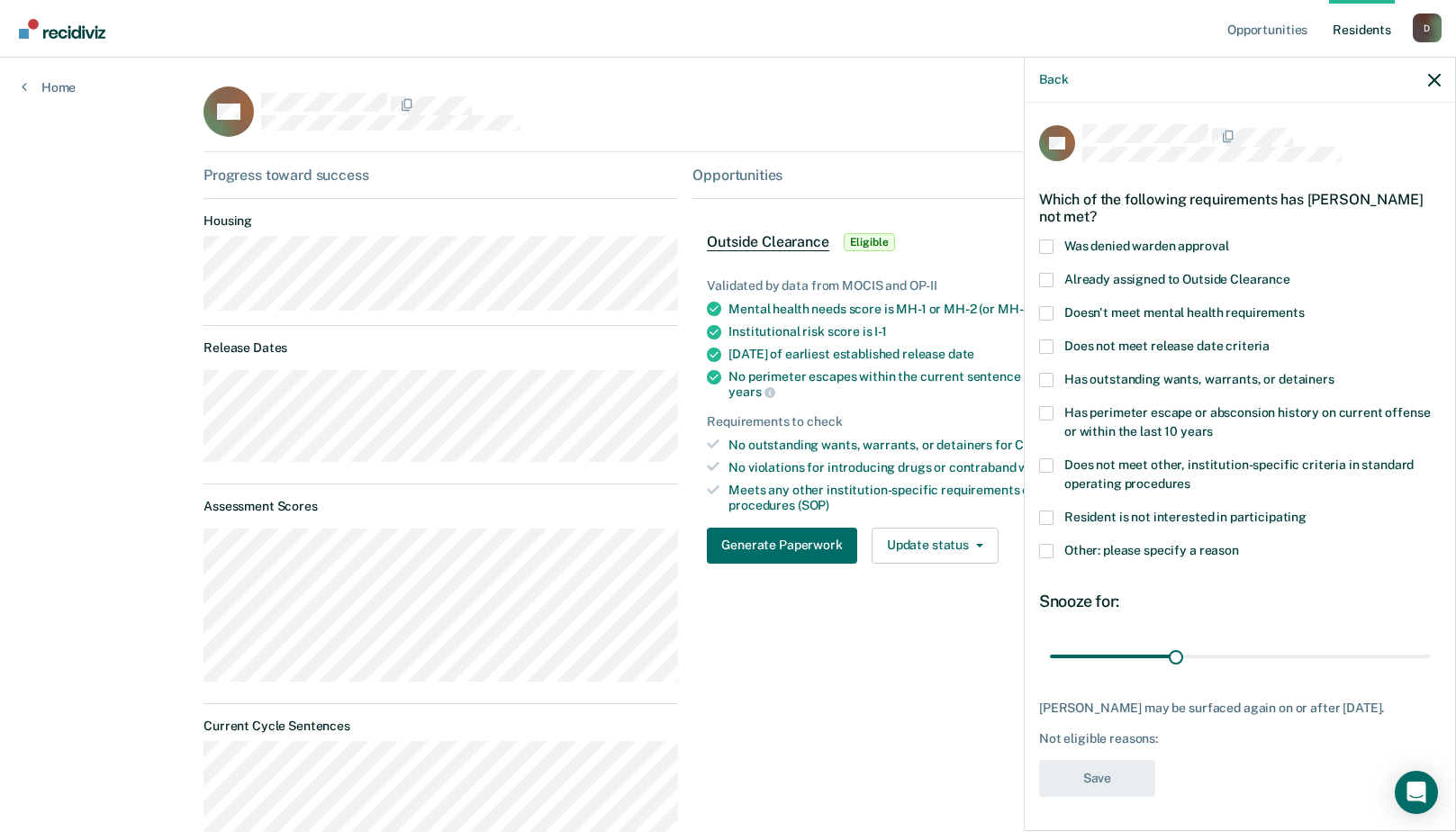
click at [1047, 550] on span at bounding box center [1046, 552] width 15 height 15
click at [1240, 544] on input "Other: please specify a reason" at bounding box center [1240, 544] width 0 height 0
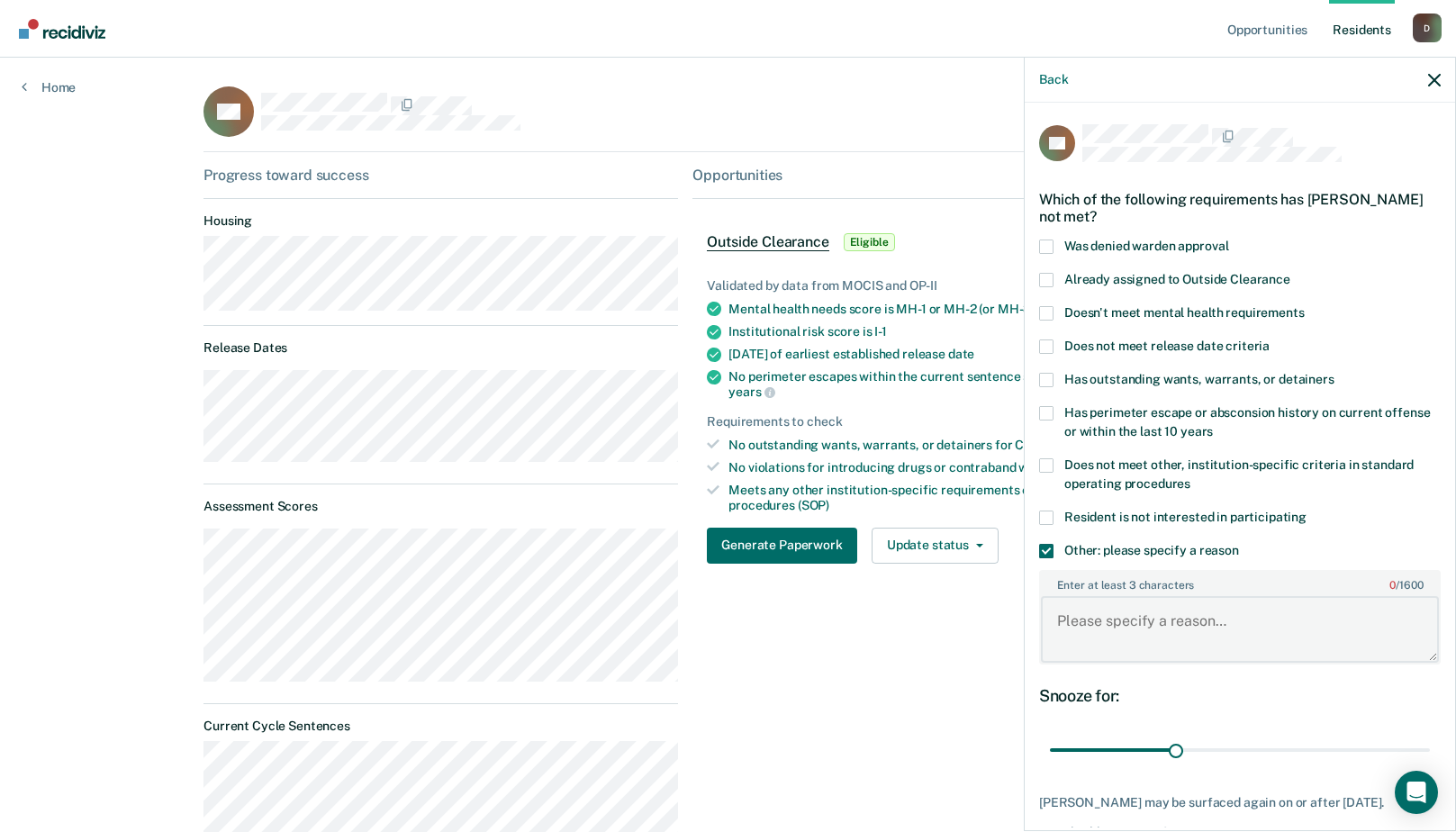
click at [1081, 611] on textarea "Enter at least 3 characters 0 / 1600" at bounding box center [1240, 630] width 398 height 67
type textarea "education score is a 3"
drag, startPoint x: 1175, startPoint y: 749, endPoint x: 1494, endPoint y: 748, distance: 319.0
type input "90"
click at [1430, 748] on input "range" at bounding box center [1240, 750] width 380 height 32
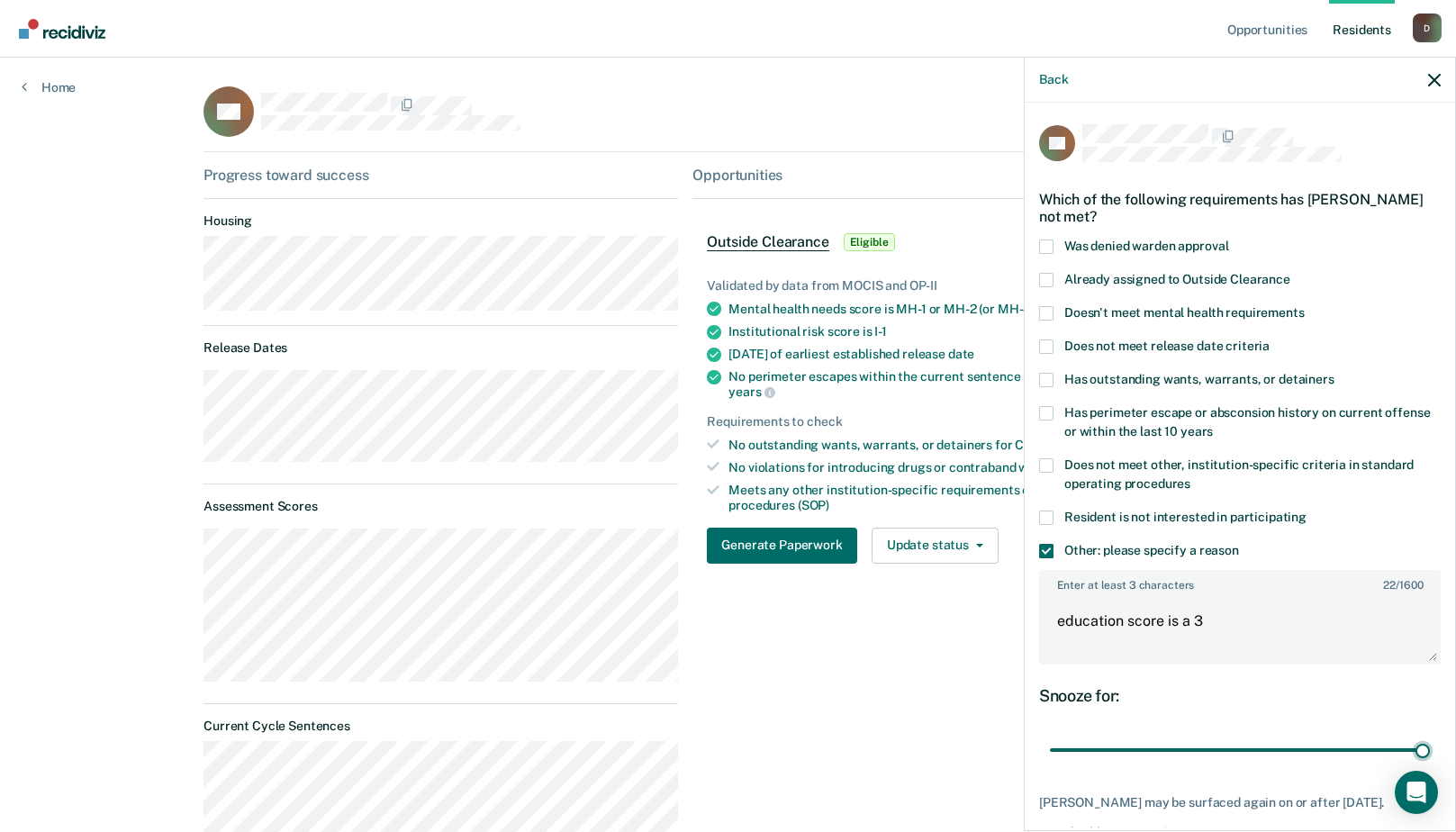
scroll to position [110, 0]
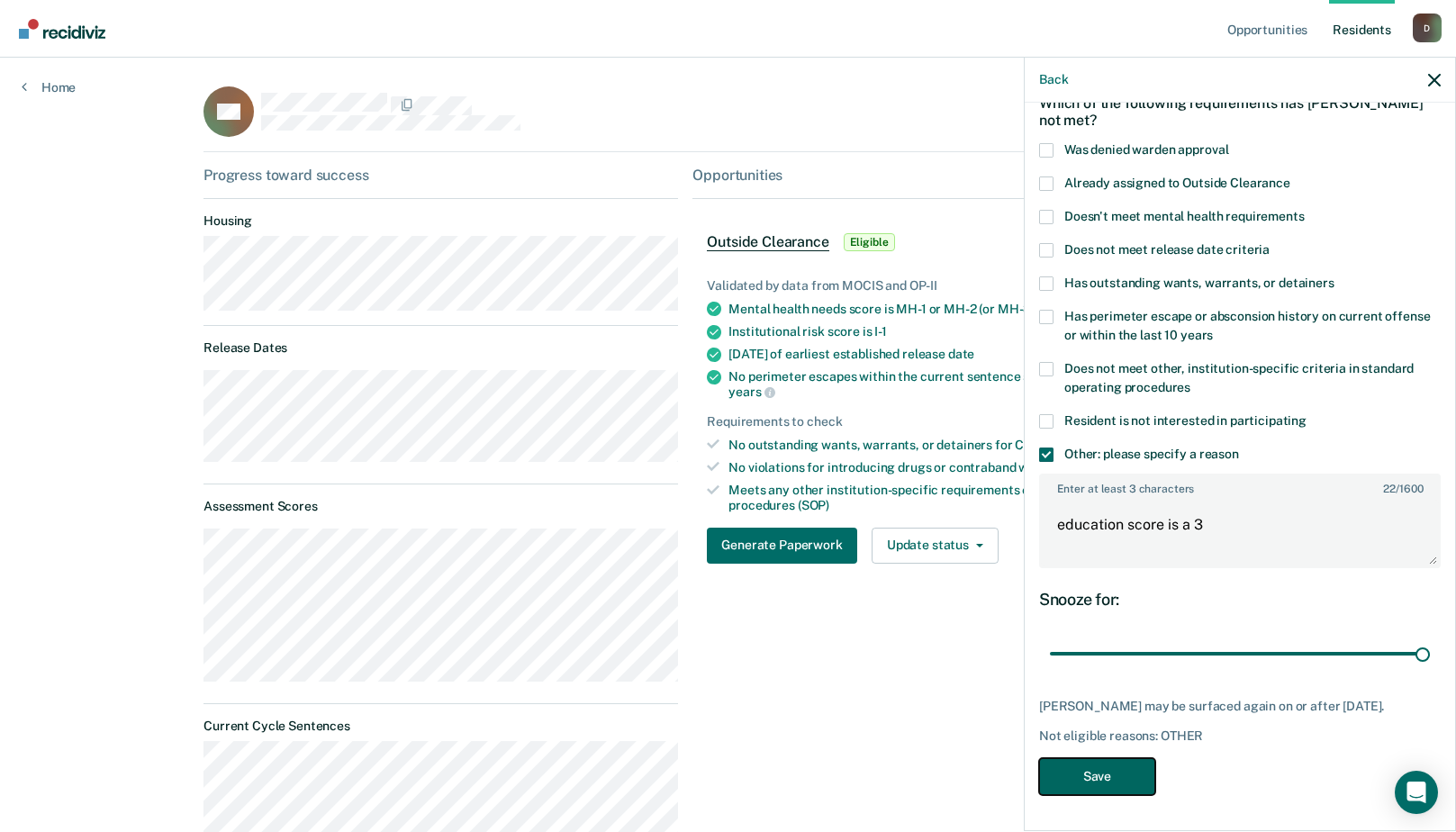
click at [1092, 782] on button "Save" at bounding box center [1097, 777] width 116 height 37
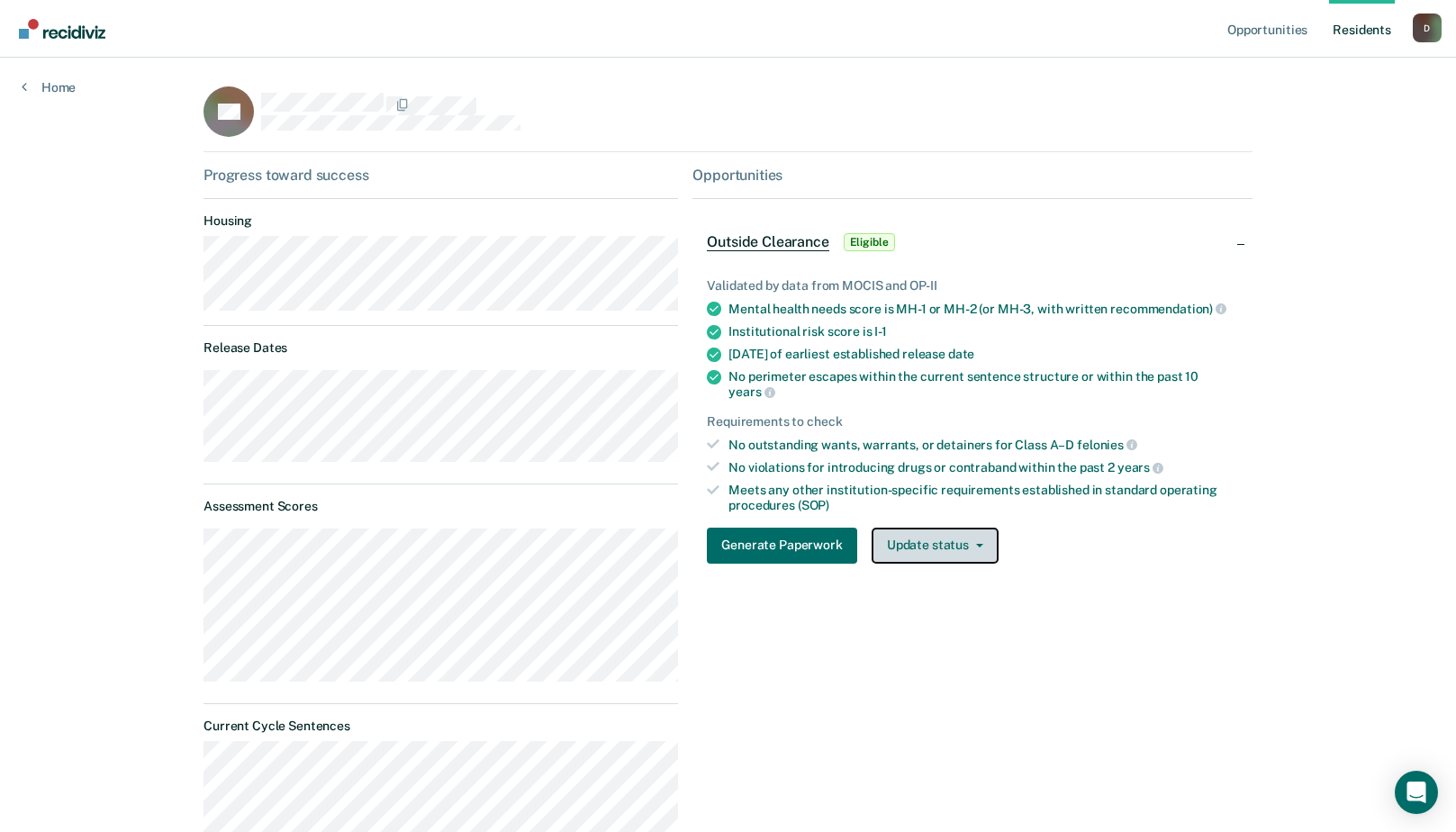
click at [918, 540] on button "Update status" at bounding box center [935, 545] width 127 height 36
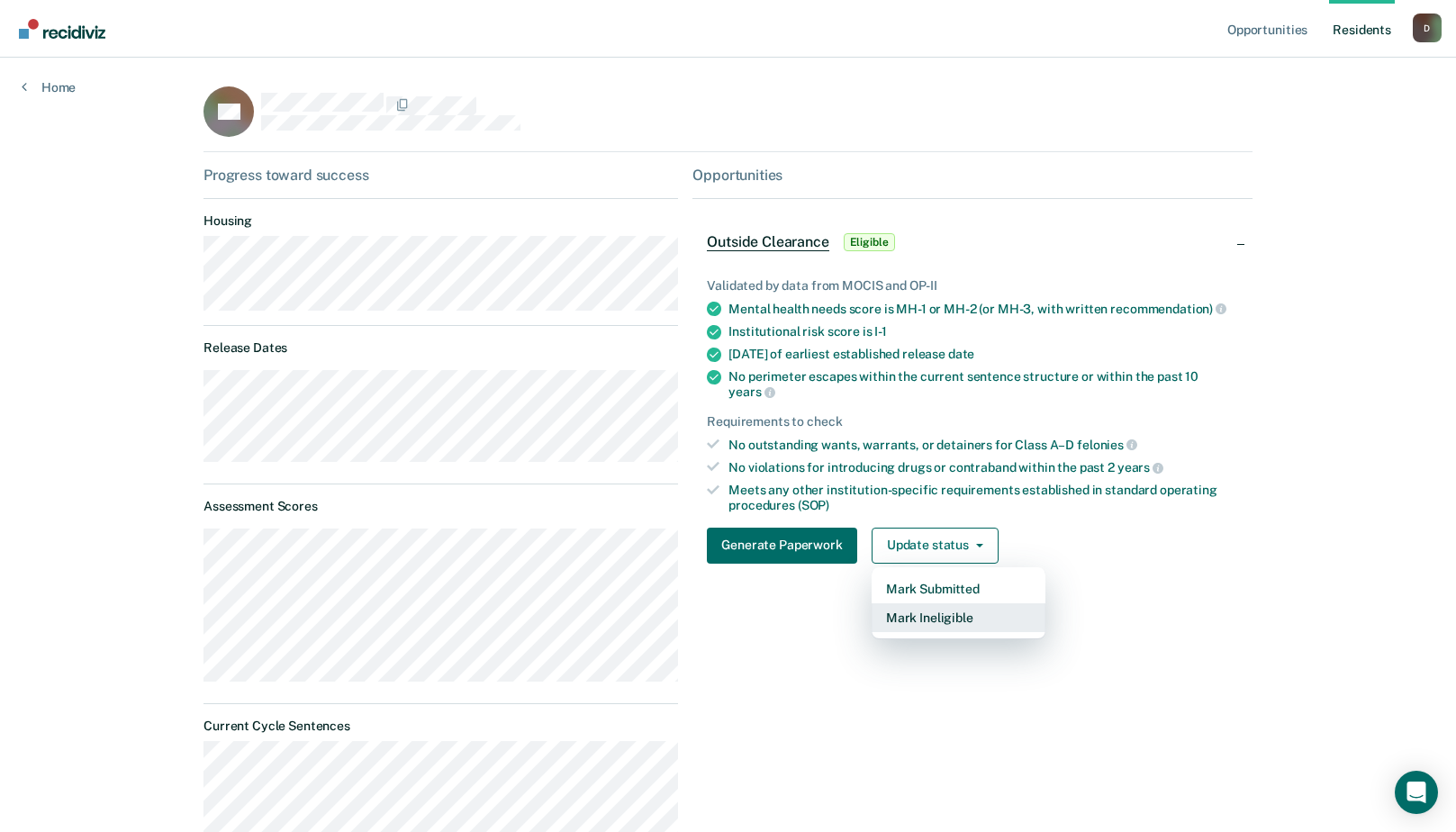
click at [912, 611] on button "Mark Ineligible" at bounding box center [958, 618] width 174 height 29
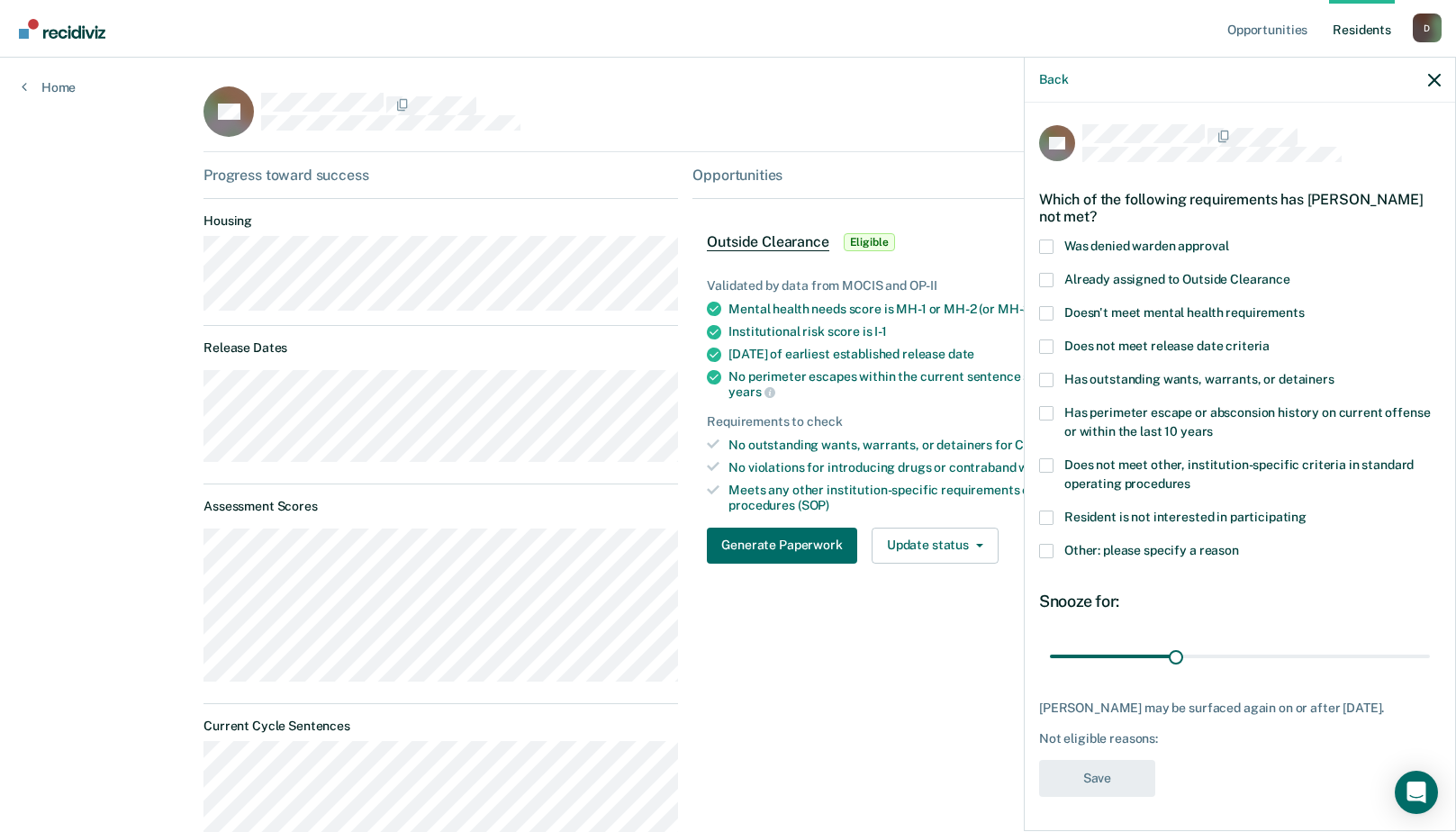
click at [1055, 551] on label "Other: please specify a reason" at bounding box center [1240, 553] width 402 height 19
click at [1240, 544] on input "Other: please specify a reason" at bounding box center [1240, 544] width 0 height 0
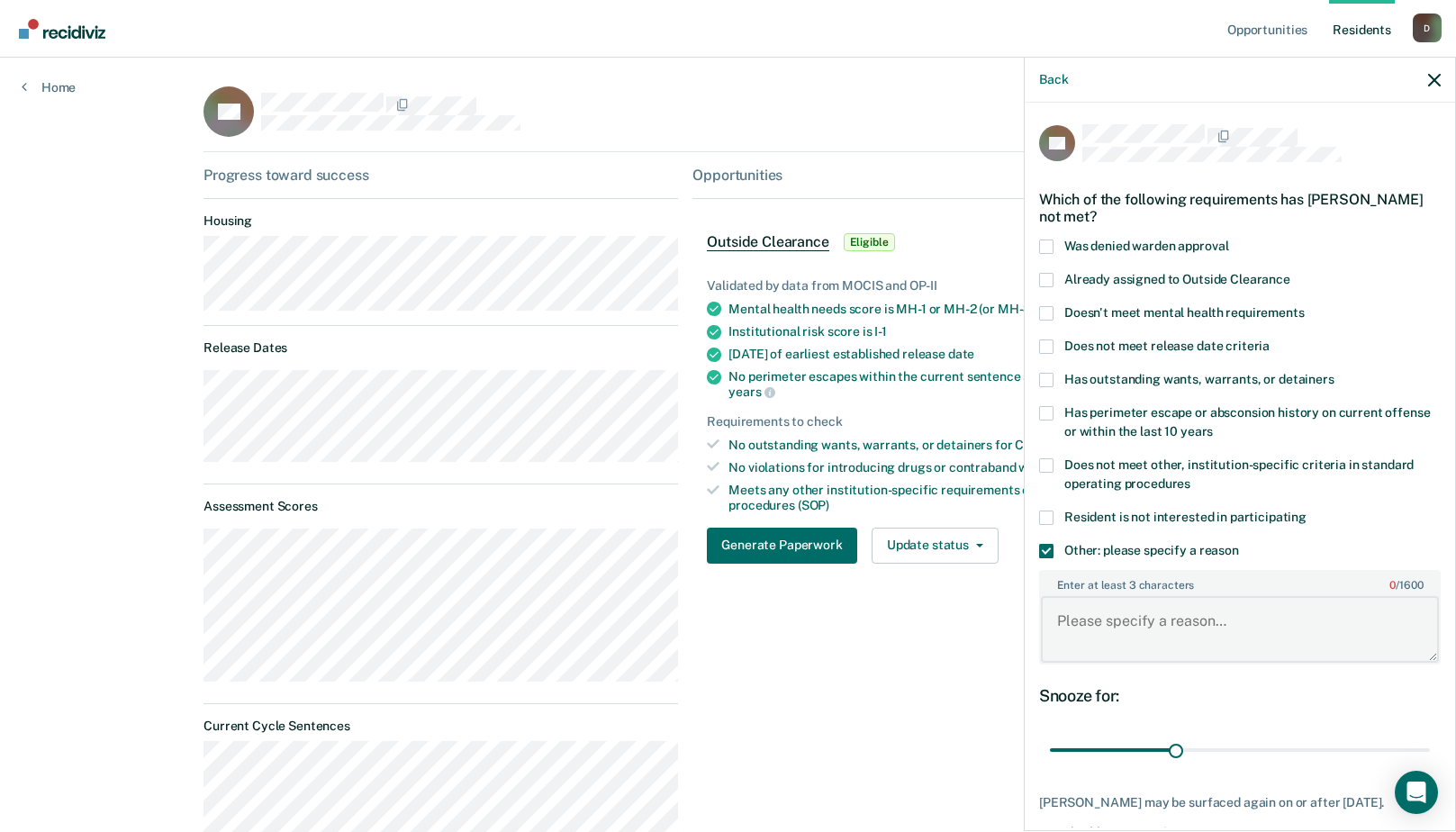
click at [1087, 630] on textarea "Enter at least 3 characters 0 / 1600" at bounding box center [1240, 630] width 398 height 67
type textarea "education score is a 3"
drag, startPoint x: 1176, startPoint y: 748, endPoint x: 1509, endPoint y: 728, distance: 333.6
type input "90"
click at [1430, 734] on input "range" at bounding box center [1240, 750] width 380 height 32
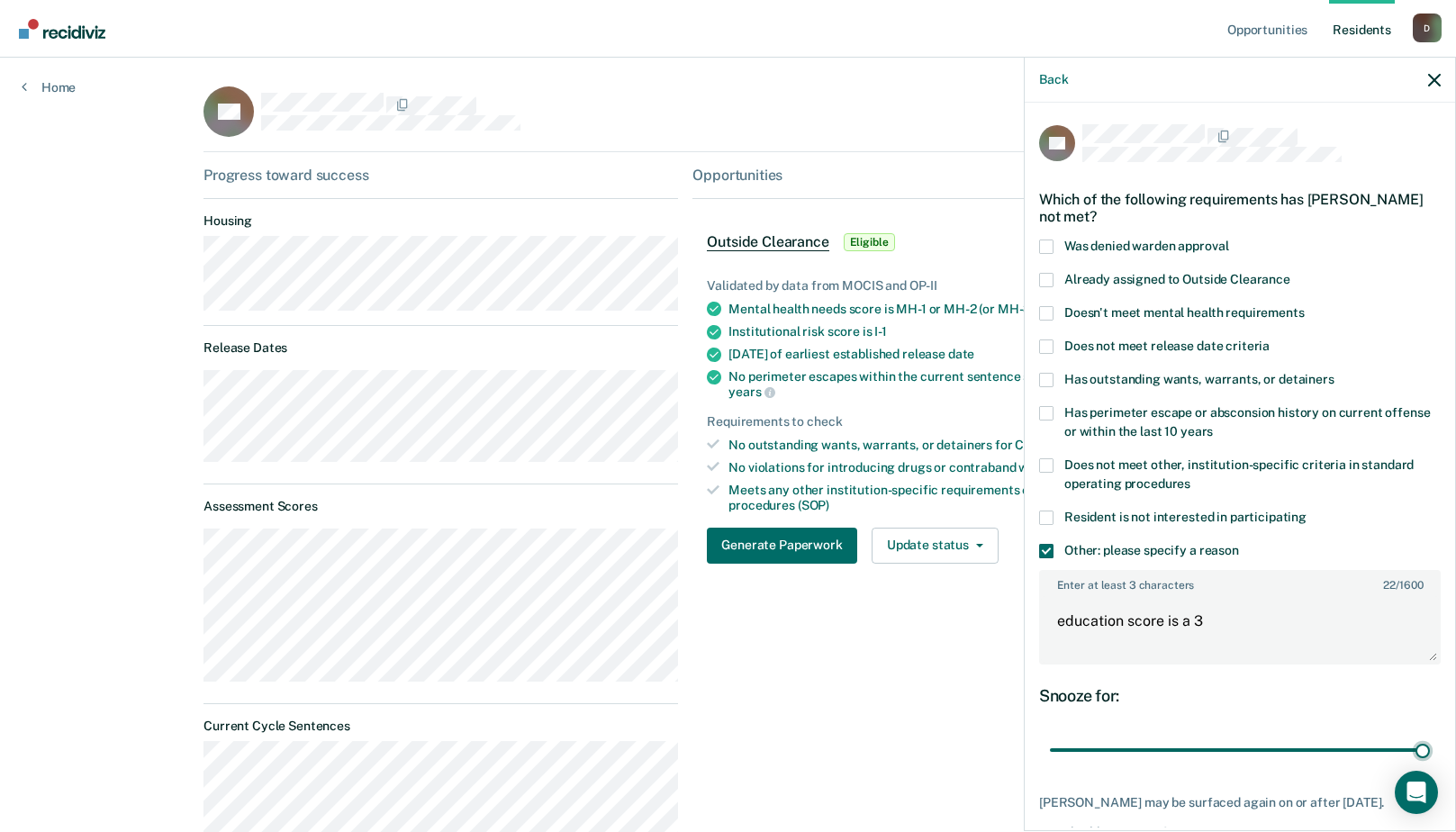
scroll to position [110, 0]
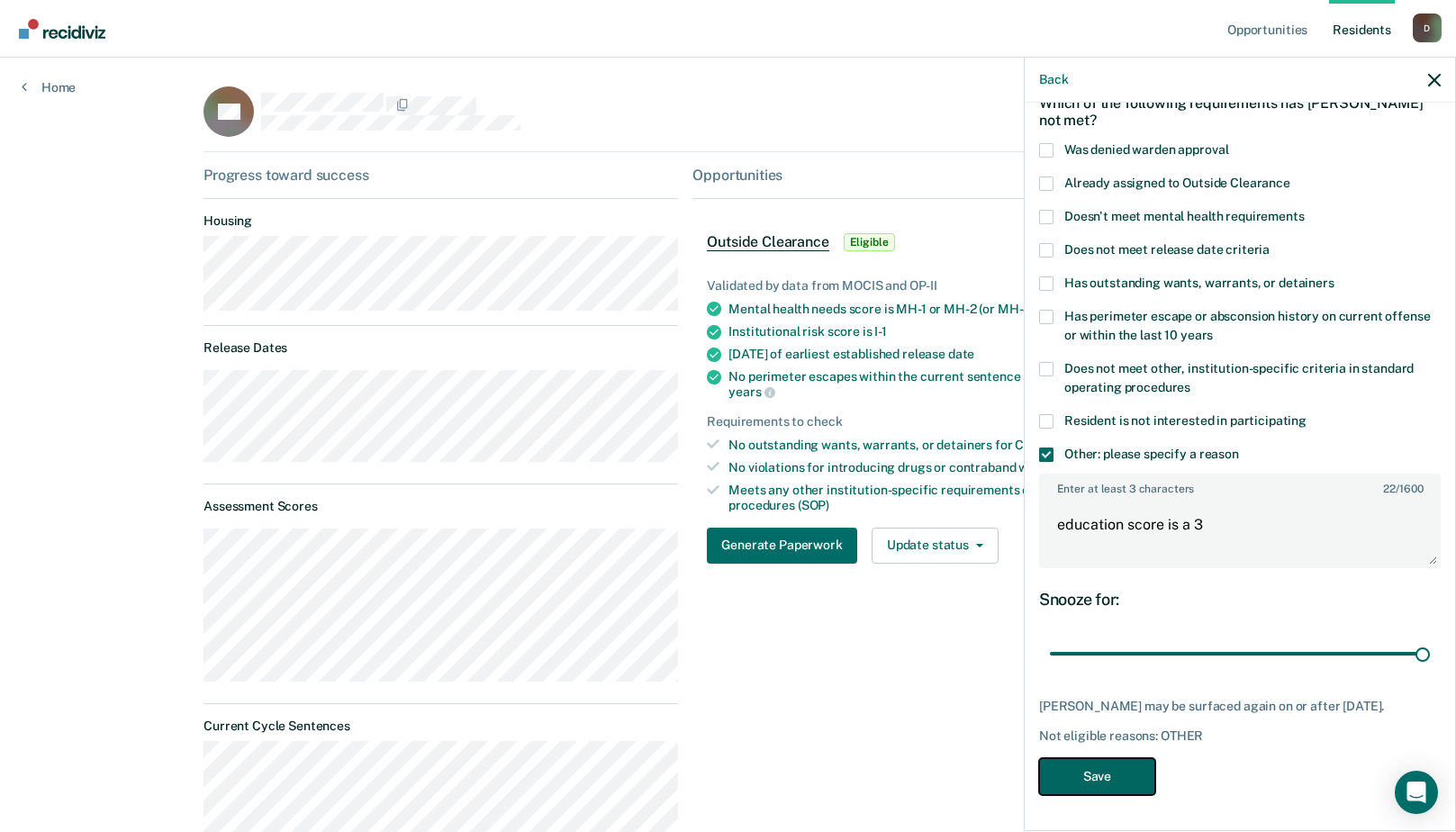
click at [1077, 774] on button "Save" at bounding box center [1097, 777] width 116 height 37
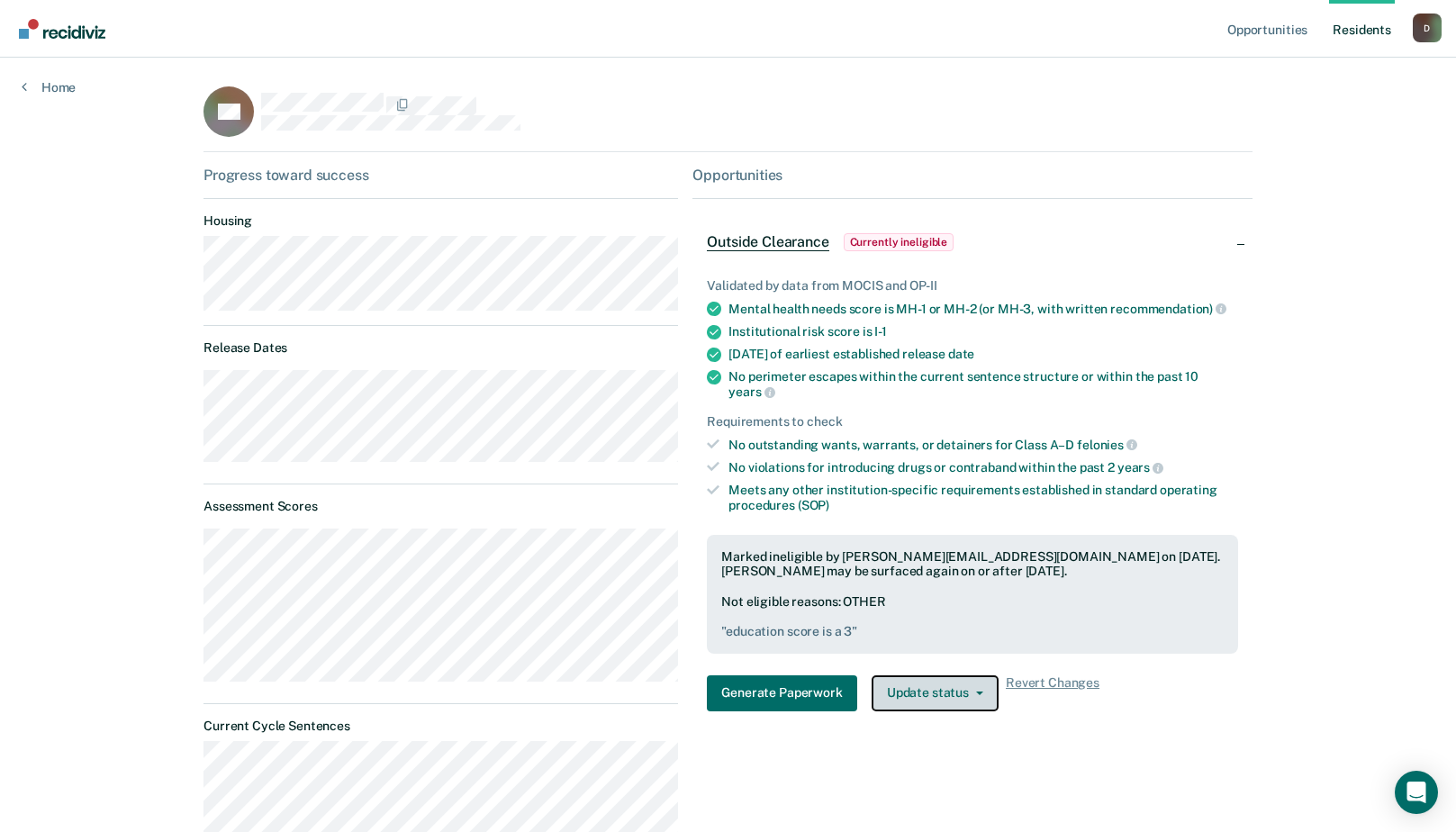
scroll to position [270, 0]
